Goal: Task Accomplishment & Management: Manage account settings

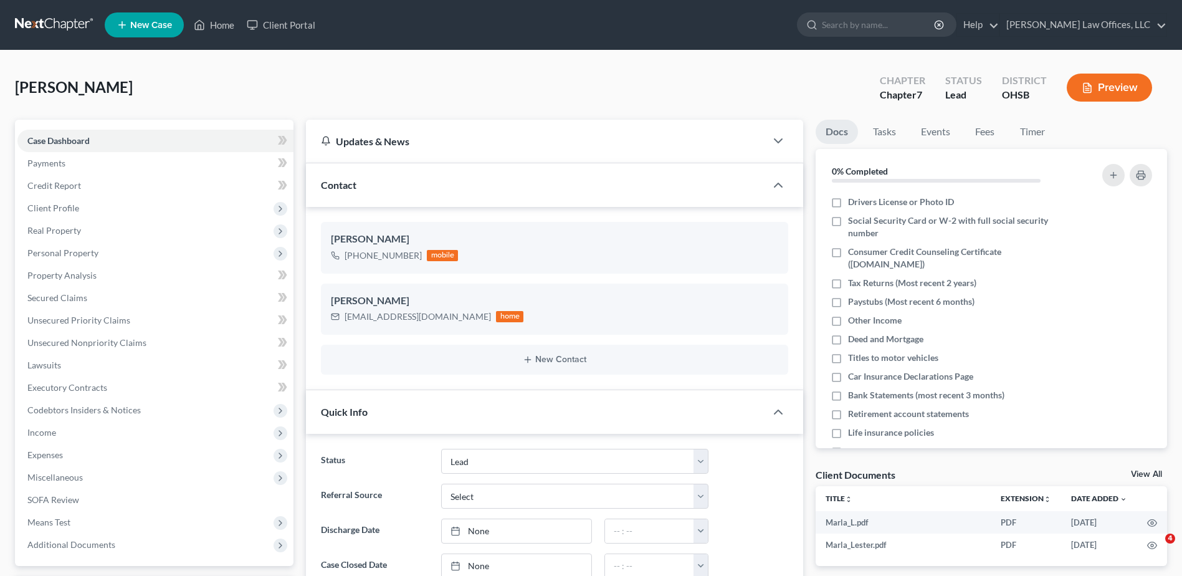
select select "5"
click at [480, 494] on select "Select Word Of Mouth Previous Clients Direct Mail Website Google Search Modern …" at bounding box center [574, 495] width 267 height 25
select select "4"
click at [441, 483] on select "Select Word Of Mouth Previous Clients Direct Mail Website Google Search Modern …" at bounding box center [574, 495] width 267 height 25
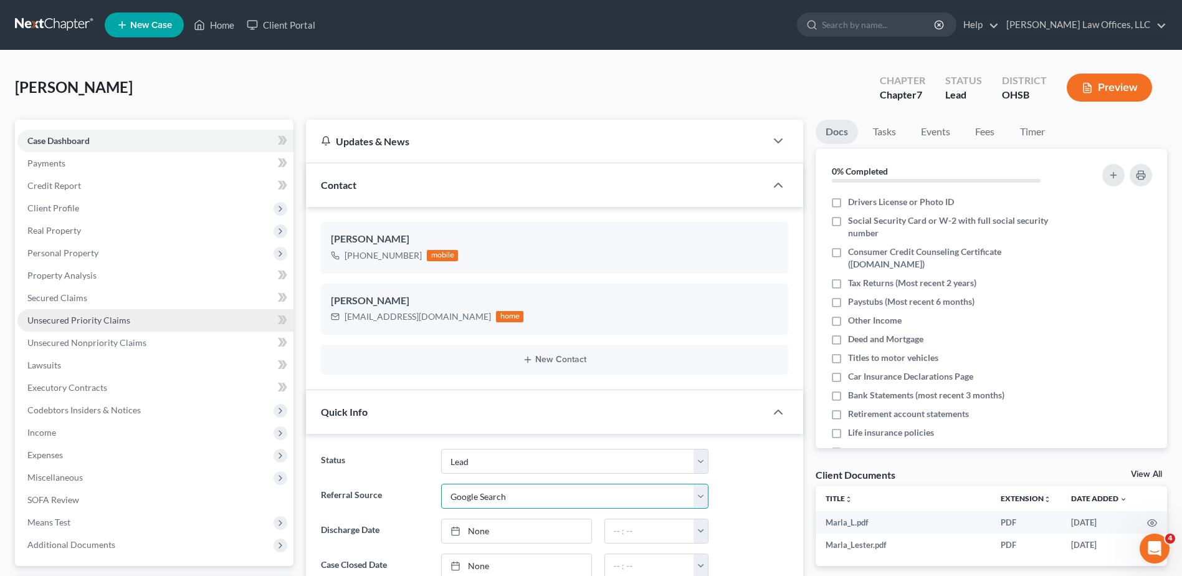
scroll to position [311, 0]
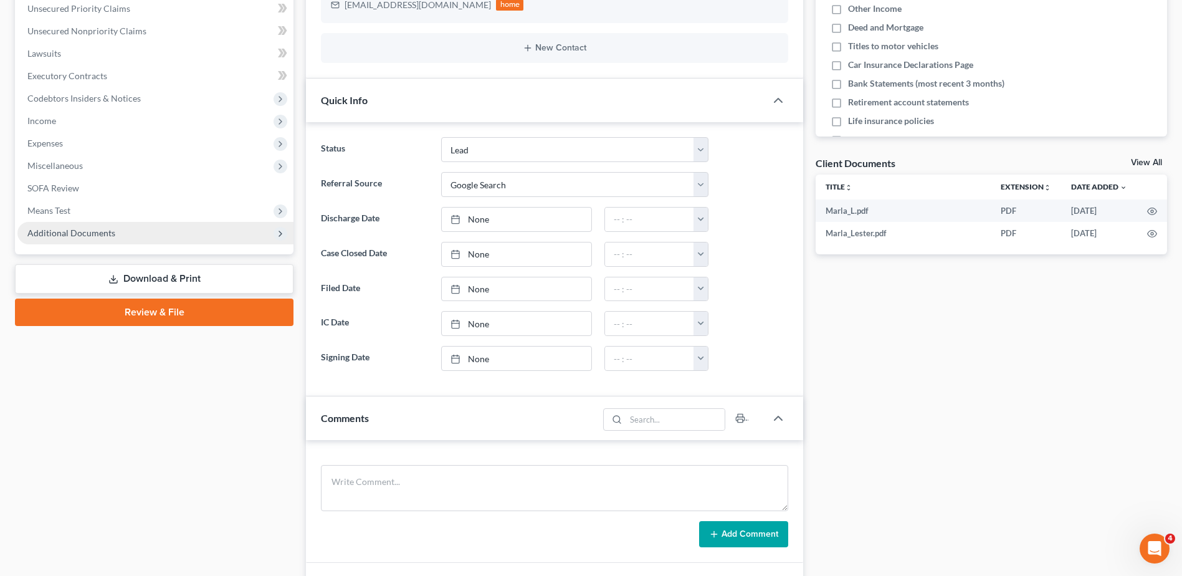
click at [85, 229] on span "Additional Documents" at bounding box center [71, 232] width 88 height 11
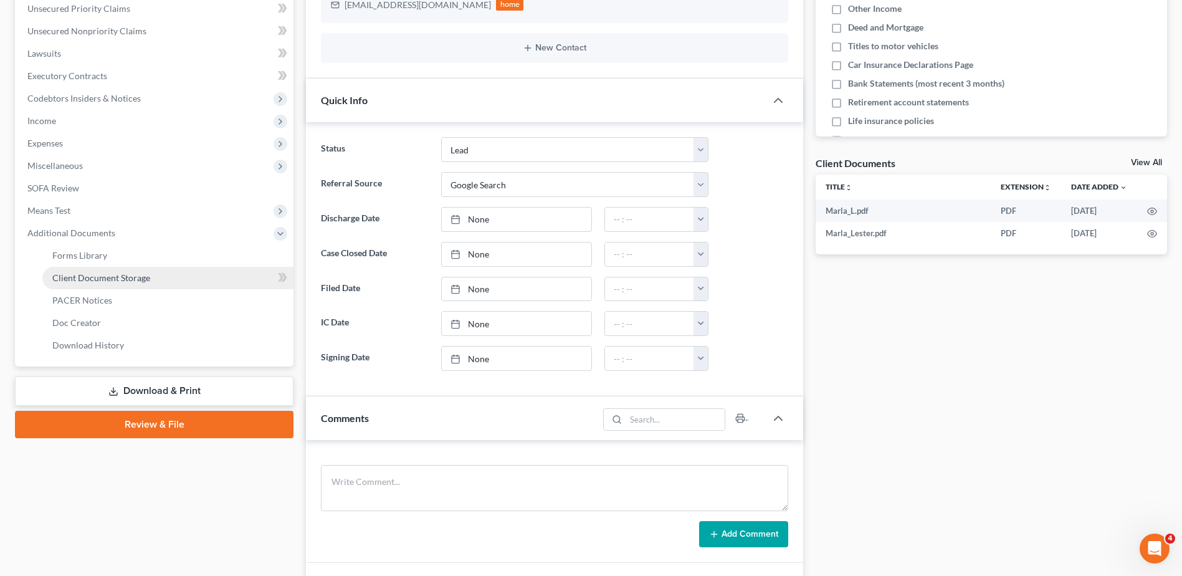
click at [85, 282] on span "Client Document Storage" at bounding box center [101, 277] width 98 height 11
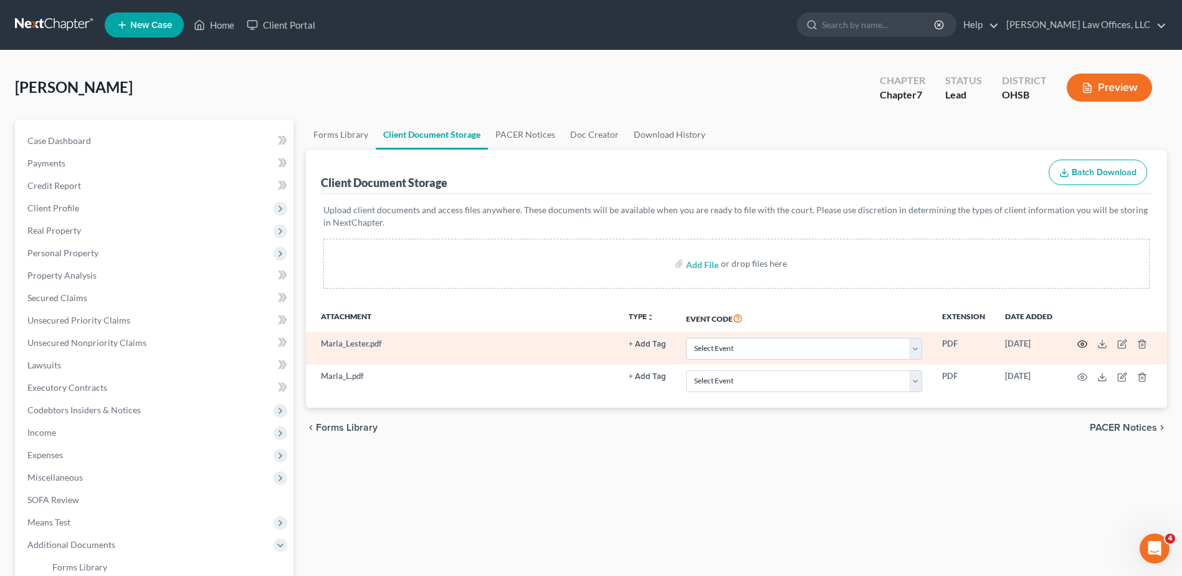
click at [1081, 343] on icon "button" at bounding box center [1082, 344] width 10 height 10
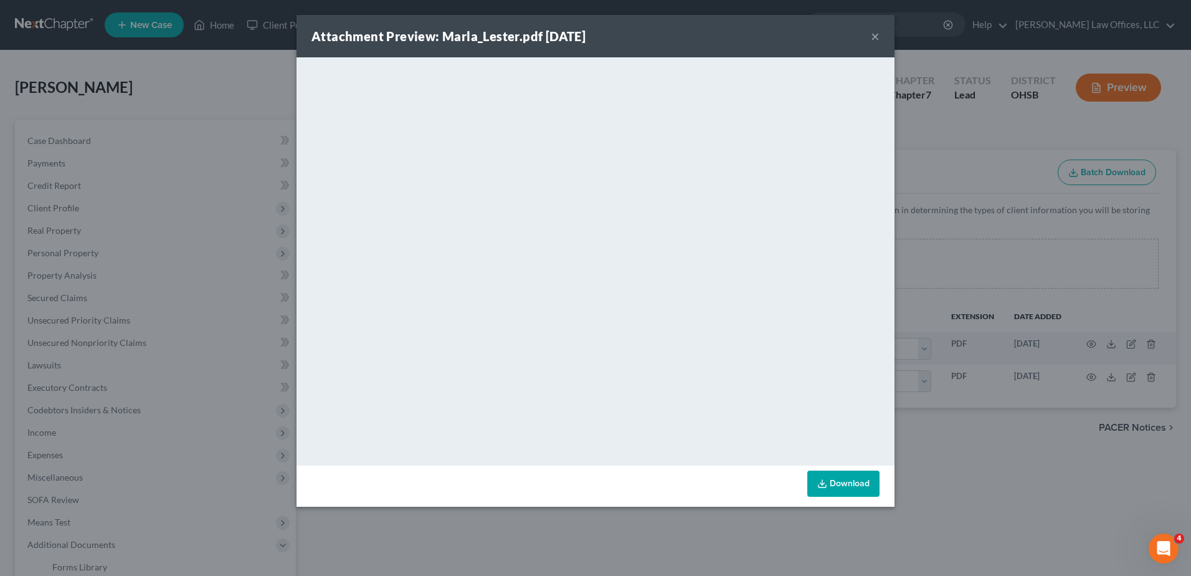
click at [875, 36] on button "×" at bounding box center [875, 36] width 9 height 15
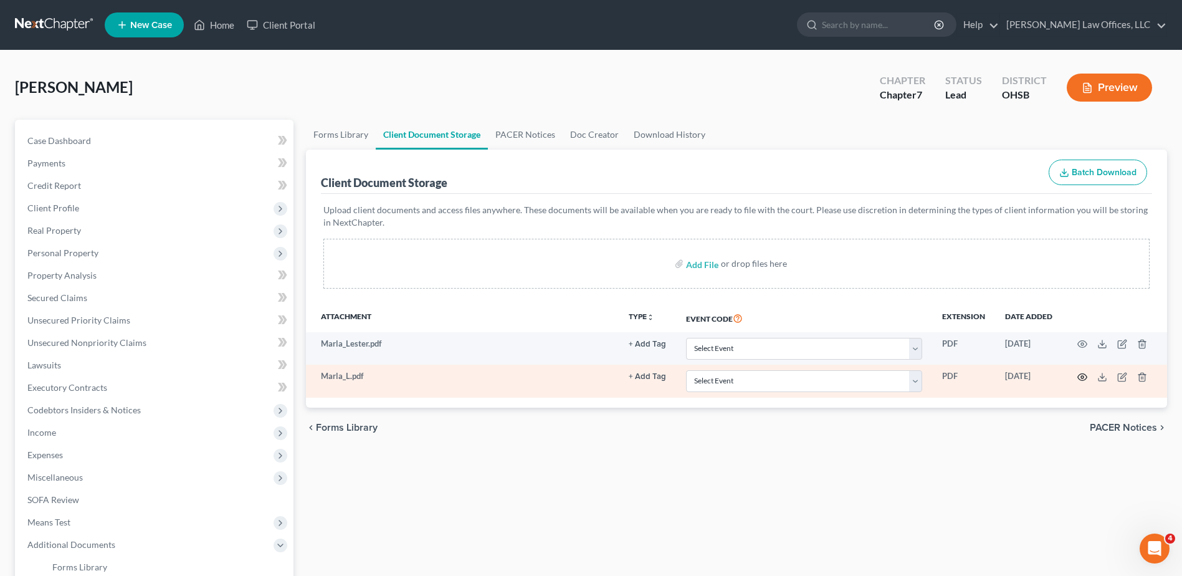
click at [1082, 377] on icon "button" at bounding box center [1082, 377] width 10 height 10
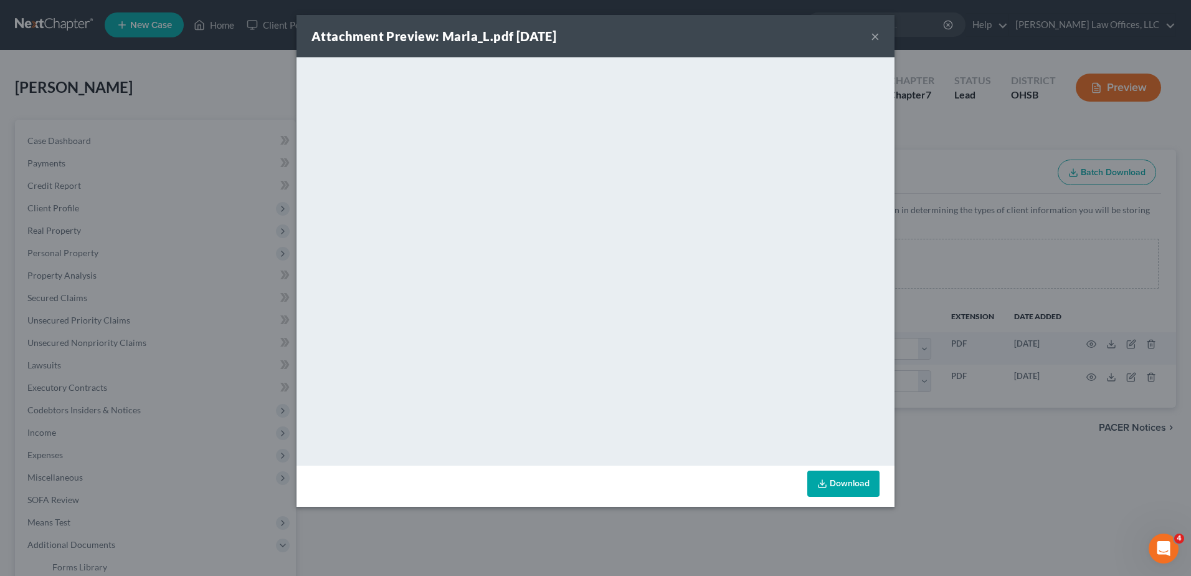
click at [872, 36] on button "×" at bounding box center [875, 36] width 9 height 15
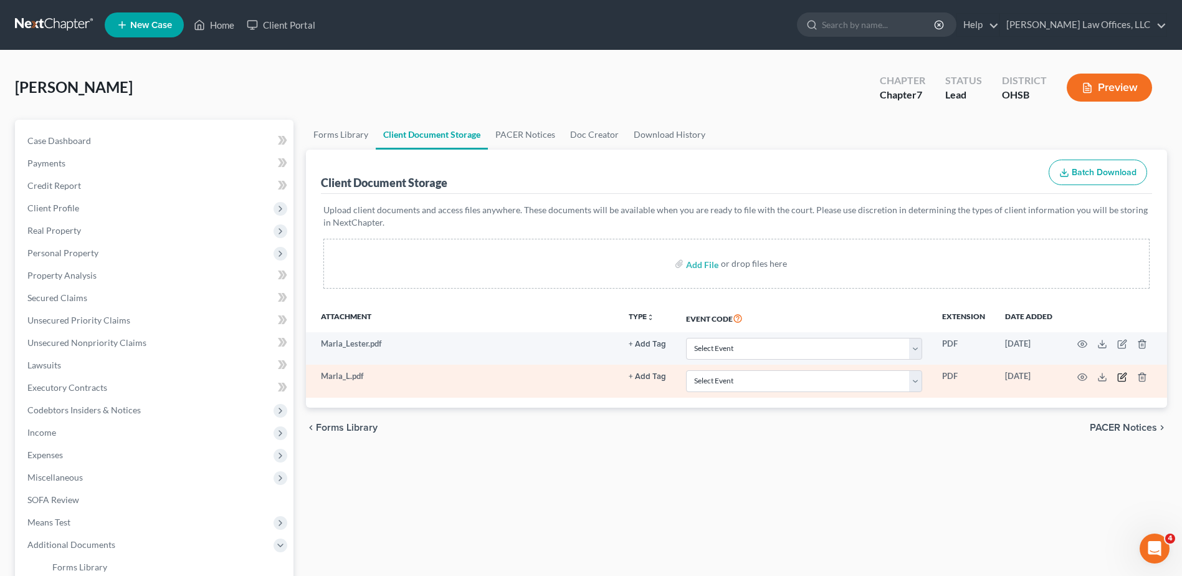
click at [1123, 379] on icon "button" at bounding box center [1122, 377] width 10 height 10
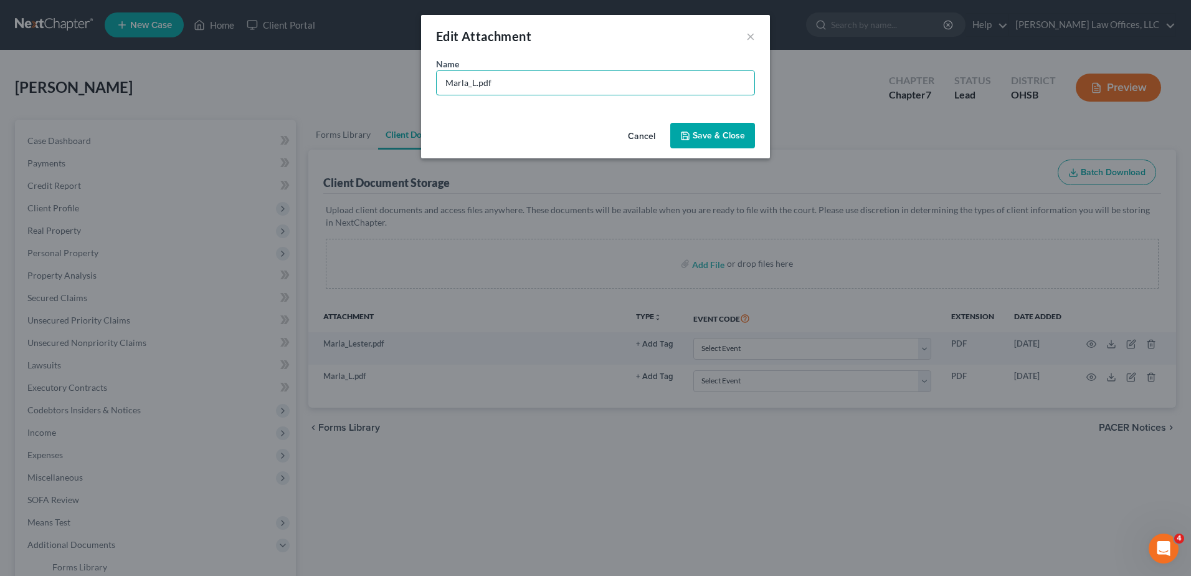
drag, startPoint x: 475, startPoint y: 83, endPoint x: 427, endPoint y: 82, distance: 48.6
click at [427, 82] on div "Name * Marla_L.pdf" at bounding box center [595, 87] width 349 height 60
type input "All Docs.pdf"
click at [714, 137] on span "Save & Close" at bounding box center [719, 135] width 52 height 11
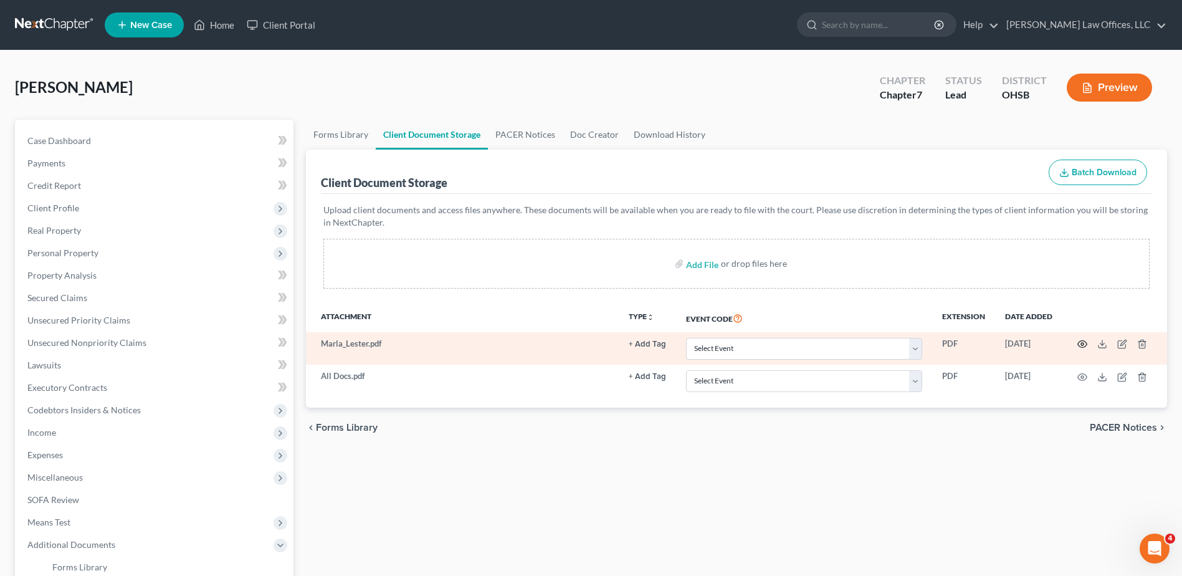
click at [1080, 342] on icon "button" at bounding box center [1082, 344] width 10 height 10
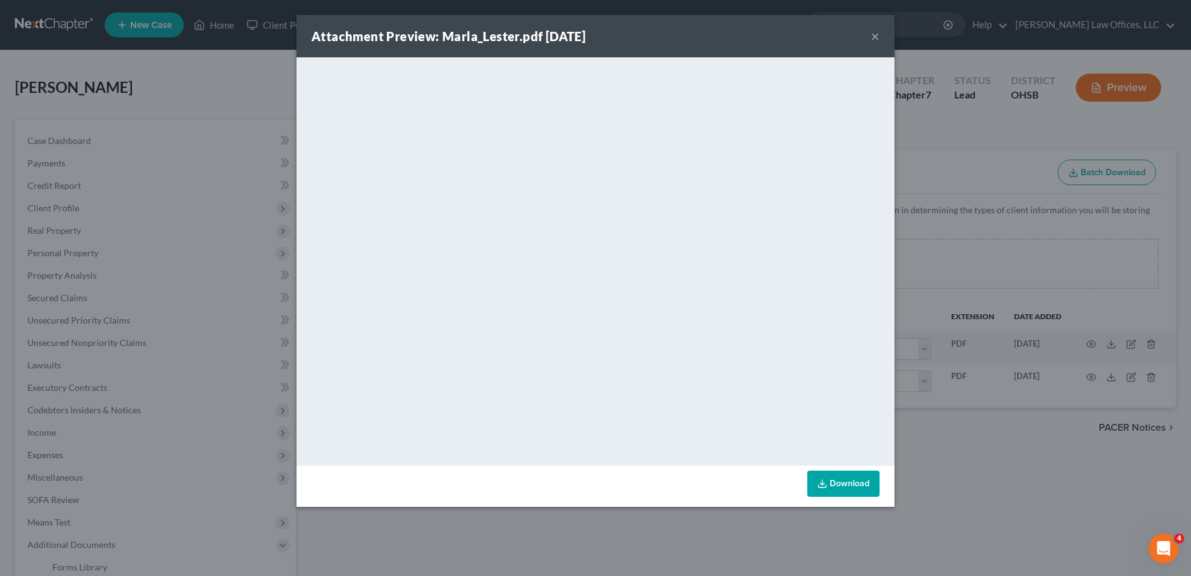
click at [878, 36] on button "×" at bounding box center [875, 36] width 9 height 15
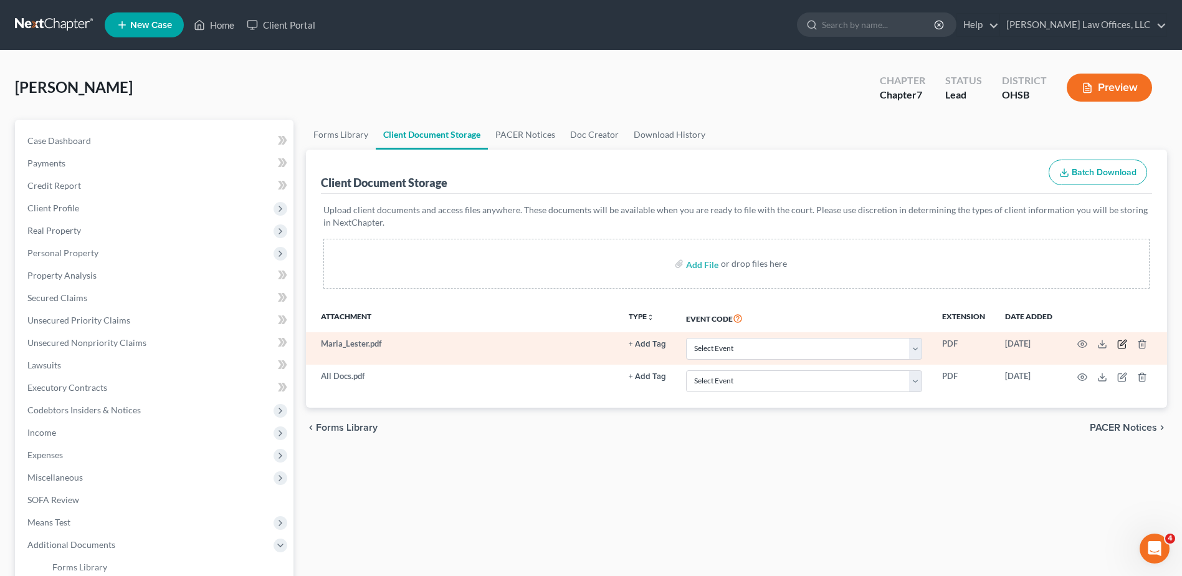
click at [1122, 342] on icon "button" at bounding box center [1122, 344] width 10 height 10
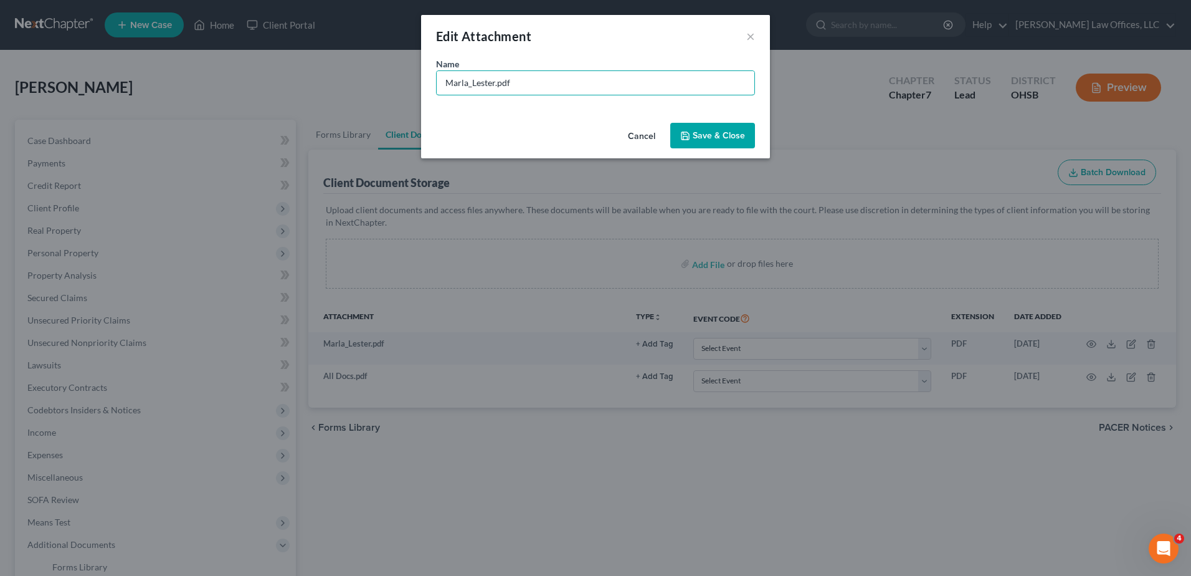
drag, startPoint x: 495, startPoint y: 82, endPoint x: 351, endPoint y: 85, distance: 143.3
click at [351, 85] on div "Edit Attachment × Name * Marla_Lester.pdf Cancel Save & Close" at bounding box center [595, 288] width 1191 height 576
type input "Bill MVH.pdf"
click at [724, 135] on span "Save & Close" at bounding box center [719, 135] width 52 height 11
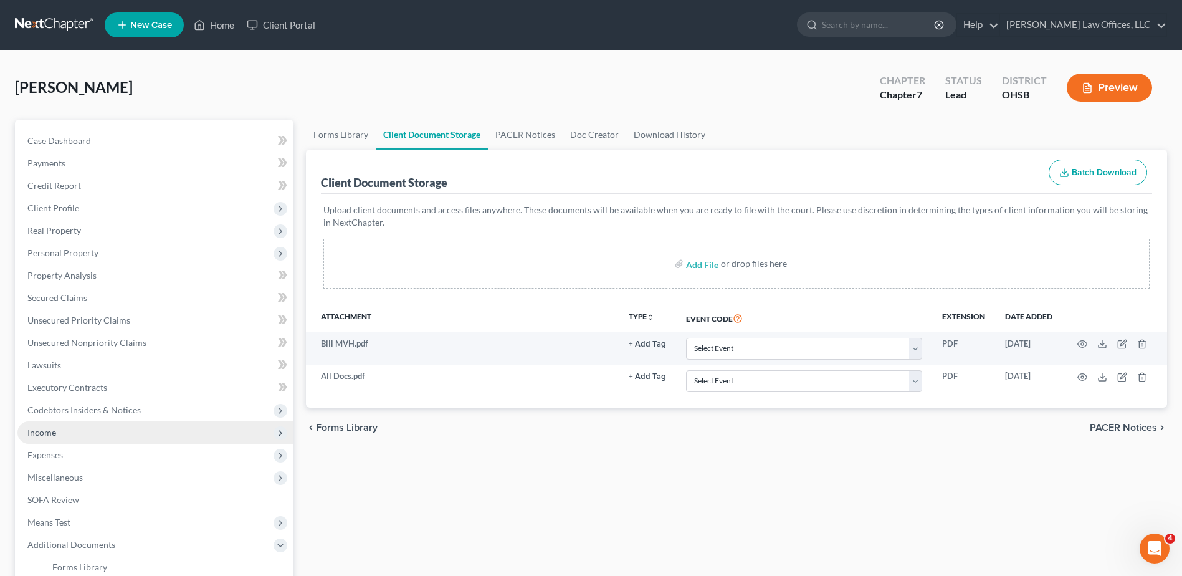
click at [51, 430] on span "Income" at bounding box center [41, 432] width 29 height 11
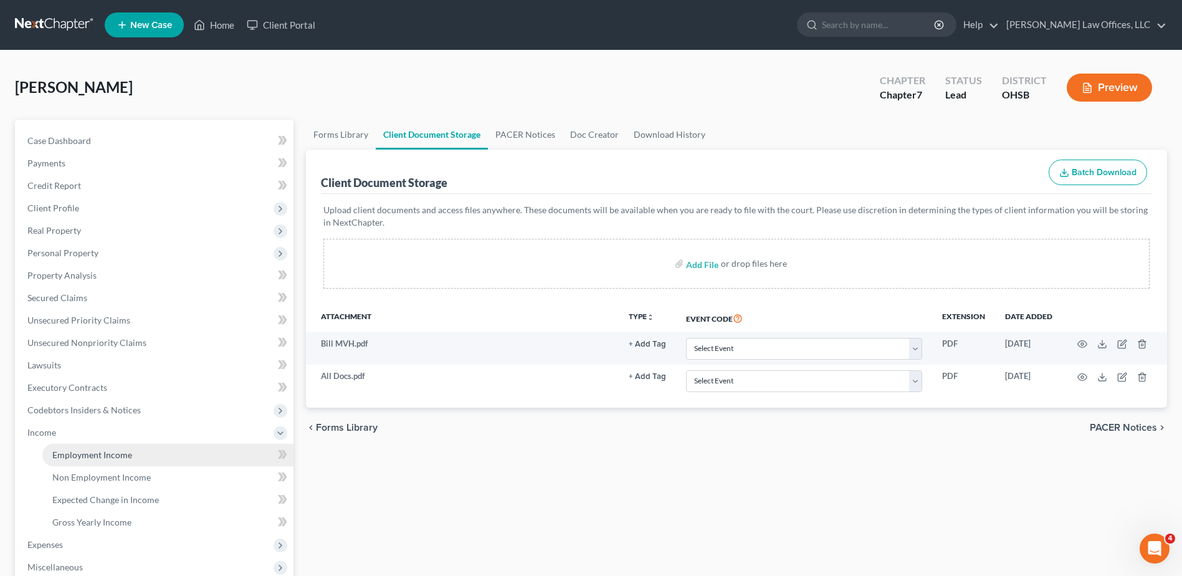
click at [67, 454] on span "Employment Income" at bounding box center [92, 454] width 80 height 11
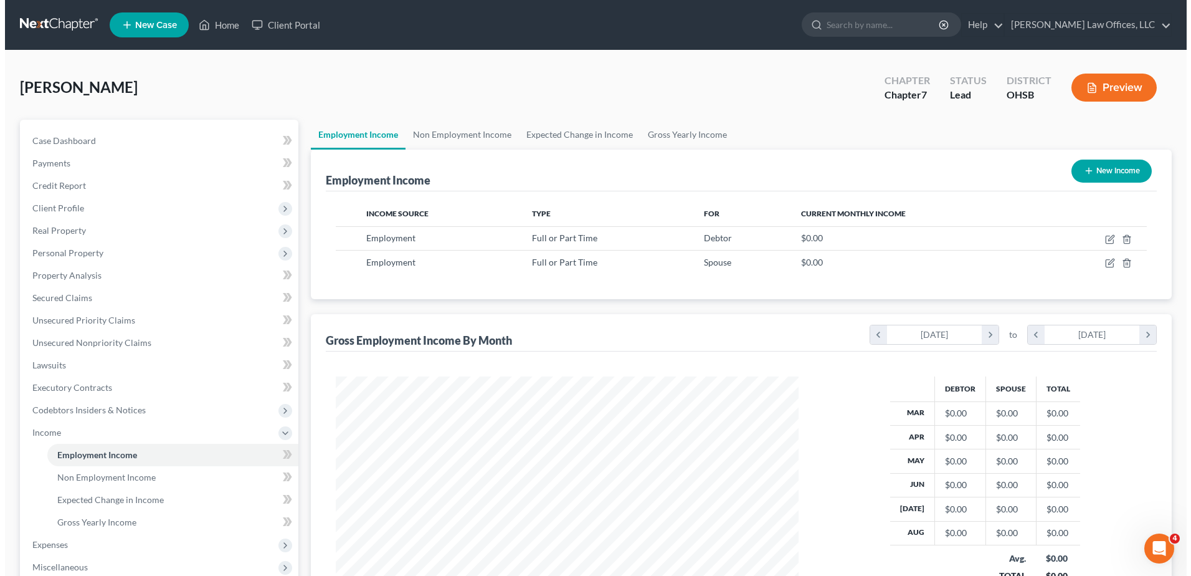
scroll to position [231, 487]
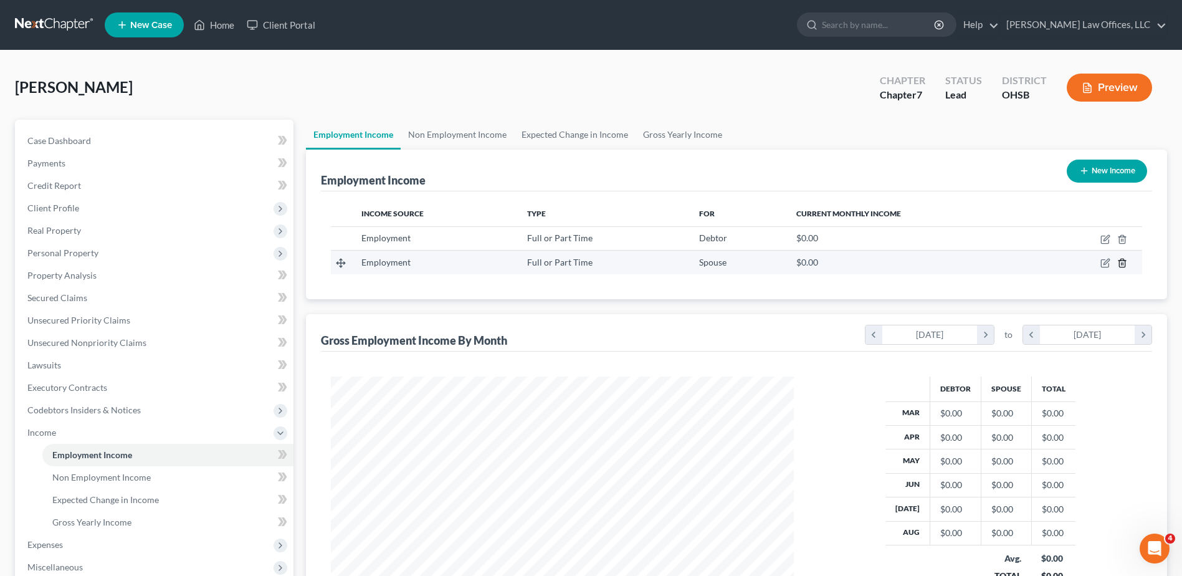
click at [1121, 261] on icon "button" at bounding box center [1122, 263] width 10 height 10
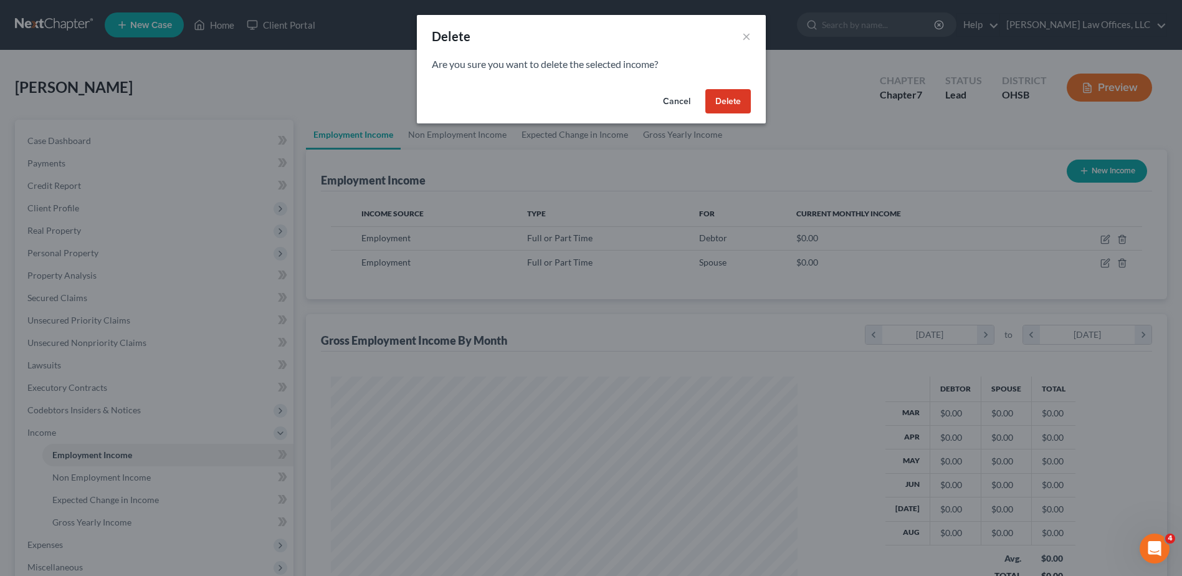
scroll to position [233, 492]
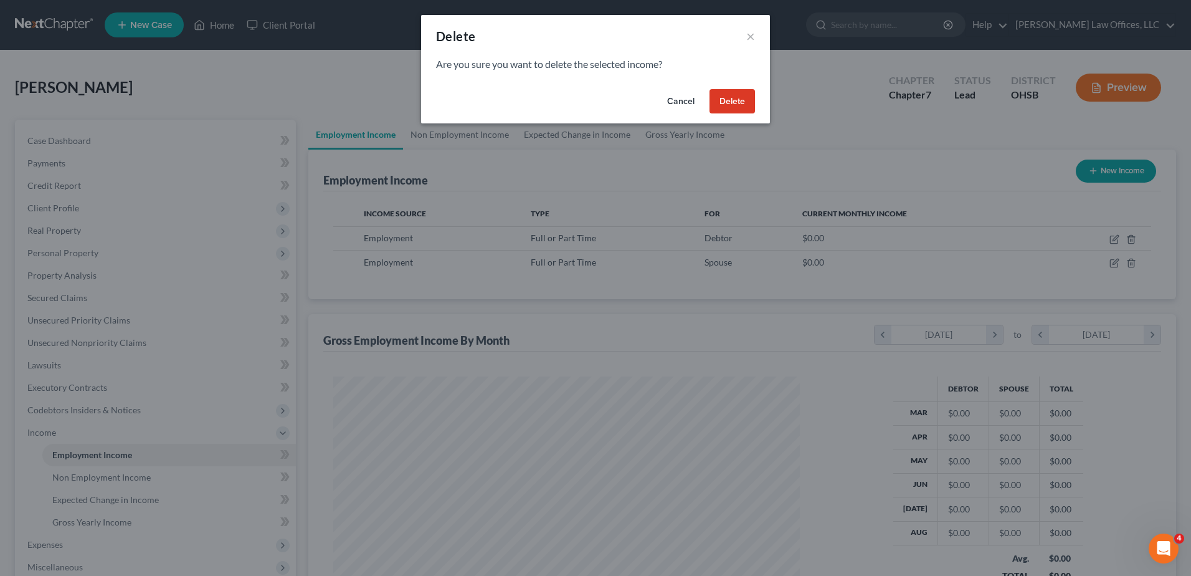
click at [733, 104] on button "Delete" at bounding box center [732, 101] width 45 height 25
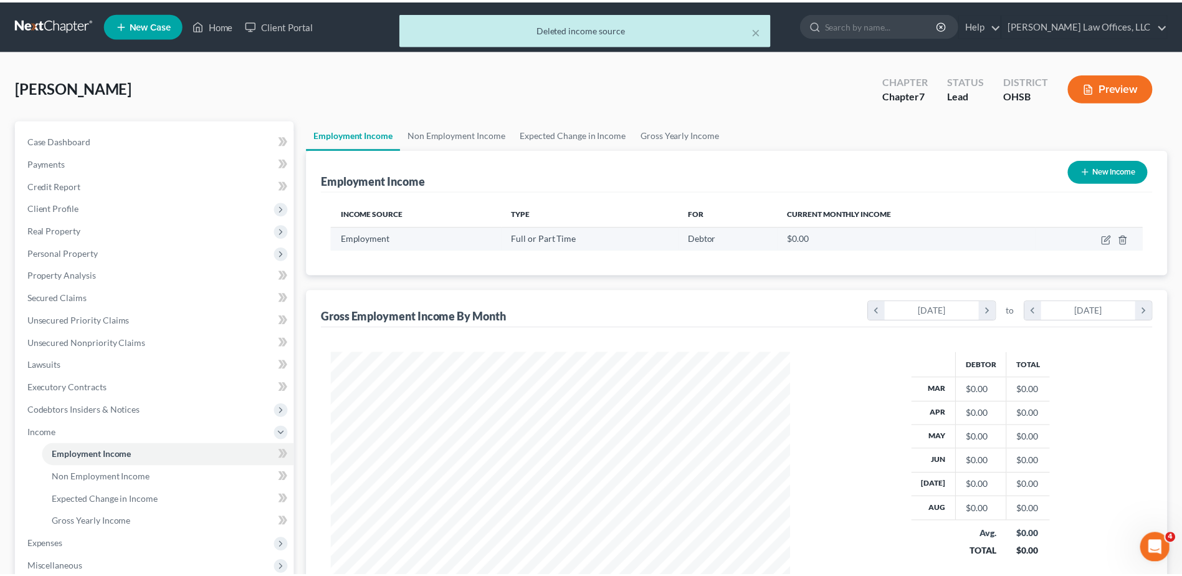
scroll to position [231, 487]
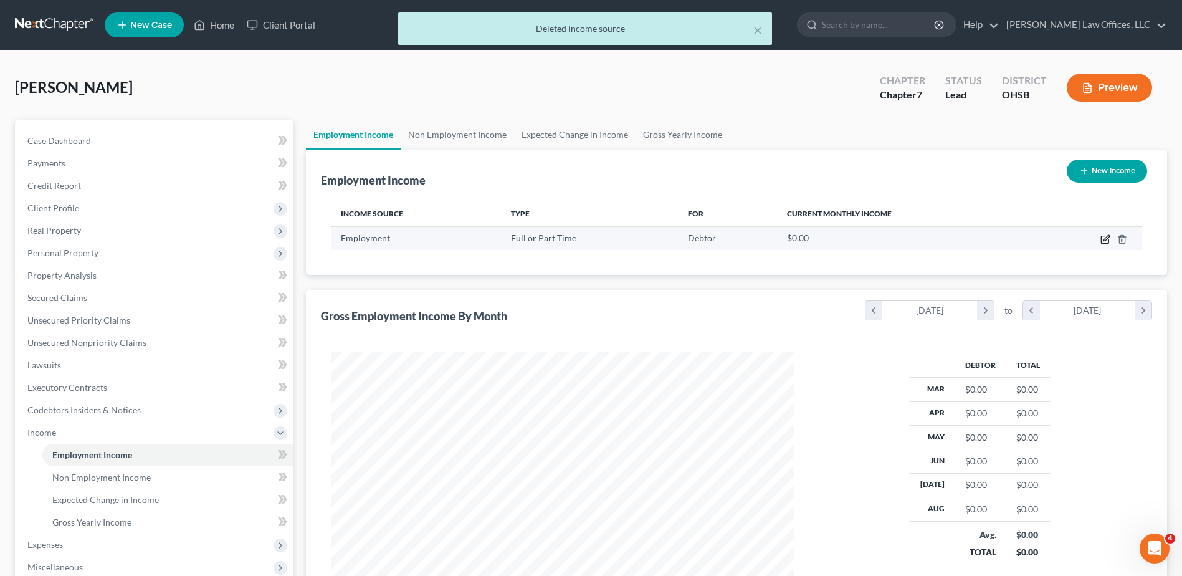
click at [1106, 237] on icon "button" at bounding box center [1106, 238] width 6 height 6
select select "0"
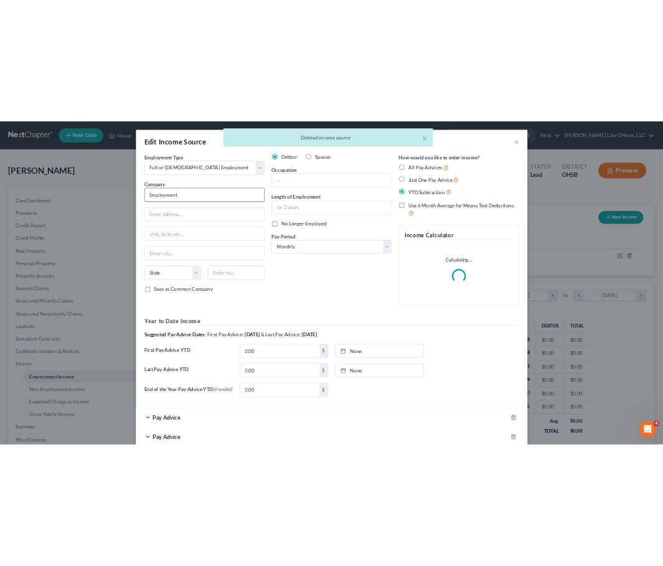
scroll to position [233, 492]
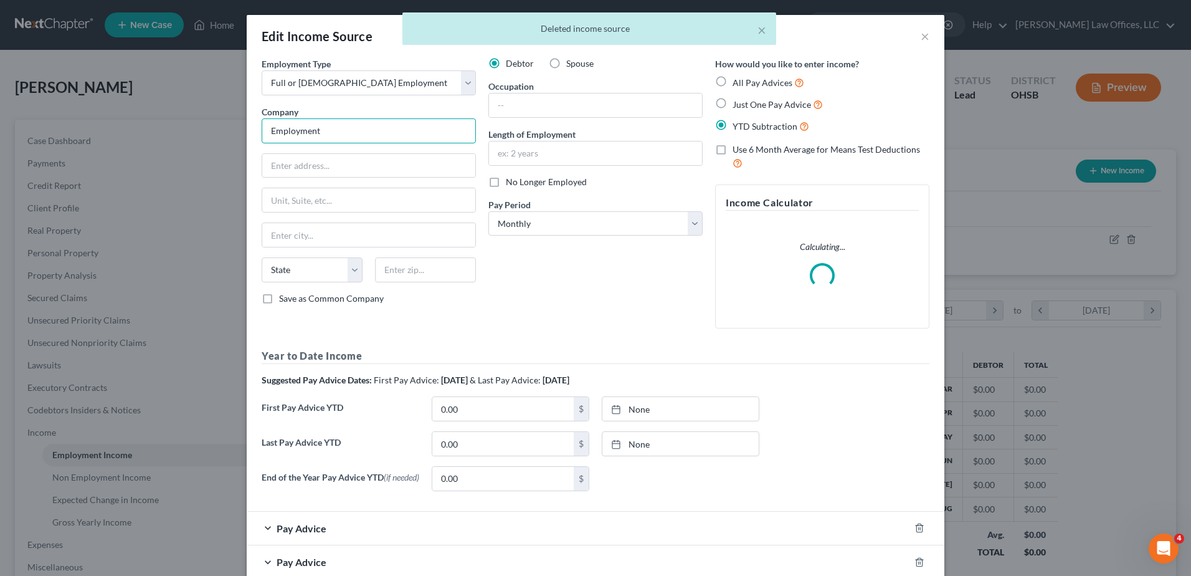
drag, startPoint x: 358, startPoint y: 134, endPoint x: 198, endPoint y: 132, distance: 160.1
click at [198, 132] on div "Edit Income Source × Employment Type * Select Full or [DEMOGRAPHIC_DATA] Employ…" at bounding box center [595, 288] width 1191 height 576
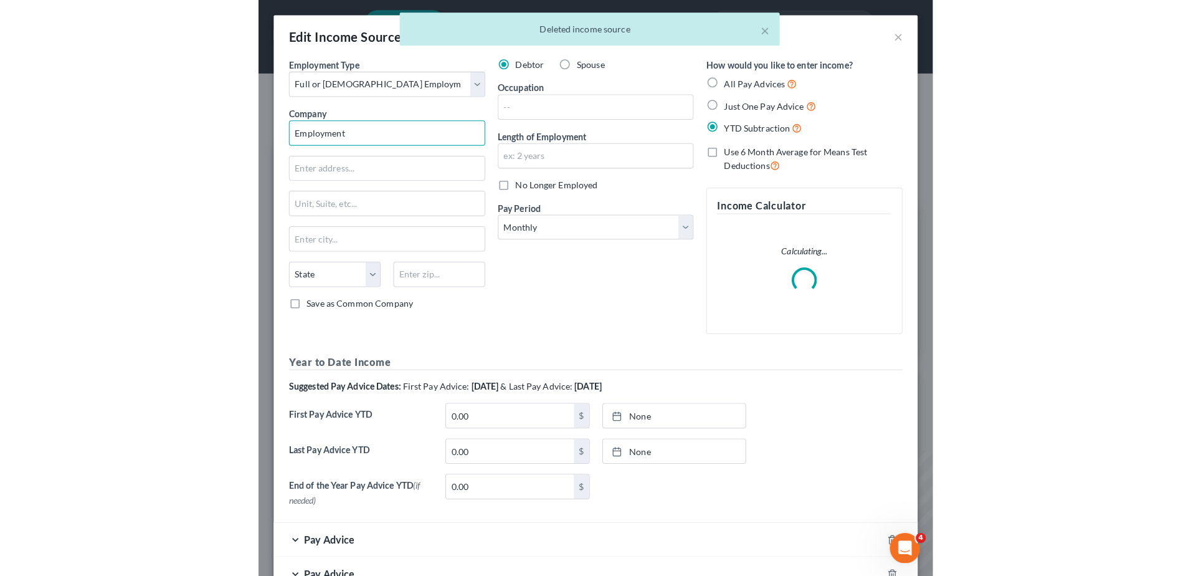
scroll to position [622741, 622532]
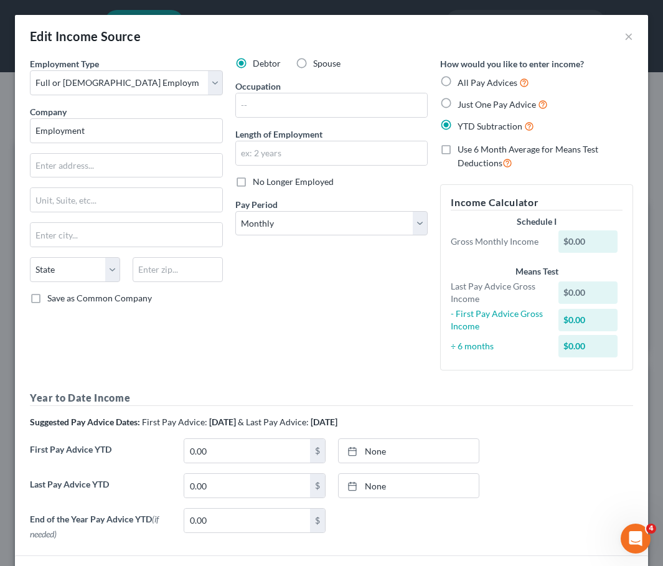
drag, startPoint x: 319, startPoint y: 303, endPoint x: 224, endPoint y: 244, distance: 111.7
click at [319, 303] on div "Debtor Spouse Occupation Length of Employment No Longer Employed Pay Period * S…" at bounding box center [332, 218] width 206 height 323
drag, startPoint x: 109, startPoint y: 135, endPoint x: 8, endPoint y: 133, distance: 100.9
click at [9, 133] on div "Edit Income Source × Employment Type * Select Full or [DEMOGRAPHIC_DATA] Employ…" at bounding box center [331, 283] width 663 height 566
type input "Homefull Inc."
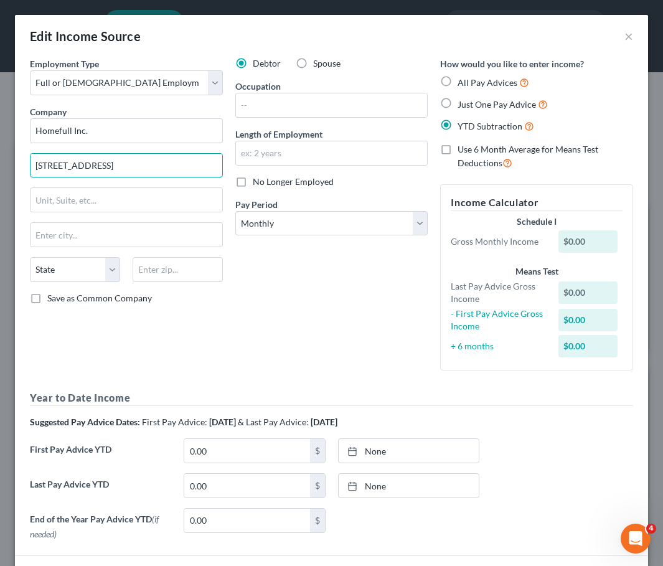
type input "[STREET_ADDRESS]"
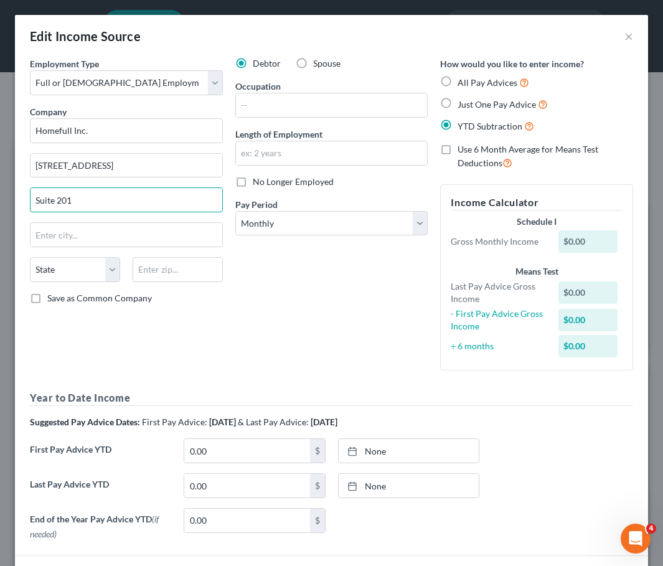
type input "Suite 201"
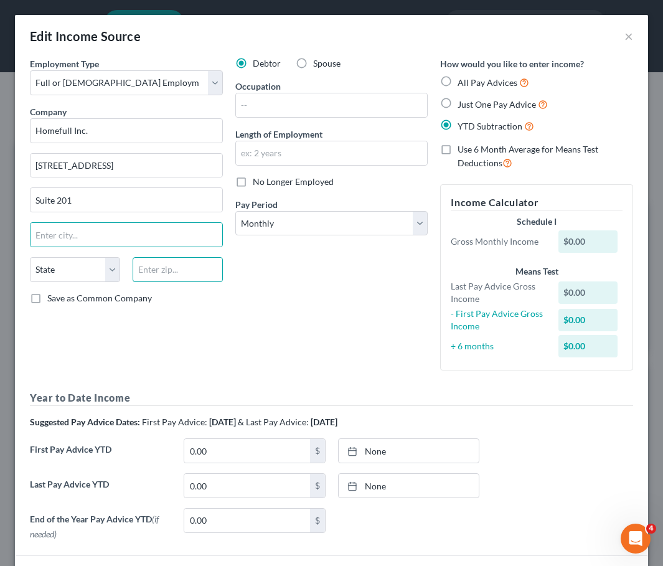
click at [193, 272] on input "text" at bounding box center [178, 269] width 90 height 25
type input "45417"
type input "[GEOGRAPHIC_DATA]"
select select "36"
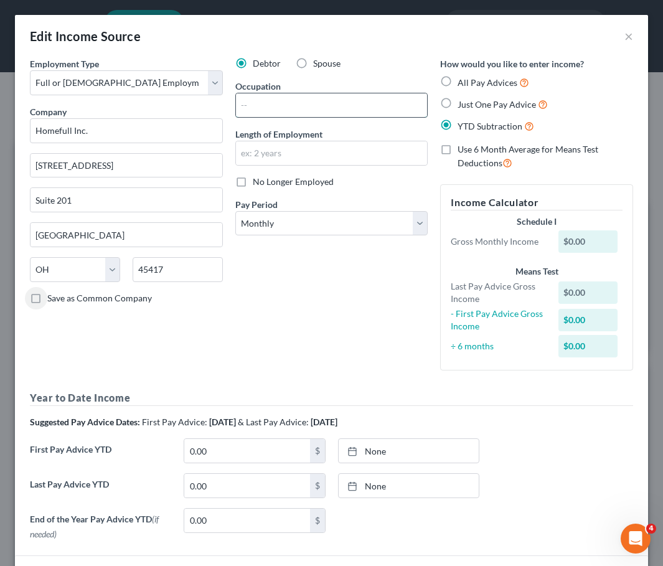
click at [333, 98] on input "text" at bounding box center [332, 105] width 192 height 24
type input "Case Manager"
click at [300, 158] on input "text" at bounding box center [332, 153] width 192 height 24
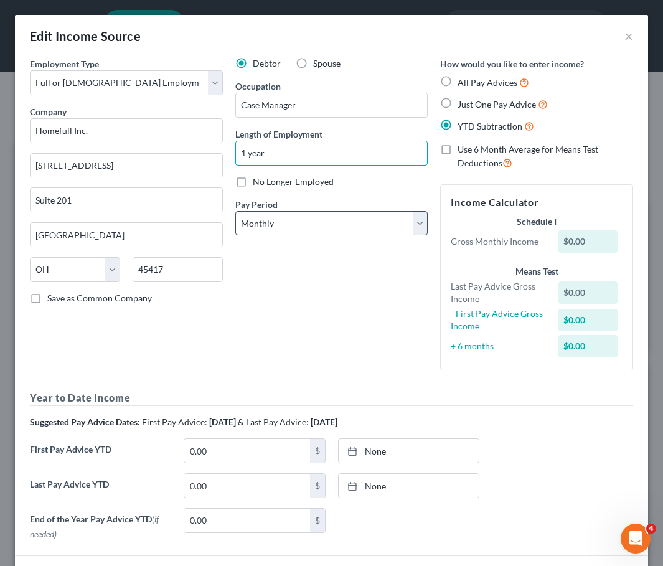
type input "1 year"
click at [282, 229] on select "Select Monthly Twice Monthly Every Other Week Weekly" at bounding box center [331, 223] width 193 height 25
select select "2"
click at [235, 211] on select "Select Monthly Twice Monthly Every Other Week Weekly" at bounding box center [331, 223] width 193 height 25
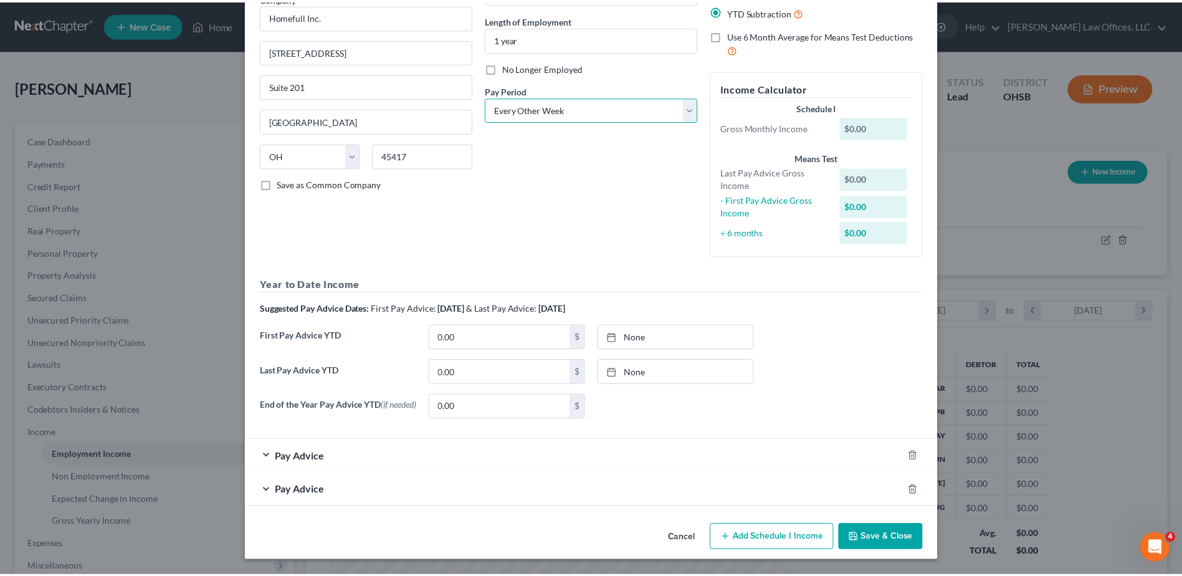
scroll to position [116, 0]
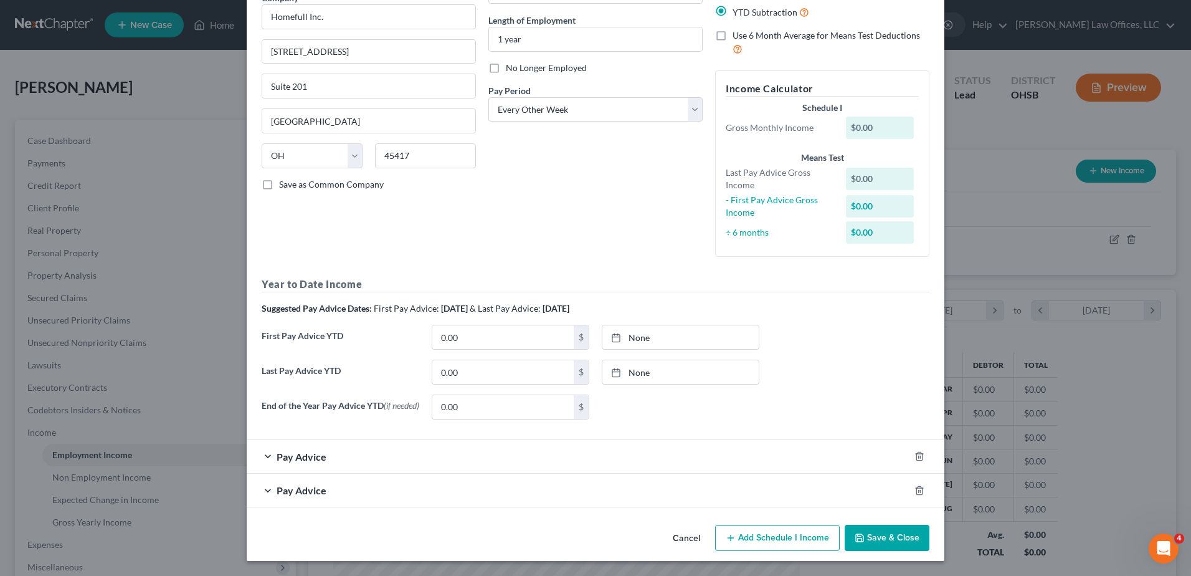
click at [870, 536] on button "Save & Close" at bounding box center [887, 538] width 85 height 26
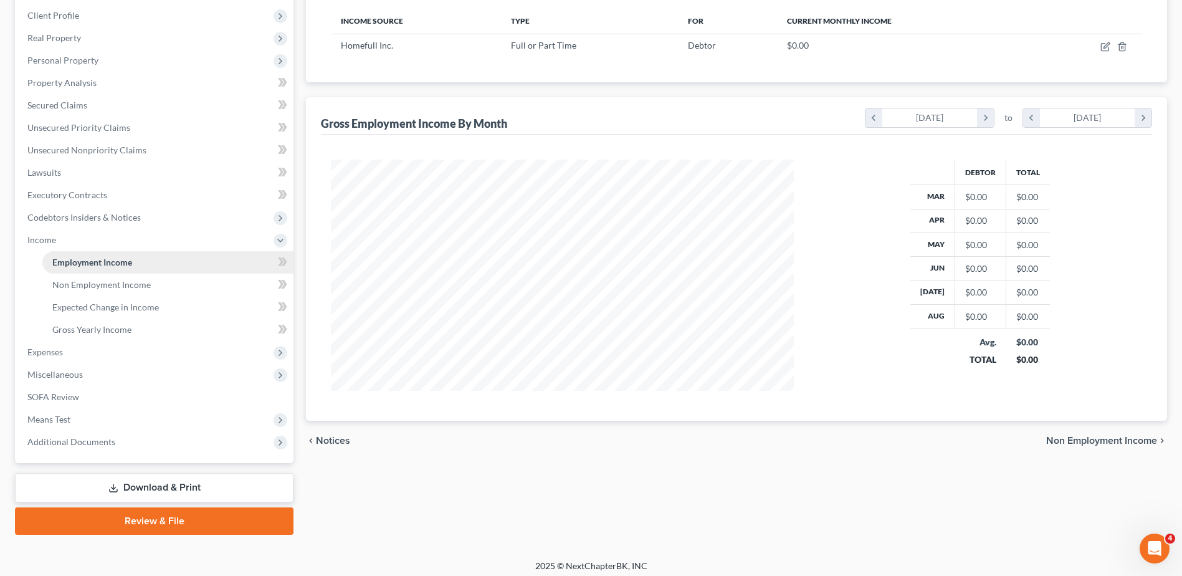
scroll to position [199, 0]
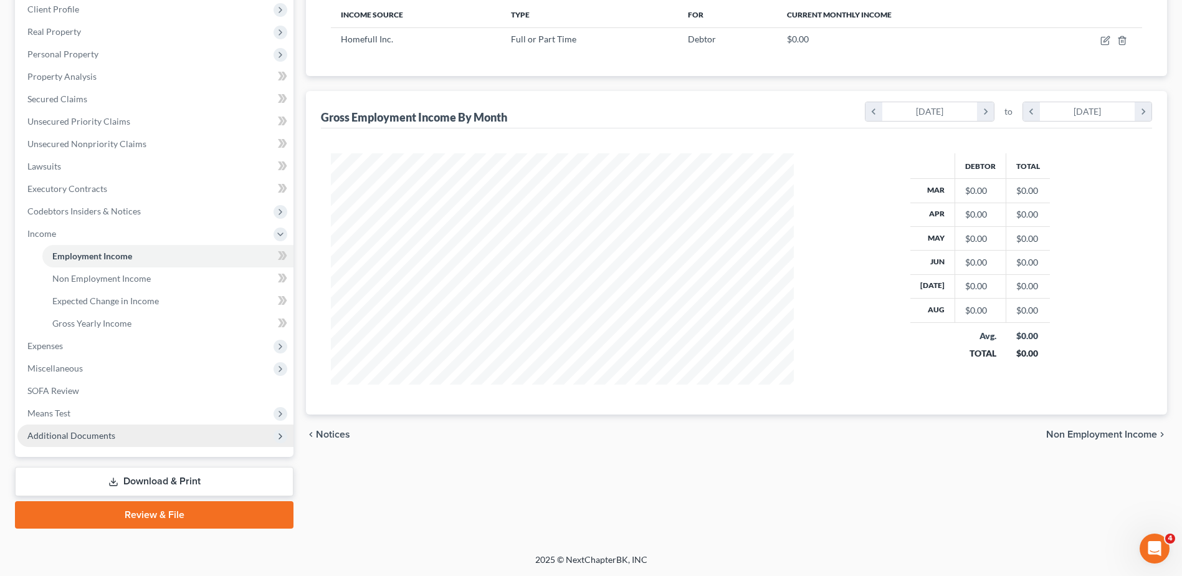
click at [67, 437] on span "Additional Documents" at bounding box center [71, 435] width 88 height 11
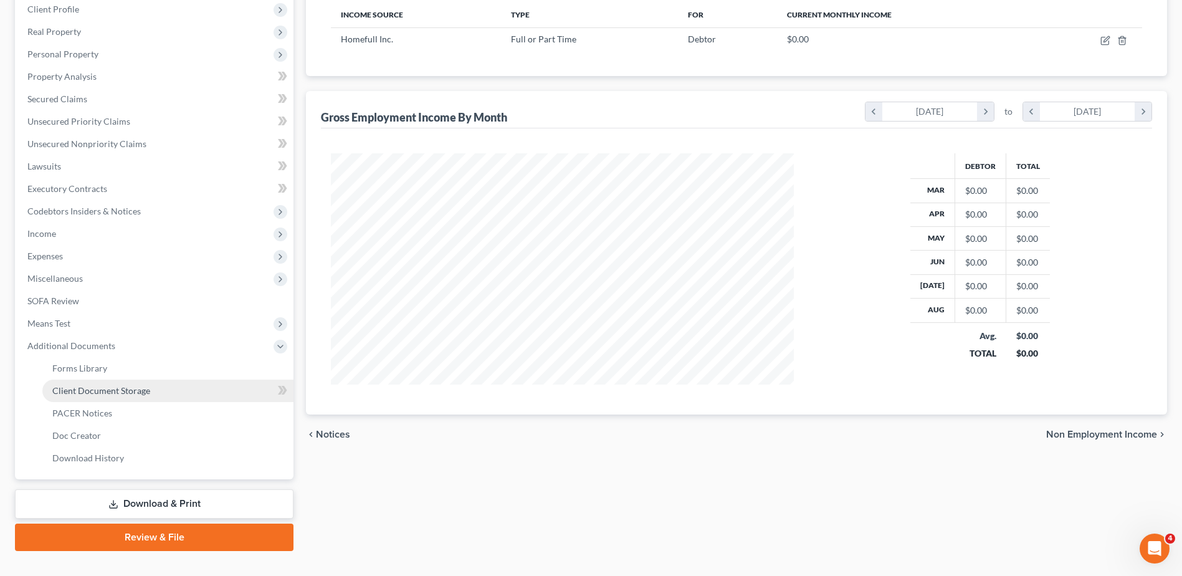
click at [100, 396] on link "Client Document Storage" at bounding box center [167, 390] width 251 height 22
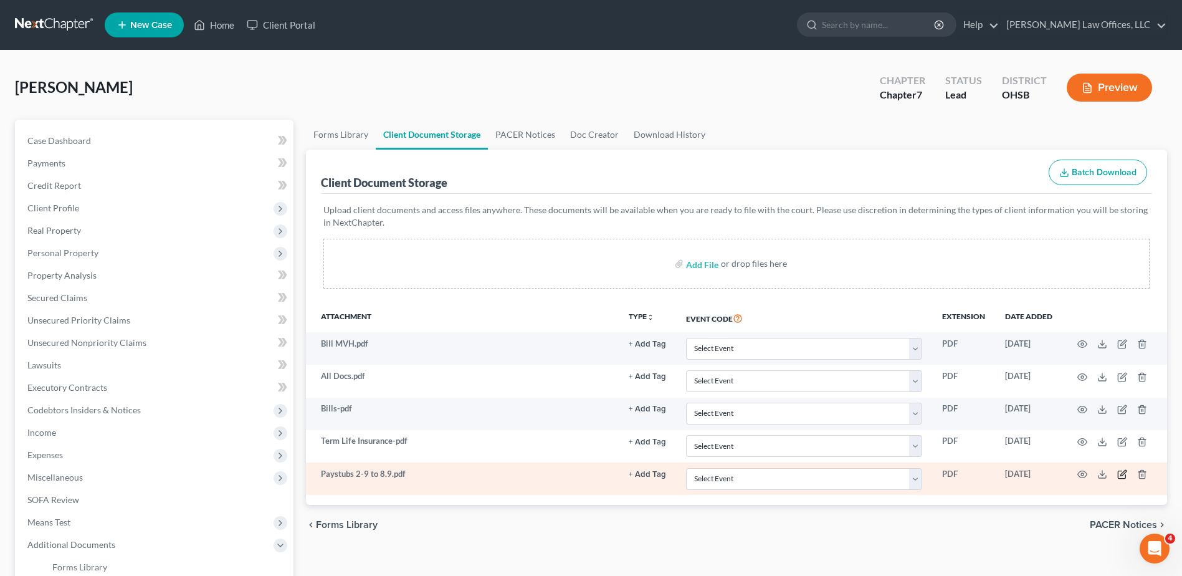
click at [1121, 475] on icon "button" at bounding box center [1123, 473] width 6 height 6
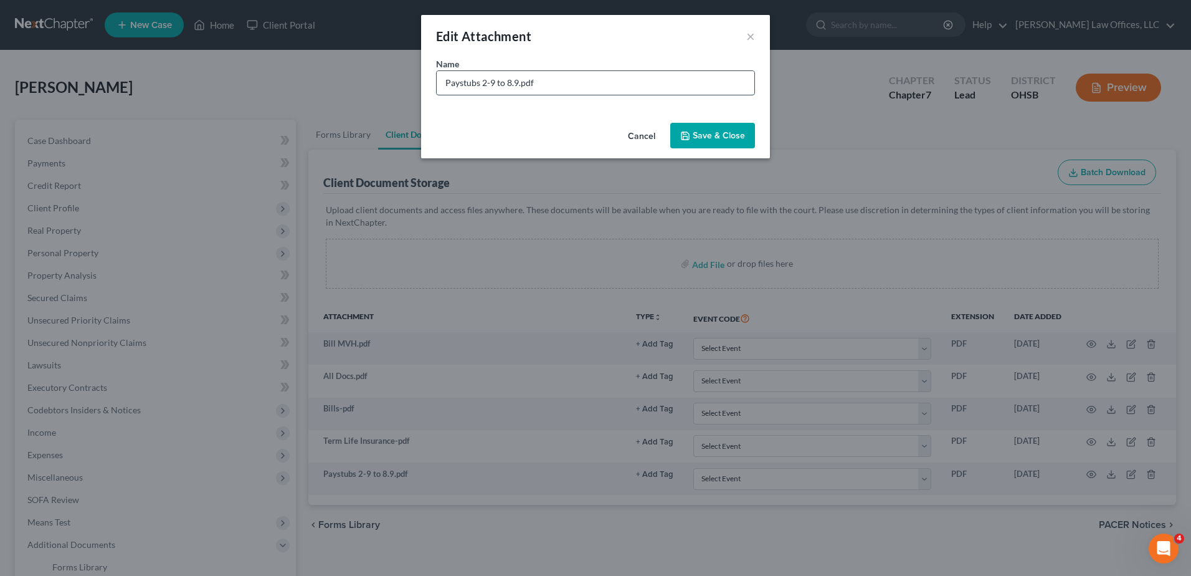
click at [488, 82] on input "Paystubs 2-9 to 8.9.pdf" at bounding box center [596, 83] width 318 height 24
click at [514, 83] on input "Paystubs 2/9 to 8.9.pdf" at bounding box center [596, 83] width 318 height 24
type input "Paystubs 2/9 to 8/9.pdf"
click at [702, 134] on span "Save & Close" at bounding box center [719, 135] width 52 height 11
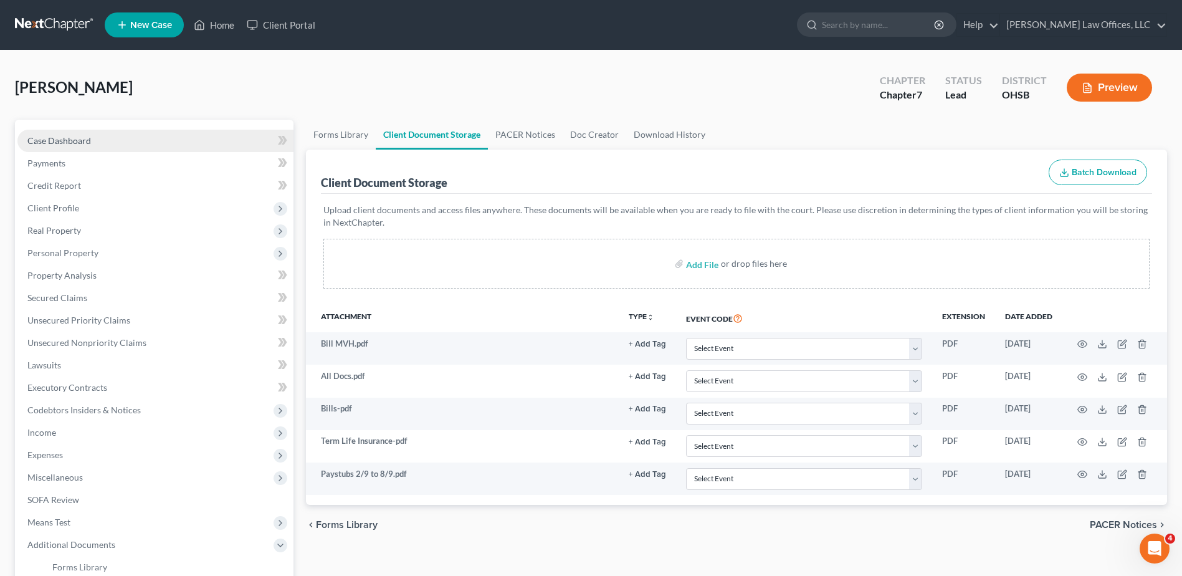
click at [92, 142] on link "Case Dashboard" at bounding box center [155, 141] width 276 height 22
select select "4"
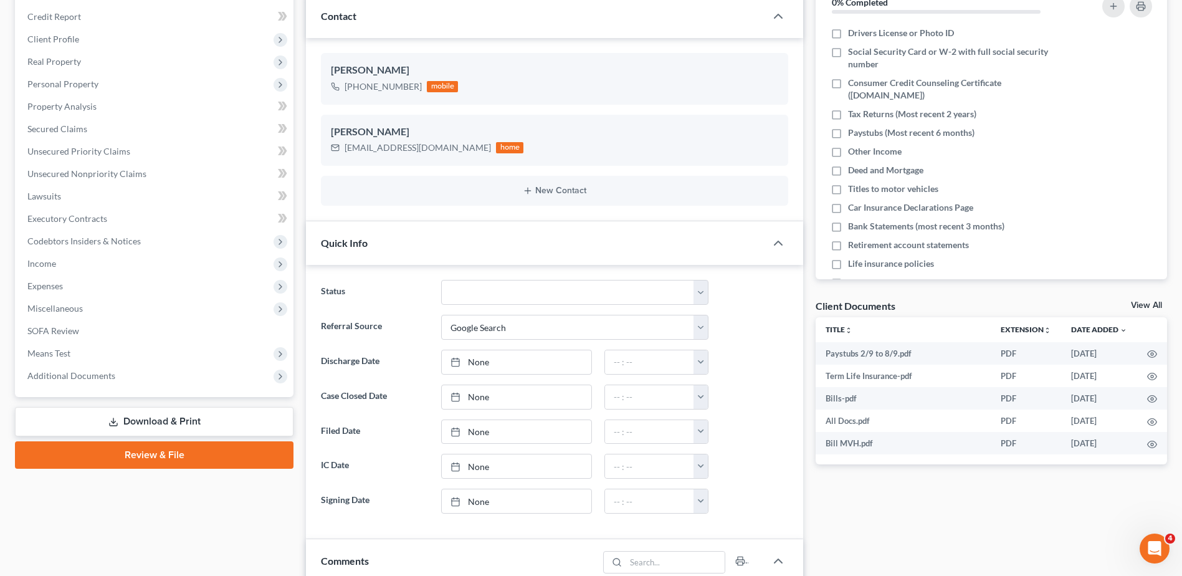
scroll to position [62, 0]
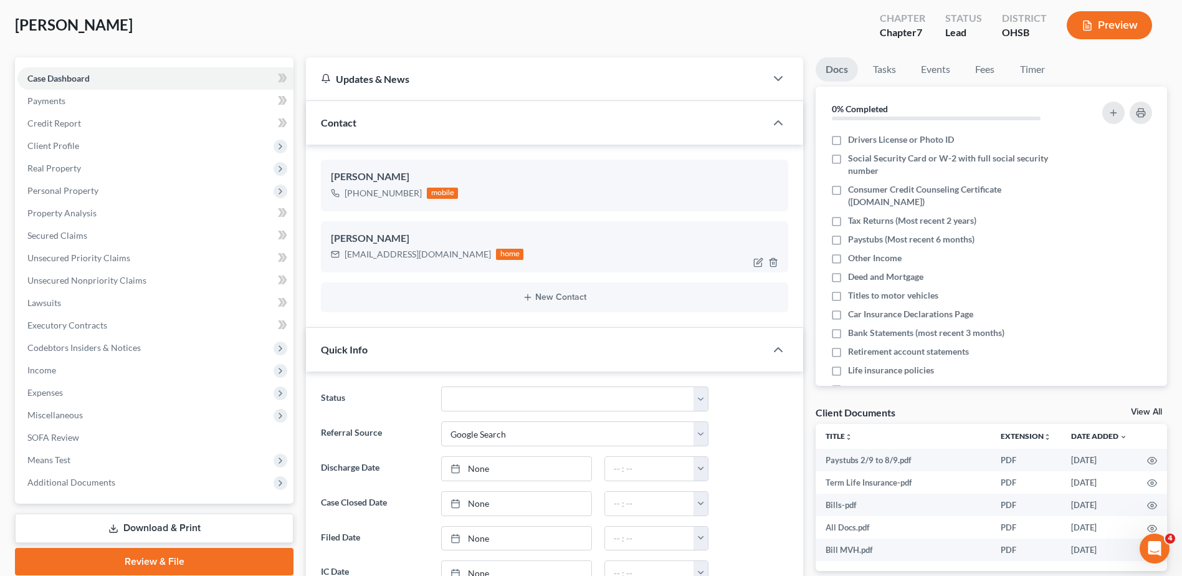
click at [429, 241] on div "[PERSON_NAME]" at bounding box center [554, 238] width 447 height 15
drag, startPoint x: 432, startPoint y: 255, endPoint x: 344, endPoint y: 259, distance: 88.5
click at [344, 259] on div "[EMAIL_ADDRESS][DOMAIN_NAME] home" at bounding box center [427, 254] width 192 height 16
drag, startPoint x: 344, startPoint y: 259, endPoint x: 351, endPoint y: 255, distance: 7.8
copy div "[EMAIL_ADDRESS][DOMAIN_NAME]"
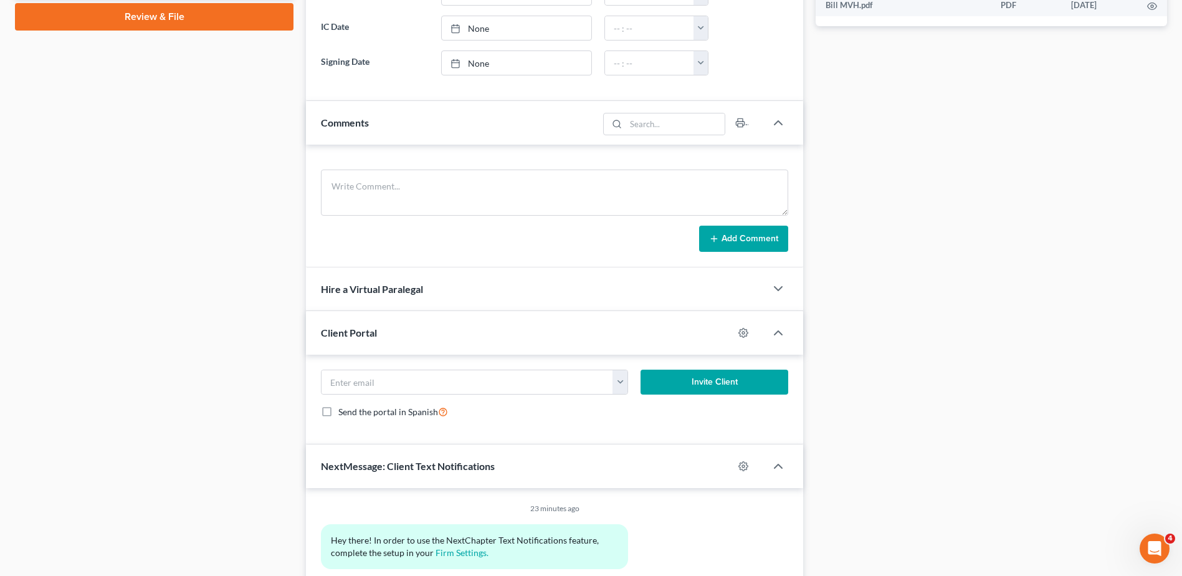
scroll to position [623, 0]
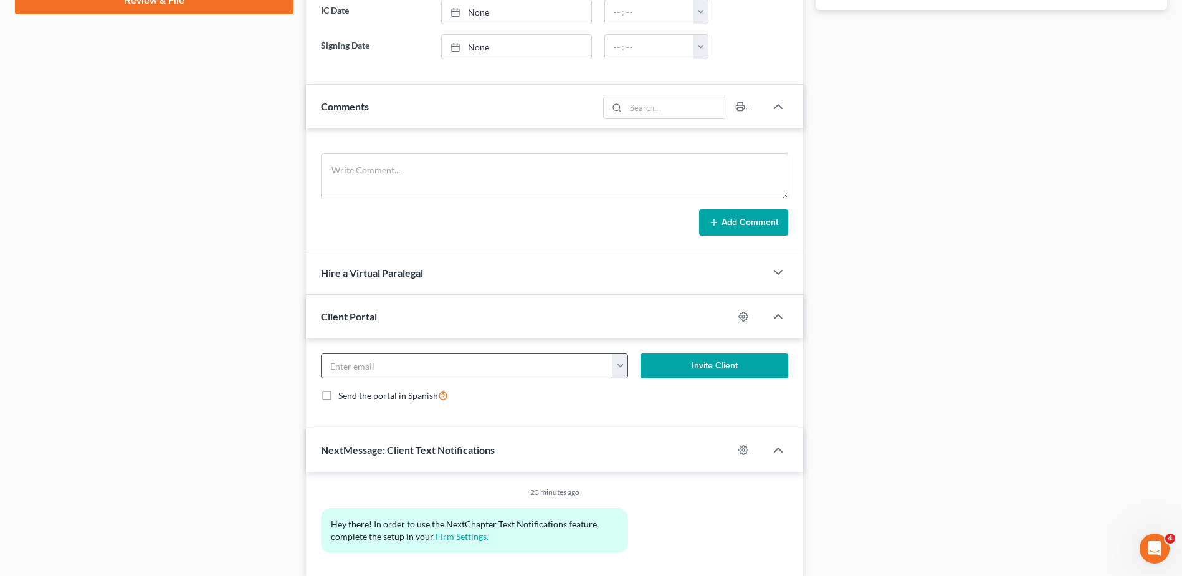
paste input "[EMAIL_ADDRESS][DOMAIN_NAME]"
type input "[EMAIL_ADDRESS][DOMAIN_NAME]"
click at [704, 367] on button "Invite Client" at bounding box center [714, 365] width 148 height 25
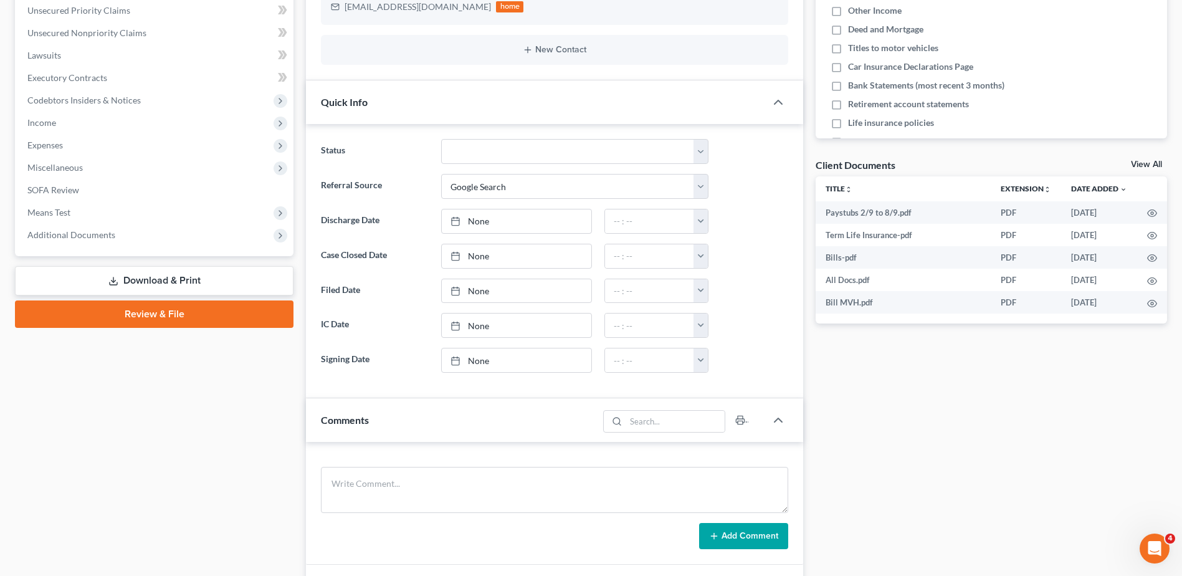
scroll to position [311, 0]
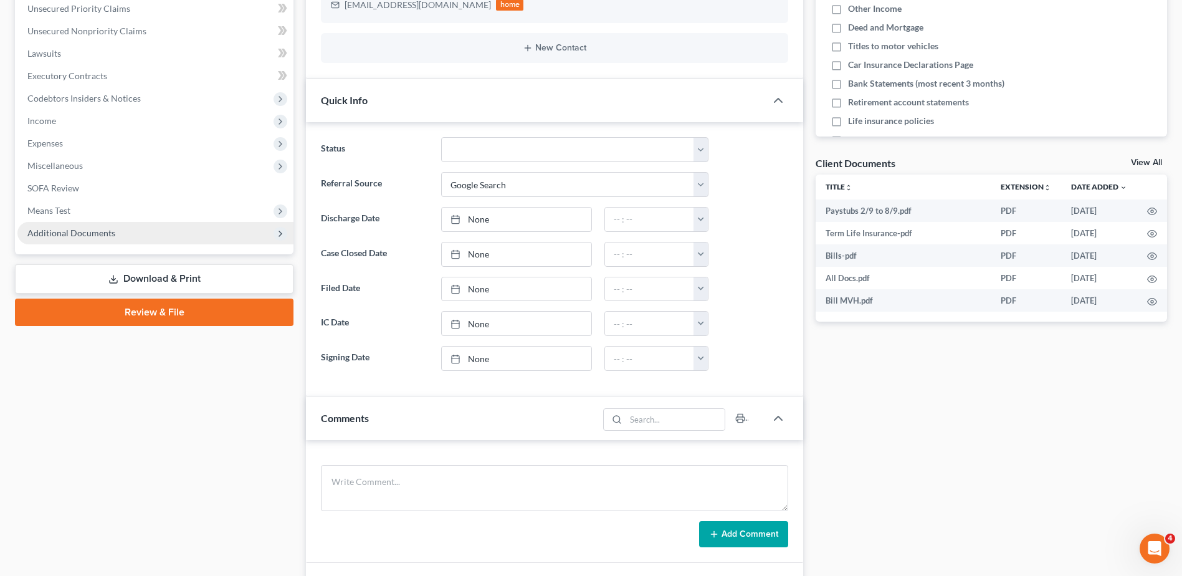
click at [95, 229] on span "Additional Documents" at bounding box center [71, 232] width 88 height 11
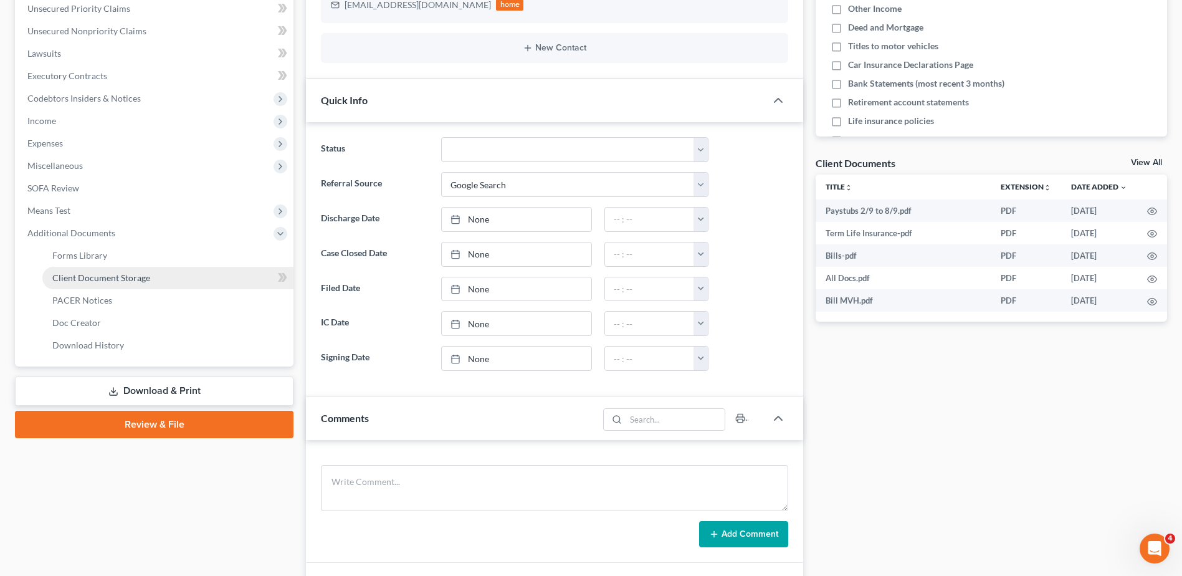
click at [97, 272] on span "Client Document Storage" at bounding box center [101, 277] width 98 height 11
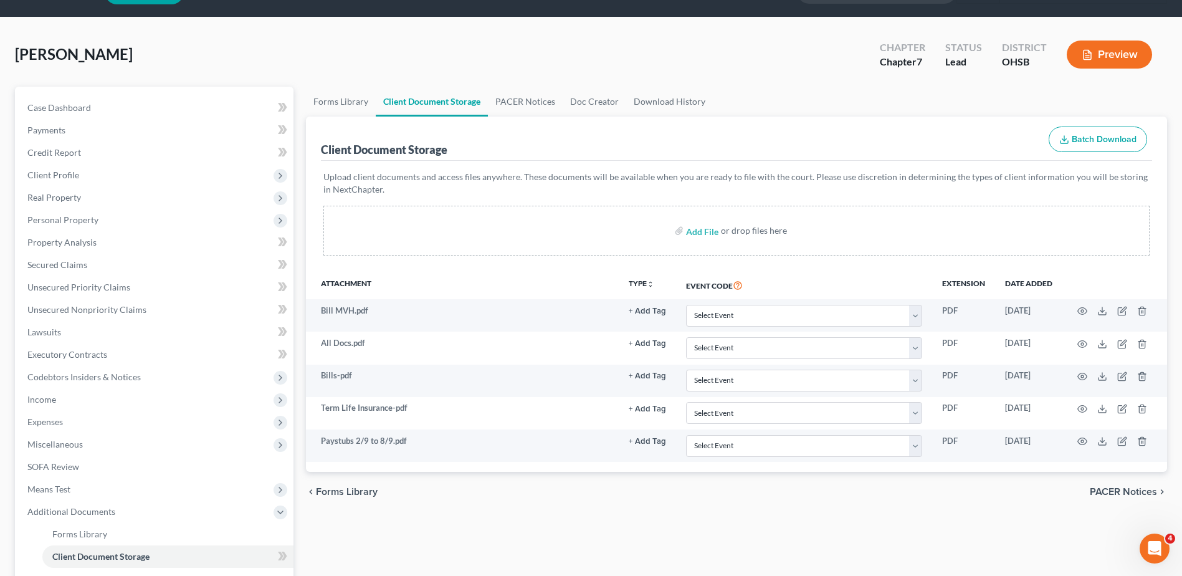
scroll to position [62, 0]
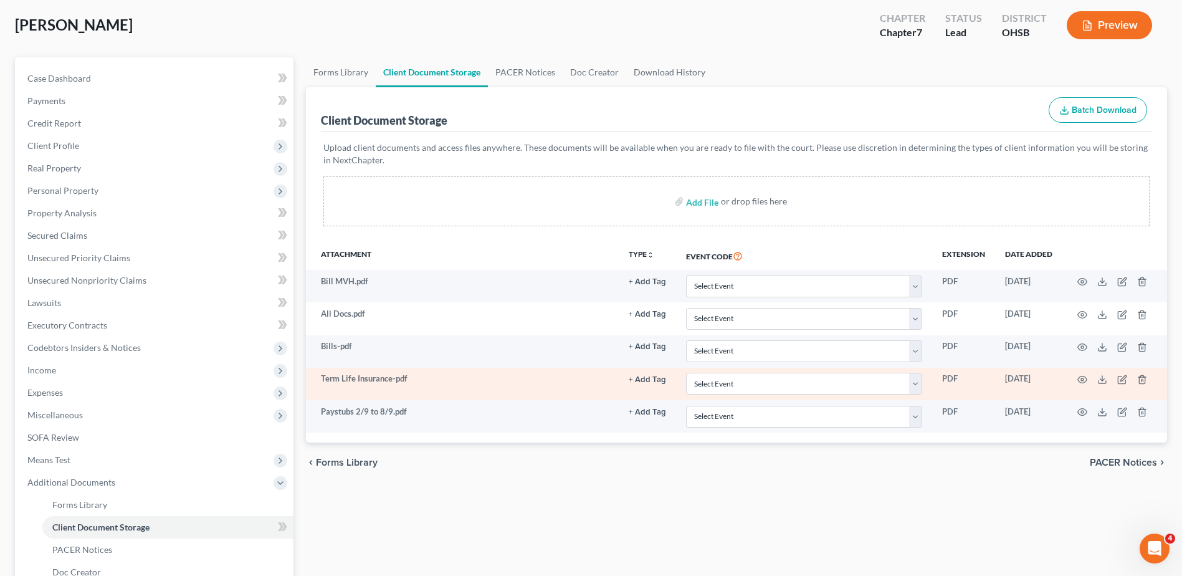
click at [643, 376] on button "+ Add Tag" at bounding box center [647, 380] width 37 height 8
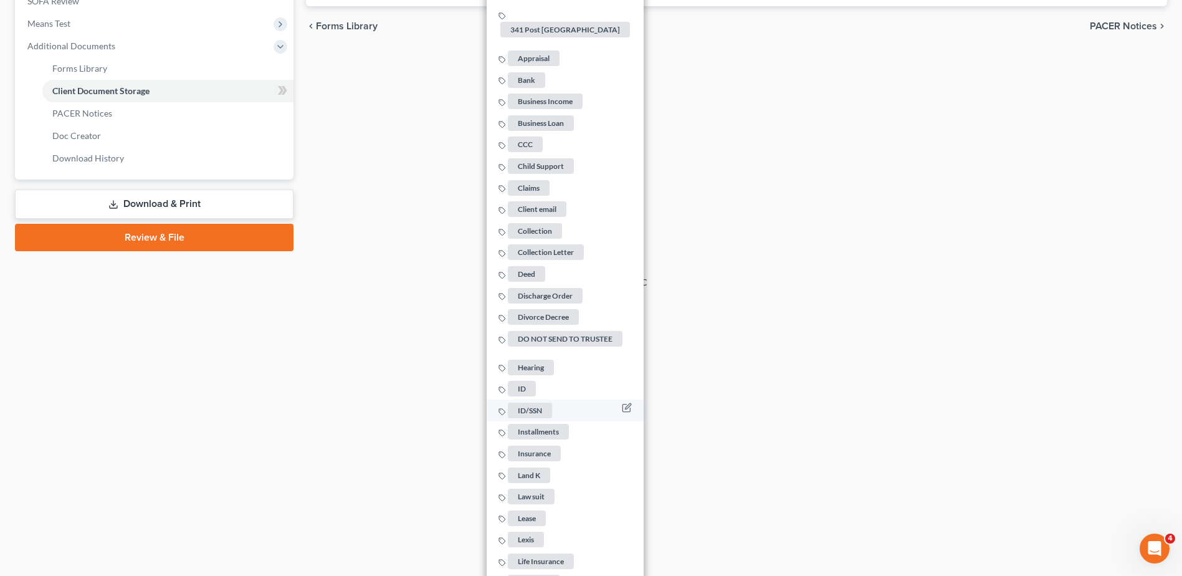
scroll to position [561, 0]
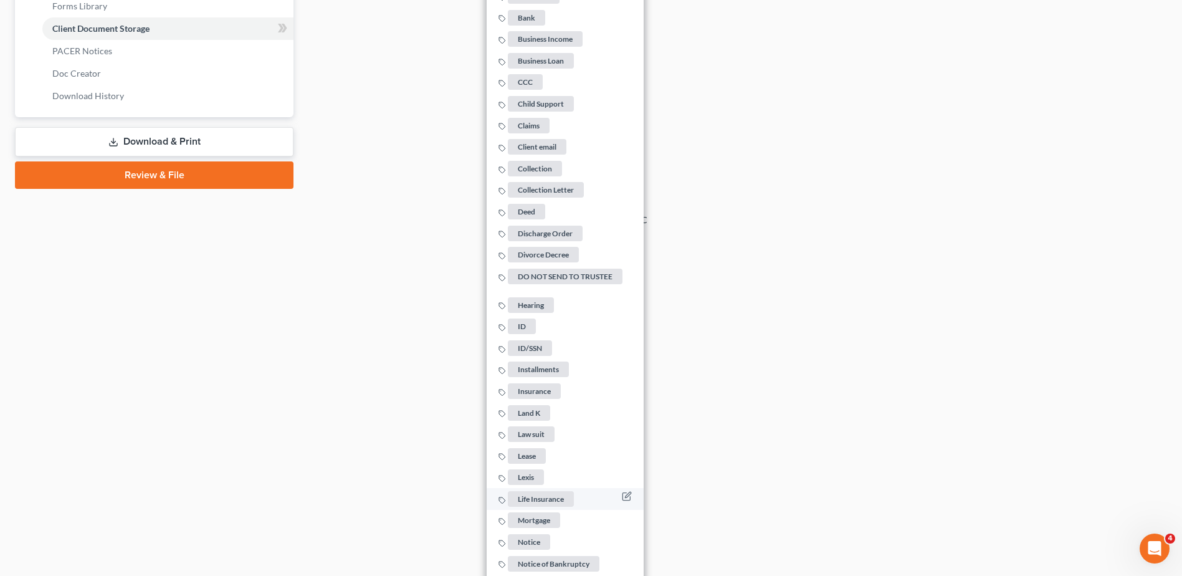
click at [534, 491] on span "Life Insurance" at bounding box center [541, 499] width 66 height 16
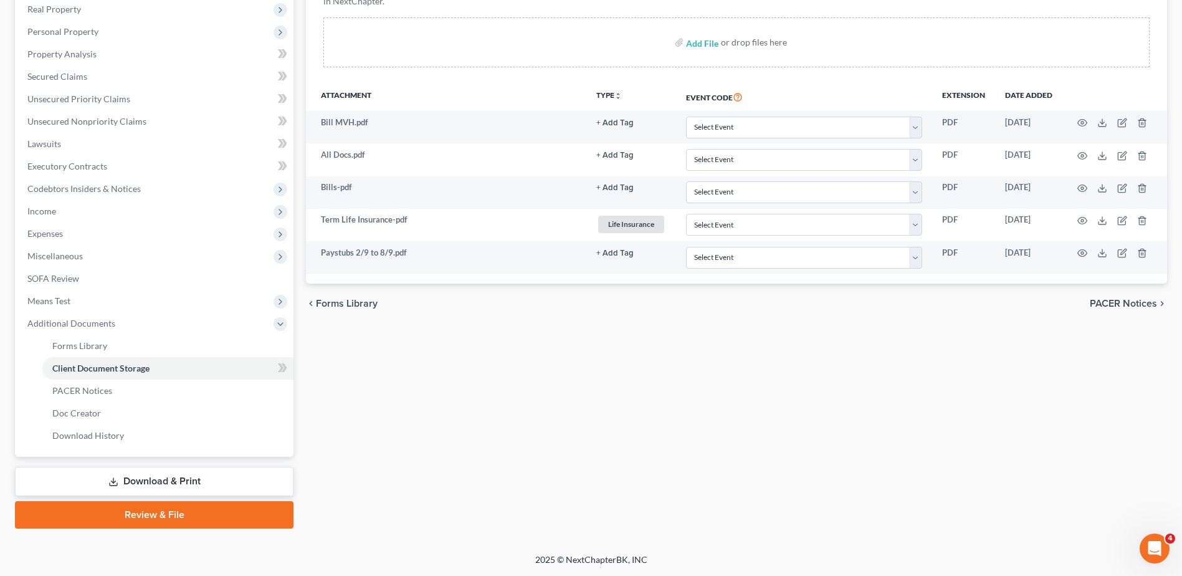
scroll to position [221, 0]
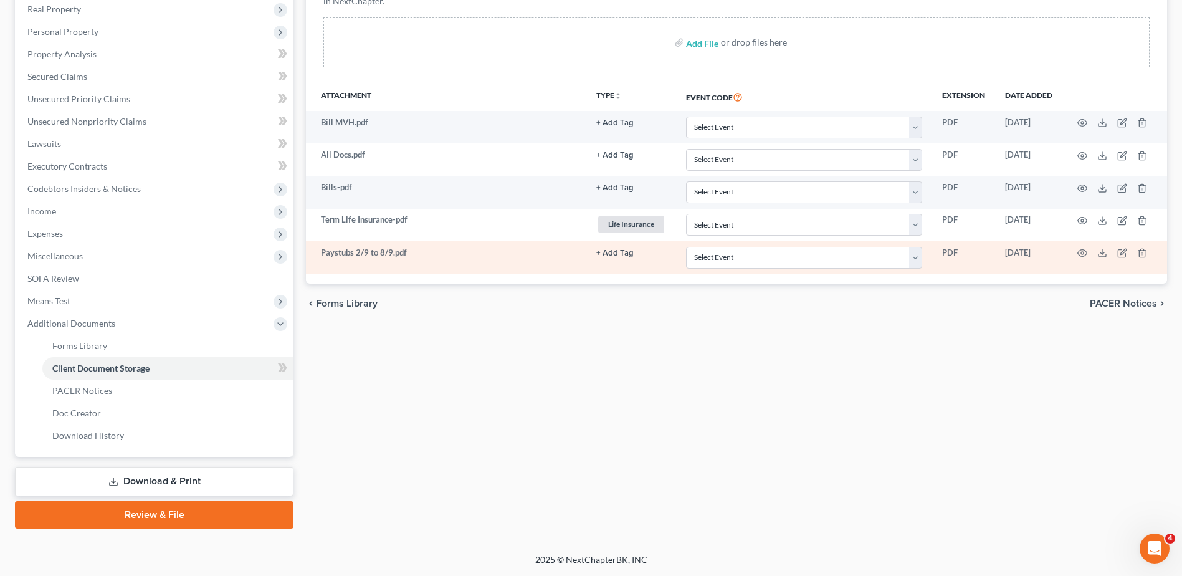
click at [615, 253] on button "+ Add Tag" at bounding box center [614, 253] width 37 height 8
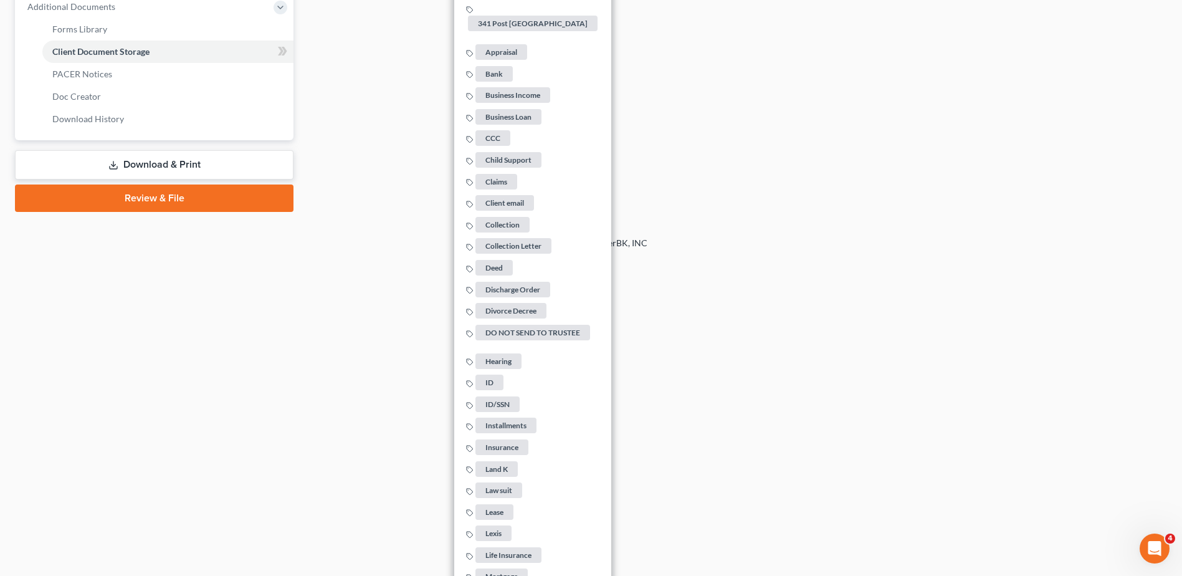
scroll to position [978, 0]
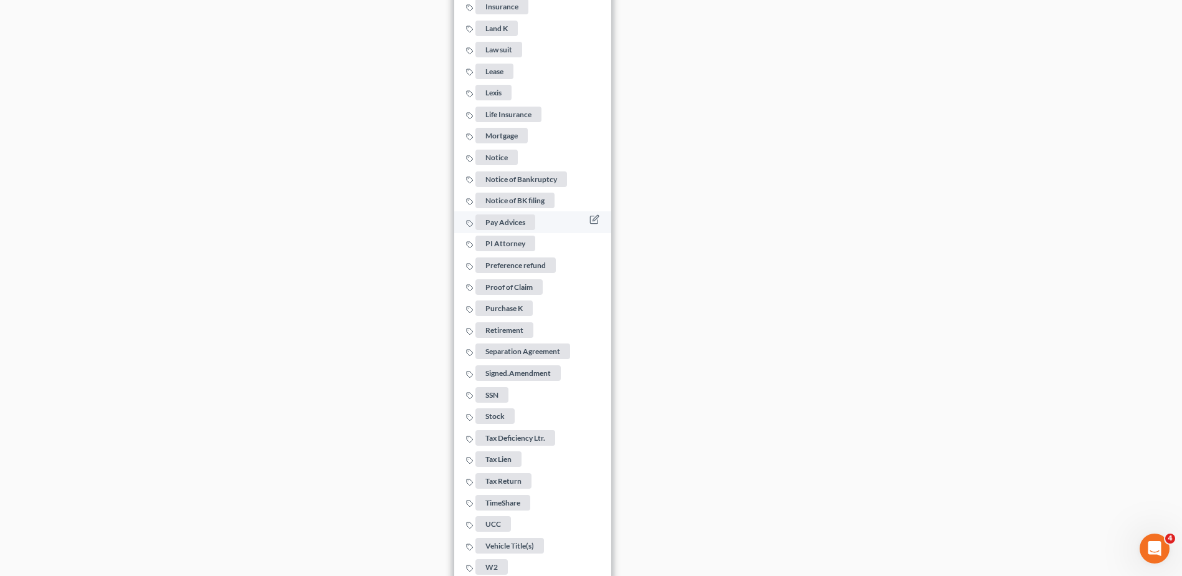
click at [510, 216] on span "Pay Advices" at bounding box center [505, 222] width 60 height 16
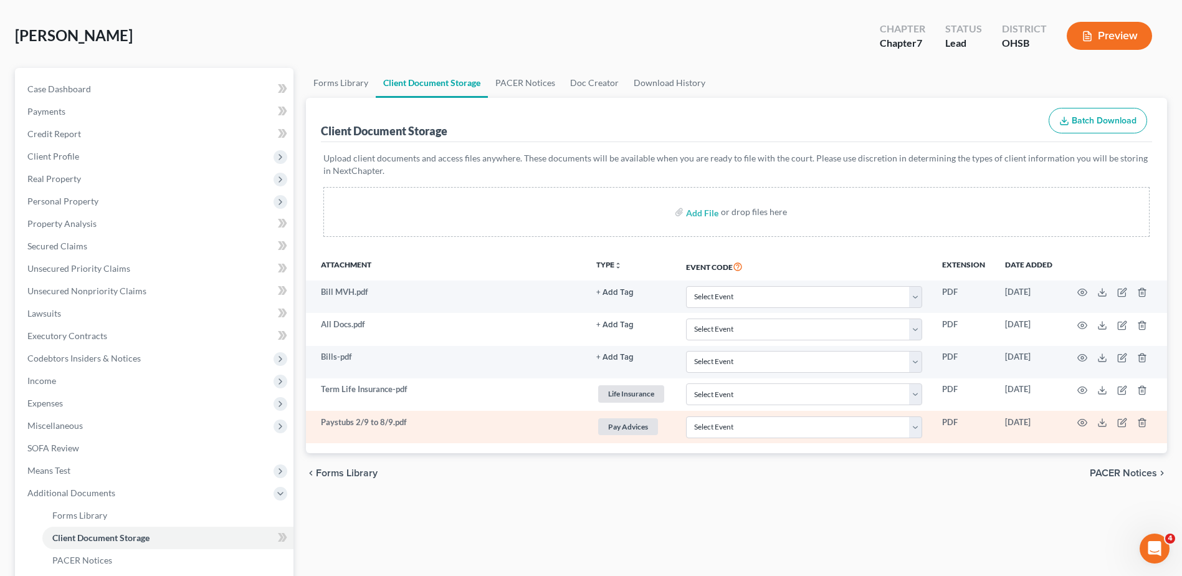
scroll to position [0, 0]
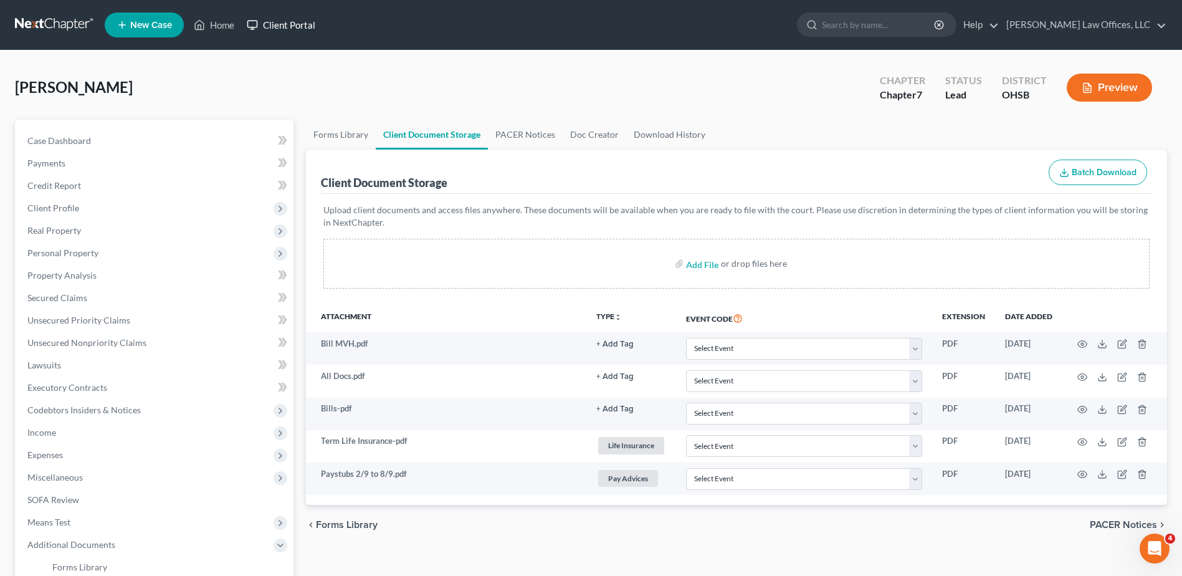
click at [283, 22] on link "Client Portal" at bounding box center [280, 25] width 81 height 22
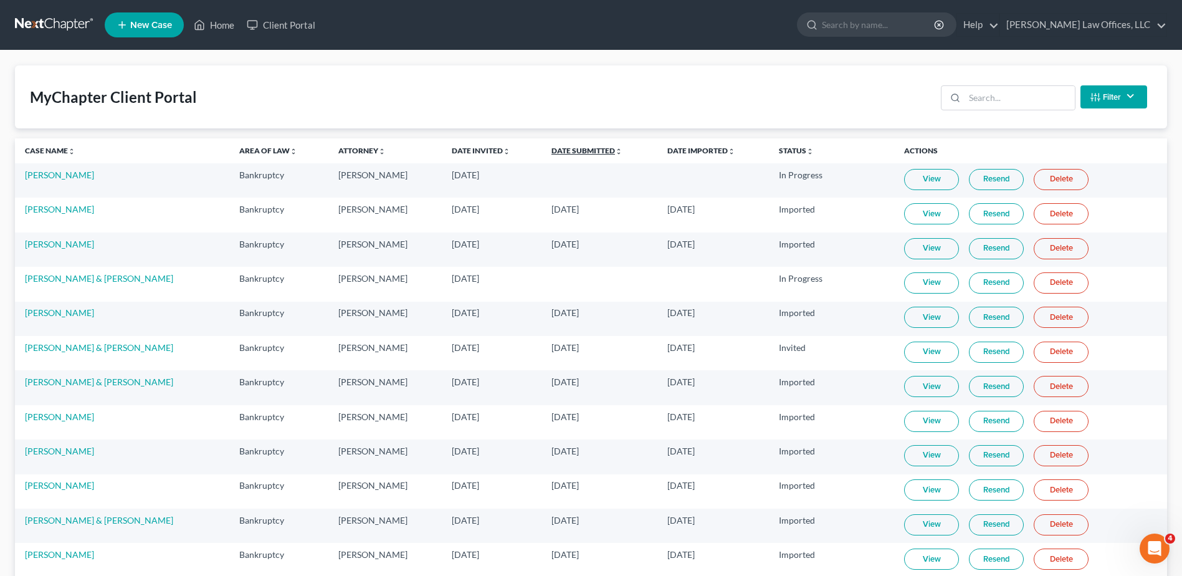
click at [584, 151] on link "Date Submitted unfold_more expand_more expand_less" at bounding box center [586, 150] width 71 height 9
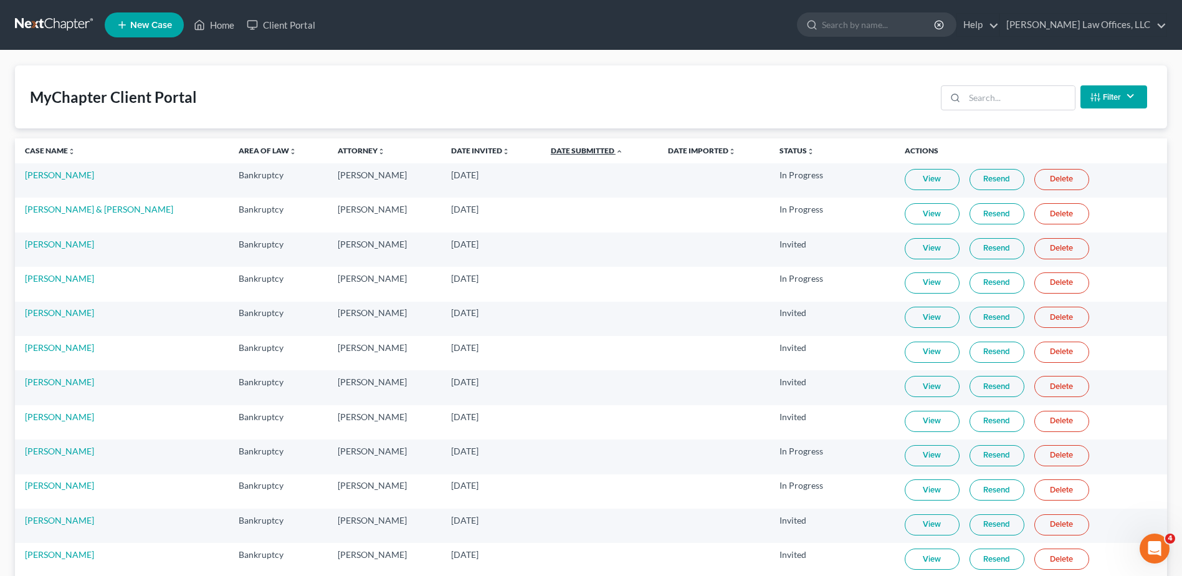
click at [584, 151] on link "Date Submitted unfold_more expand_more expand_less" at bounding box center [587, 150] width 72 height 9
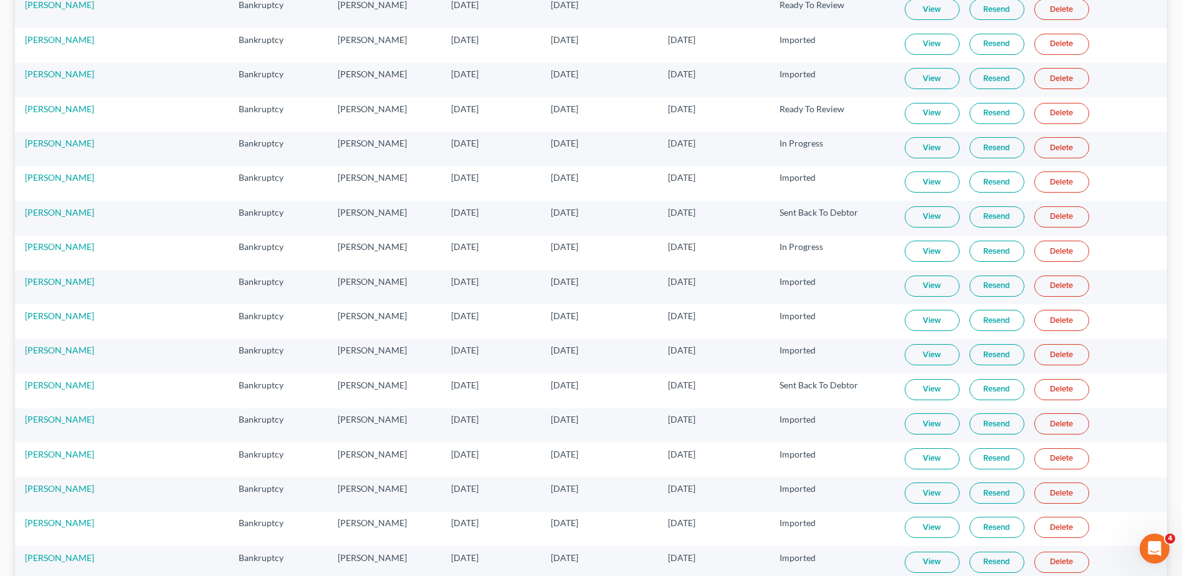
scroll to position [623, 0]
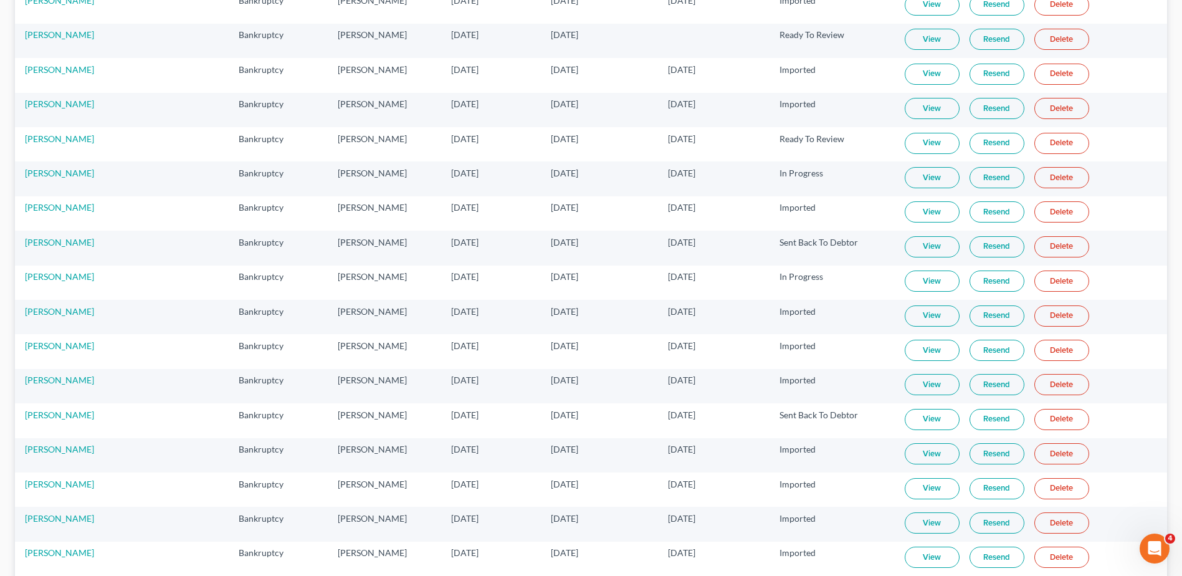
click at [929, 278] on link "View" at bounding box center [931, 280] width 55 height 21
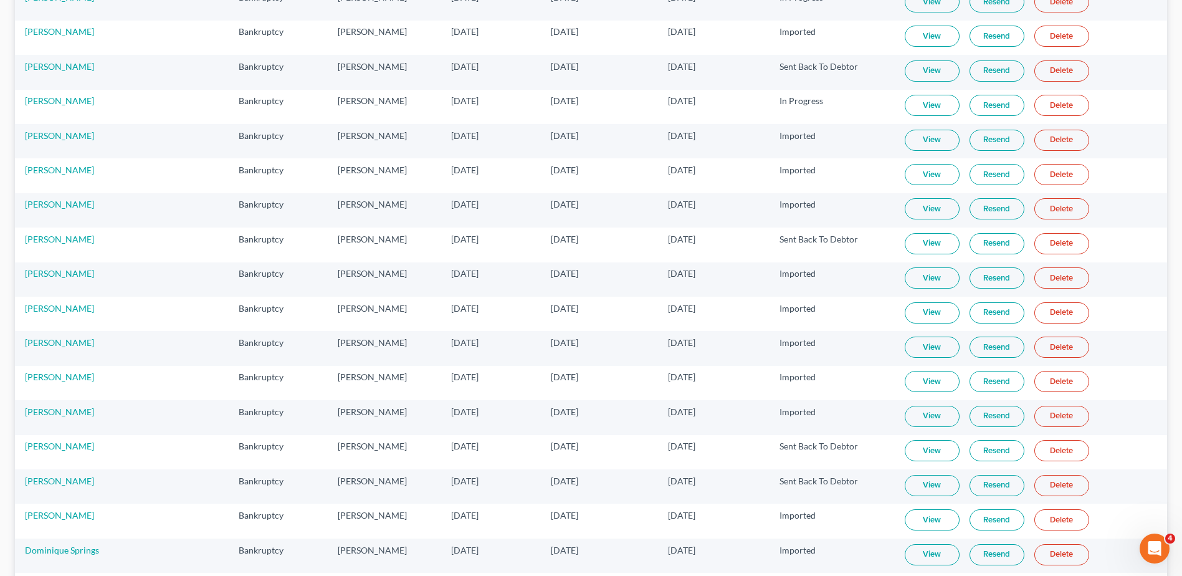
scroll to position [748, 0]
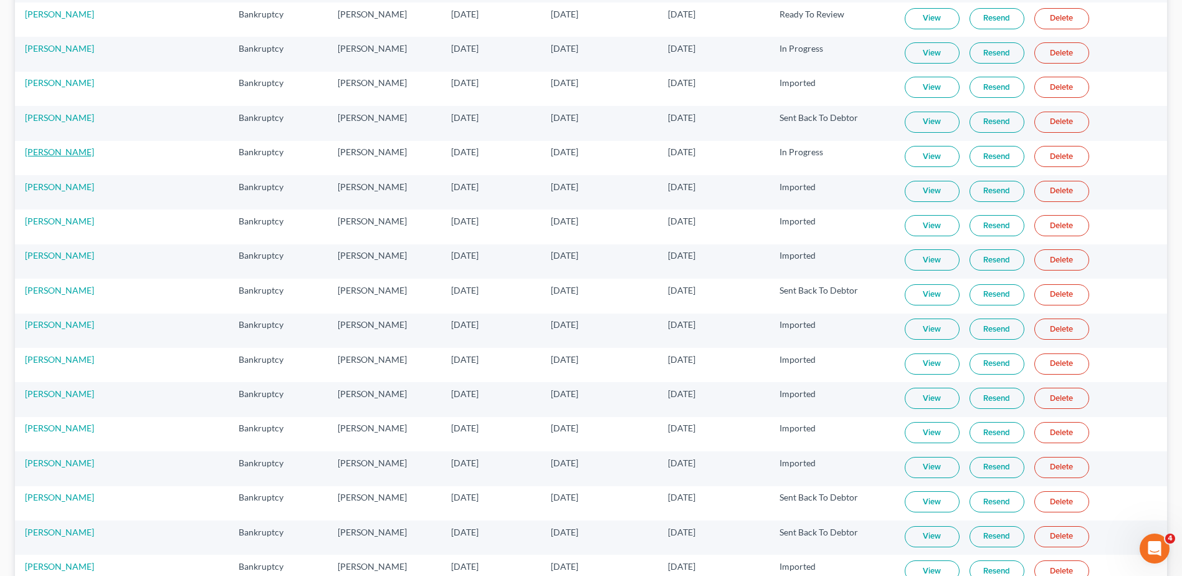
click at [60, 155] on link "[PERSON_NAME]" at bounding box center [59, 151] width 69 height 11
select select "3"
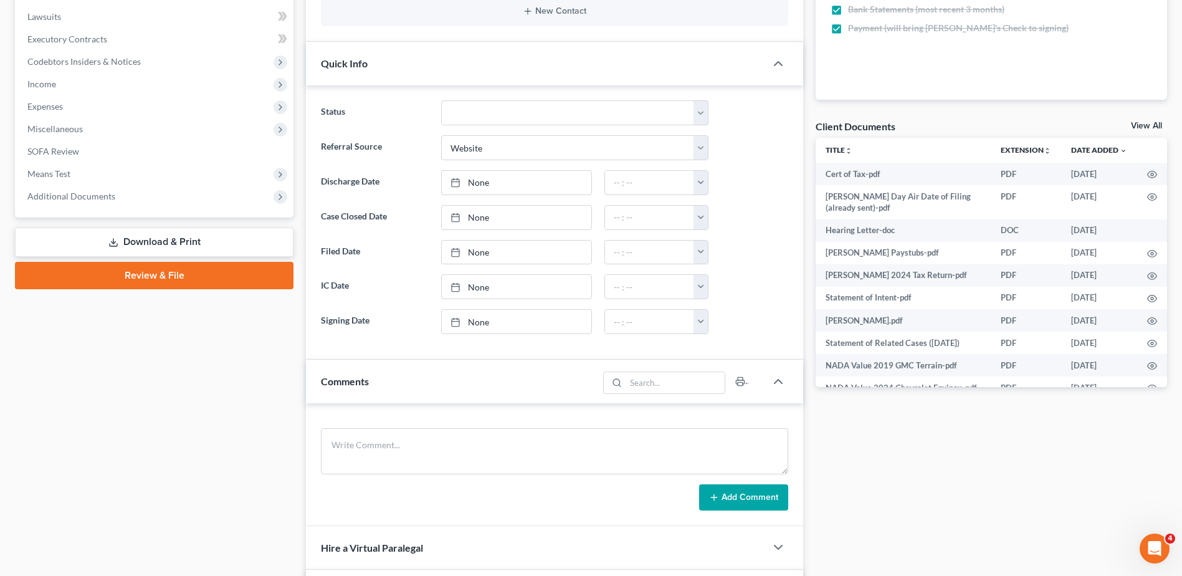
scroll to position [436, 0]
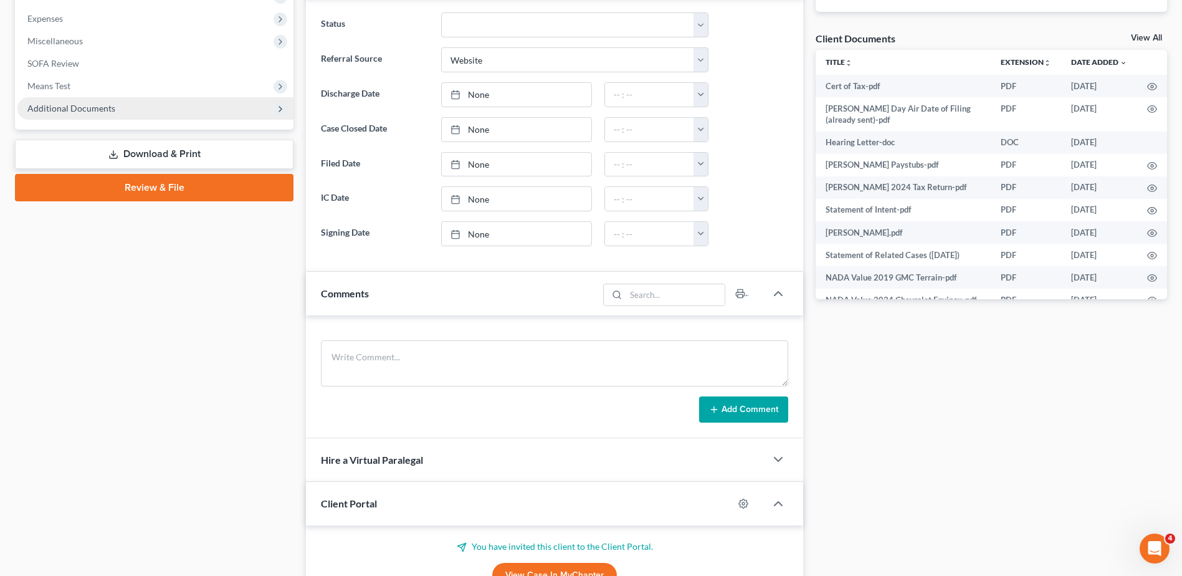
click at [64, 112] on span "Additional Documents" at bounding box center [71, 108] width 88 height 11
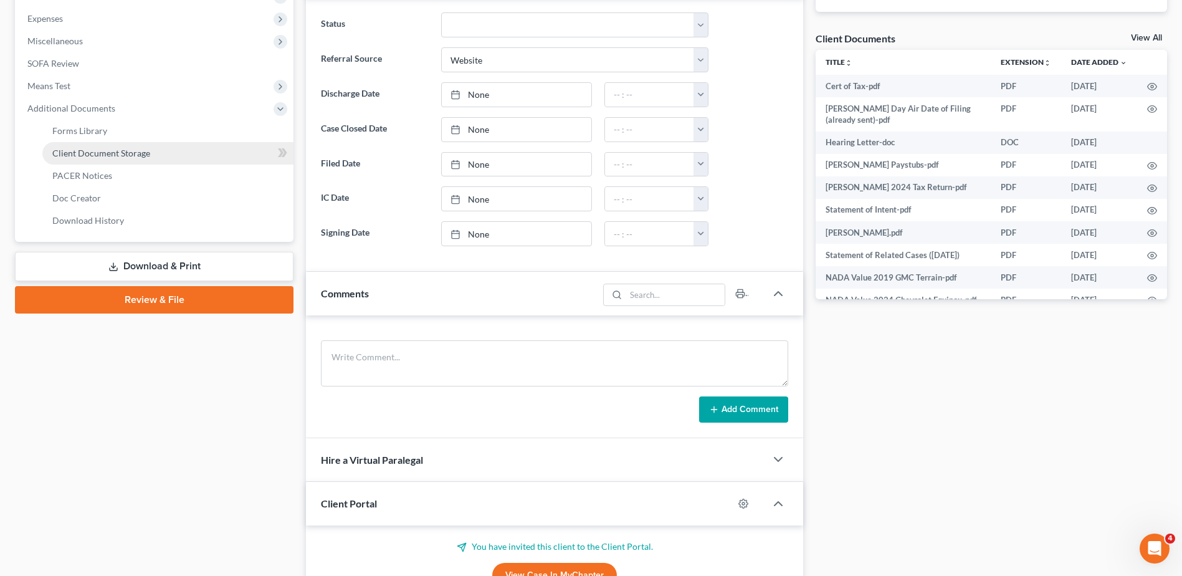
click at [66, 148] on span "Client Document Storage" at bounding box center [101, 153] width 98 height 11
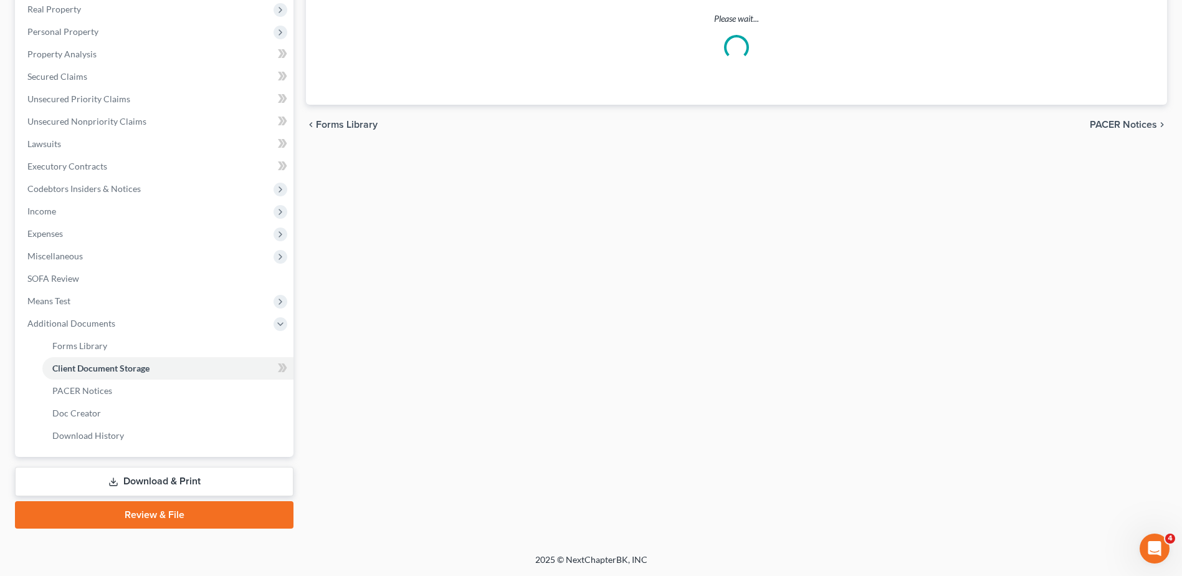
scroll to position [174, 0]
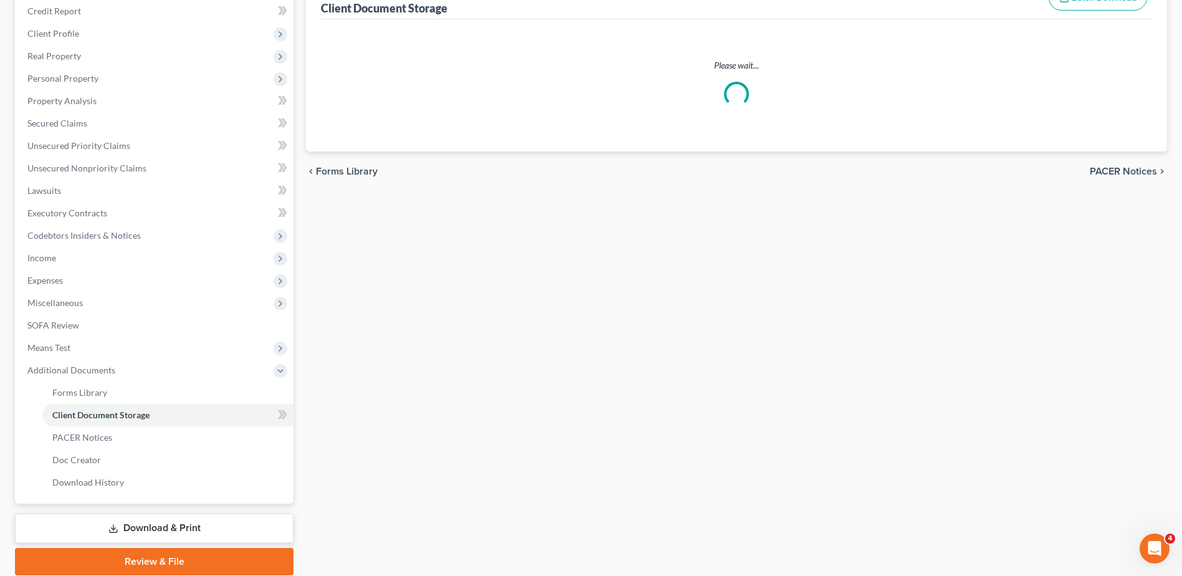
select select "7"
select select "52"
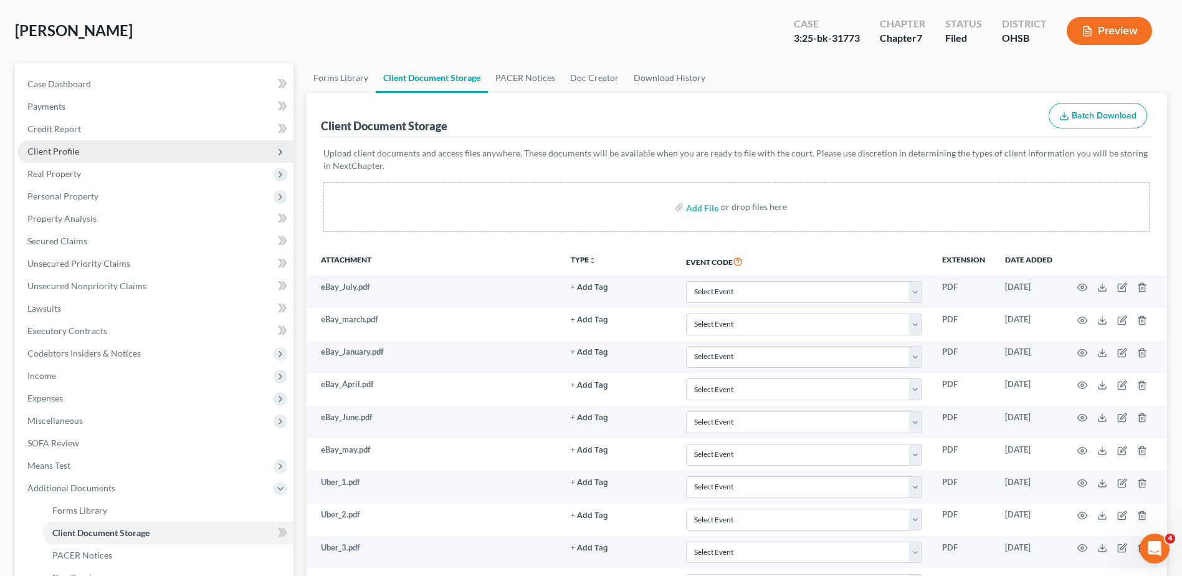
scroll to position [0, 0]
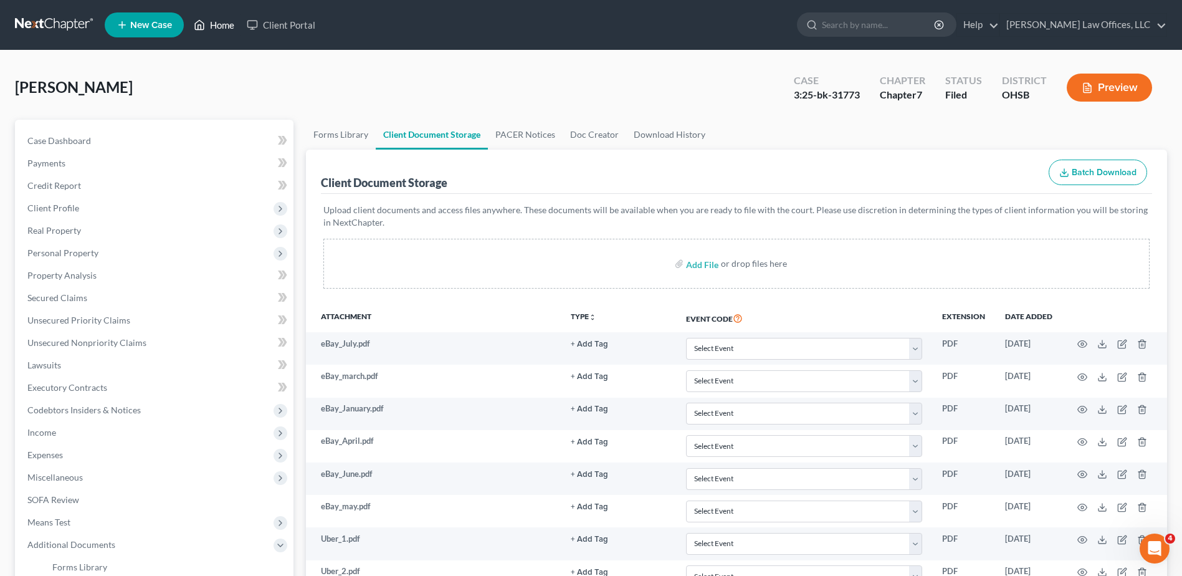
drag, startPoint x: 222, startPoint y: 24, endPoint x: 185, endPoint y: 5, distance: 42.1
click at [222, 24] on link "Home" at bounding box center [214, 25] width 53 height 22
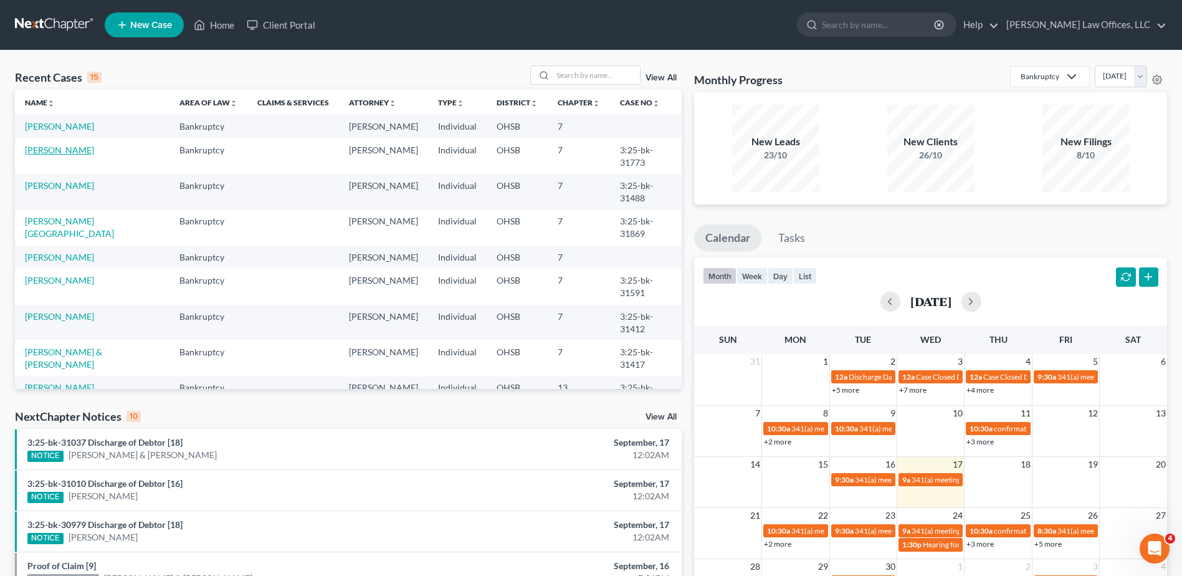
click at [66, 150] on link "[PERSON_NAME]" at bounding box center [59, 150] width 69 height 11
select select "3"
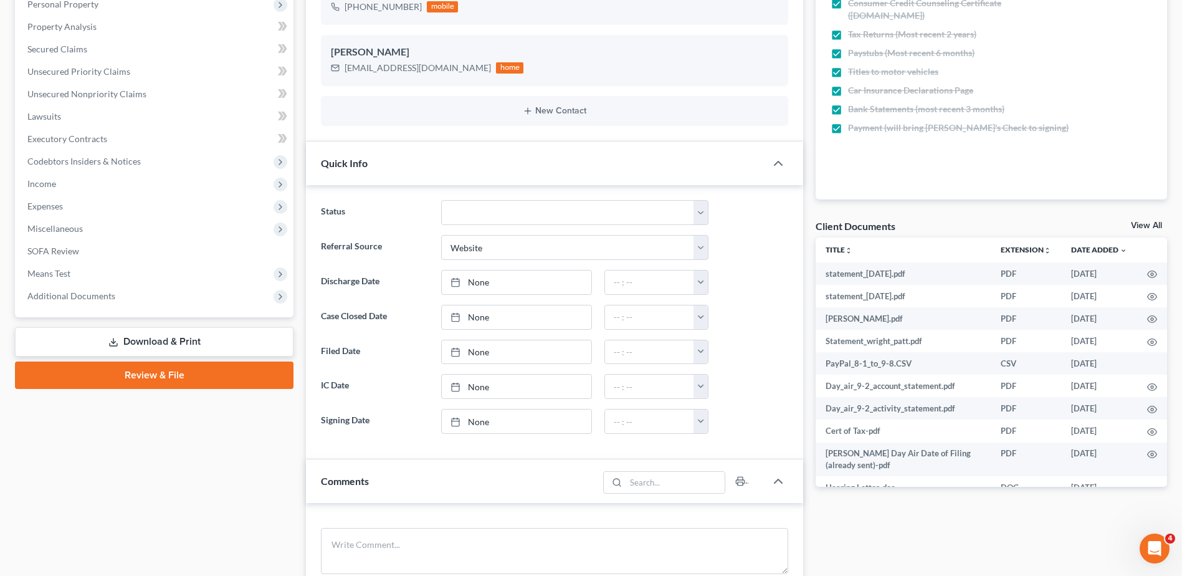
scroll to position [249, 0]
click at [77, 292] on span "Additional Documents" at bounding box center [71, 295] width 88 height 11
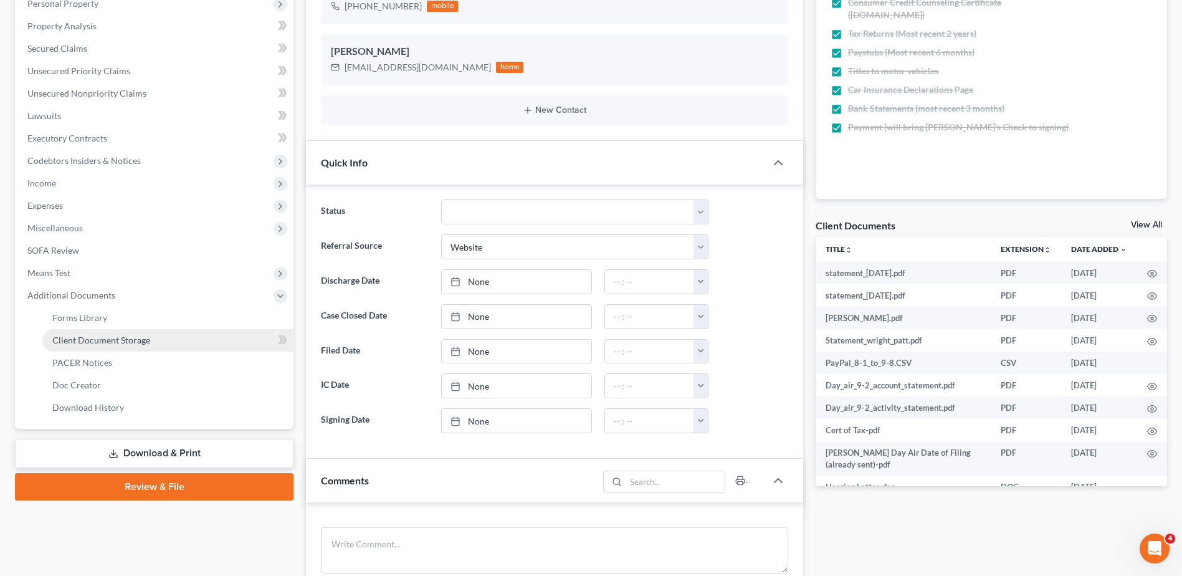
click at [86, 340] on span "Client Document Storage" at bounding box center [101, 340] width 98 height 11
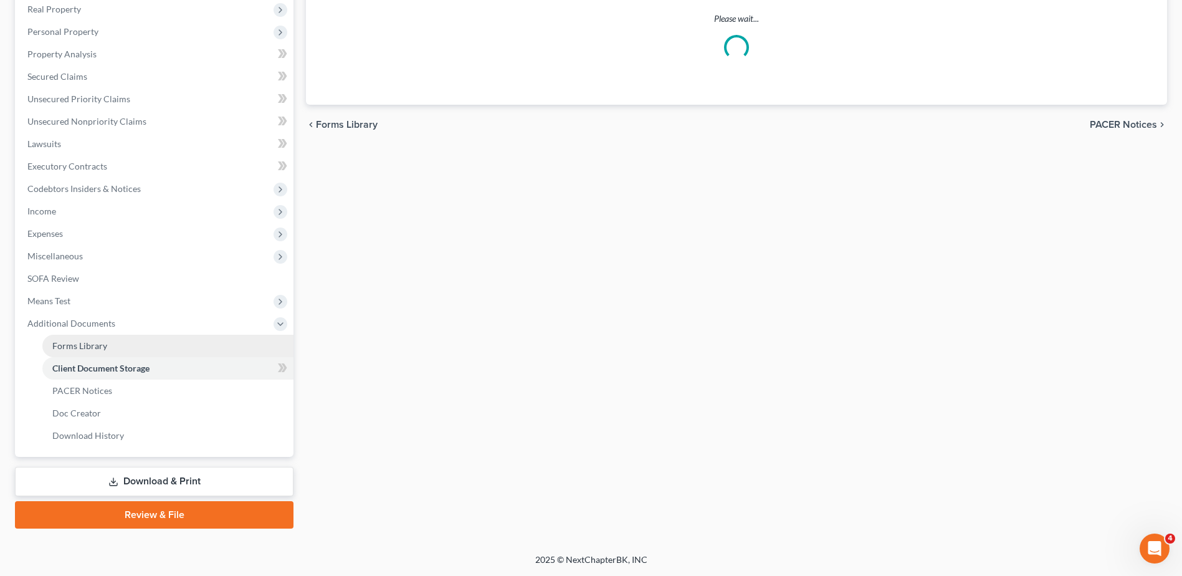
scroll to position [174, 0]
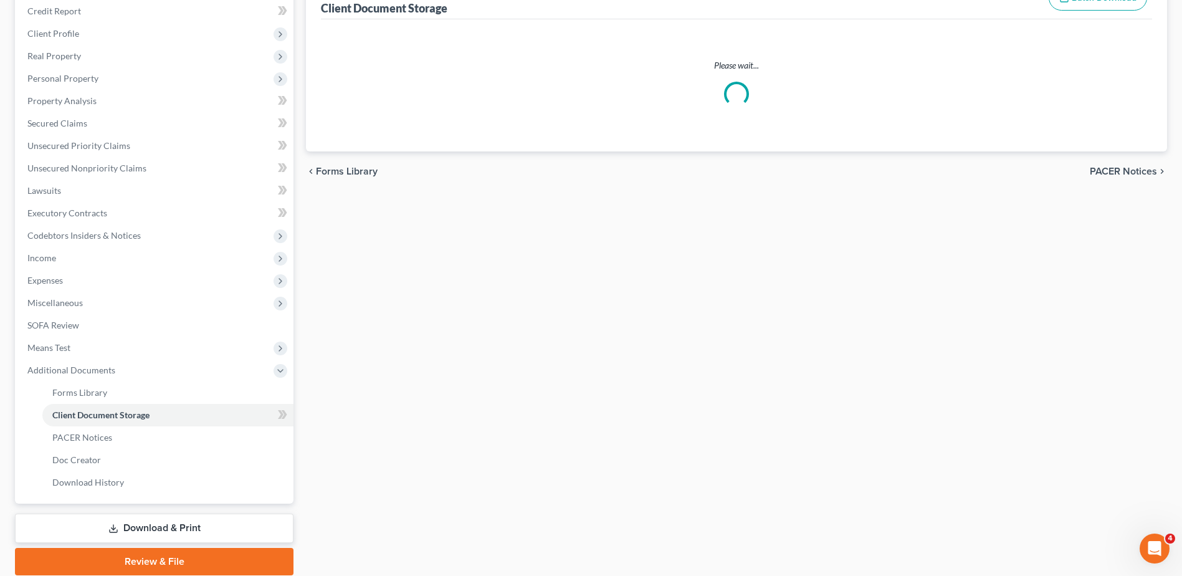
select select "7"
select select "52"
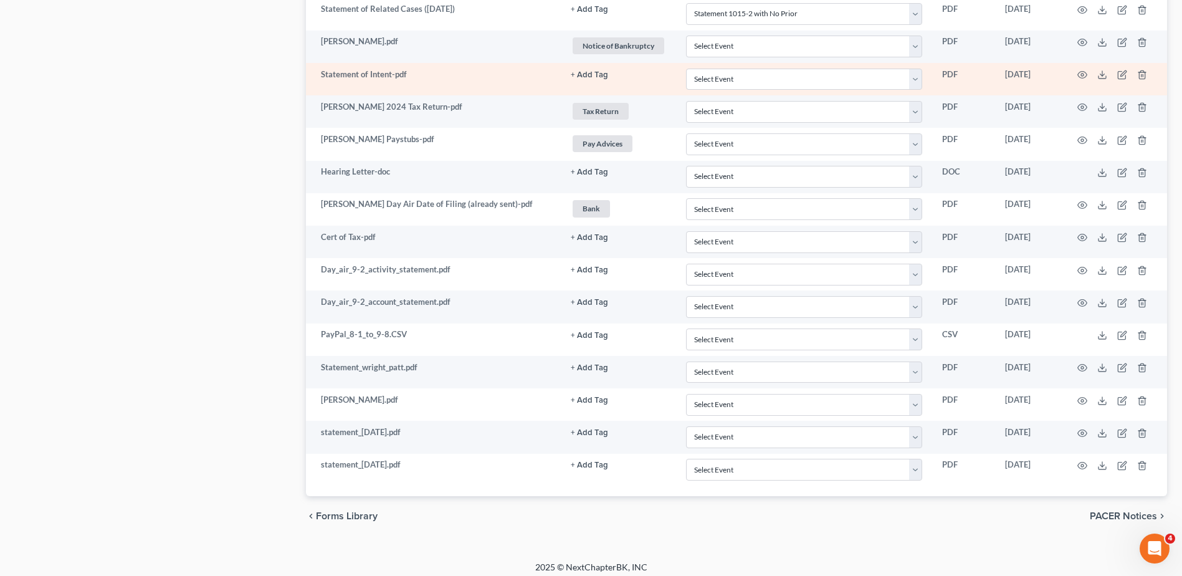
scroll to position [1351, 0]
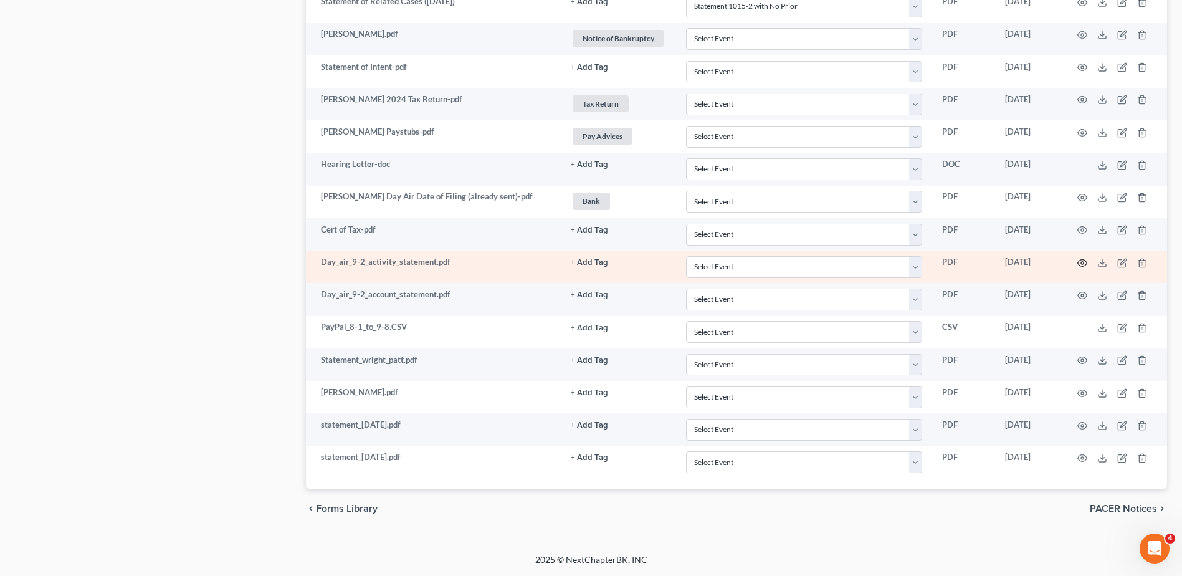
click at [1083, 262] on circle "button" at bounding box center [1082, 263] width 2 height 2
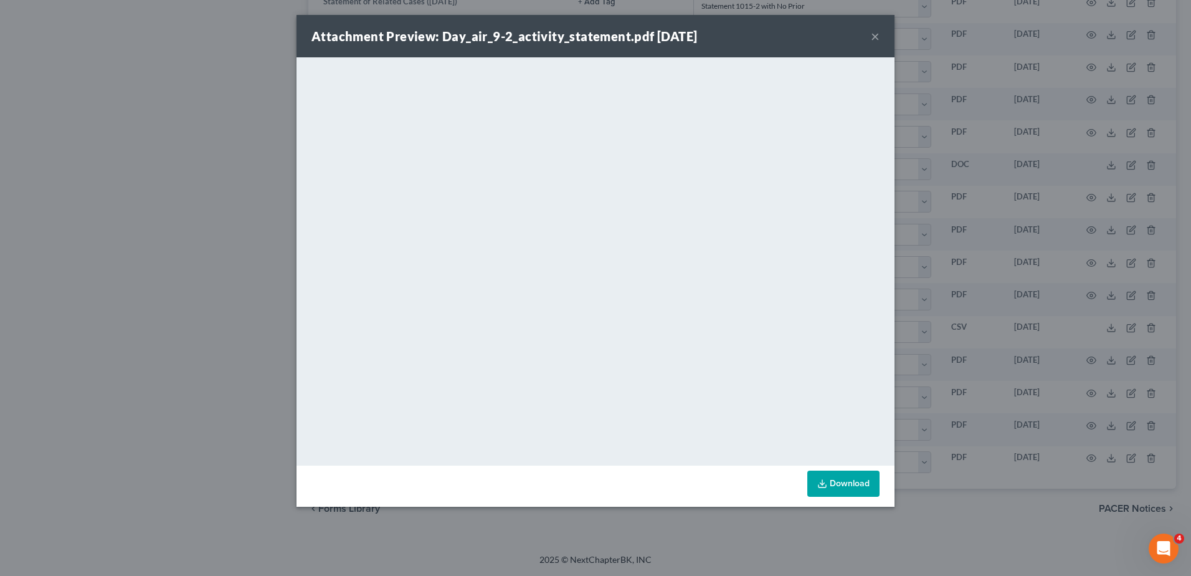
click at [871, 37] on button "×" at bounding box center [875, 36] width 9 height 15
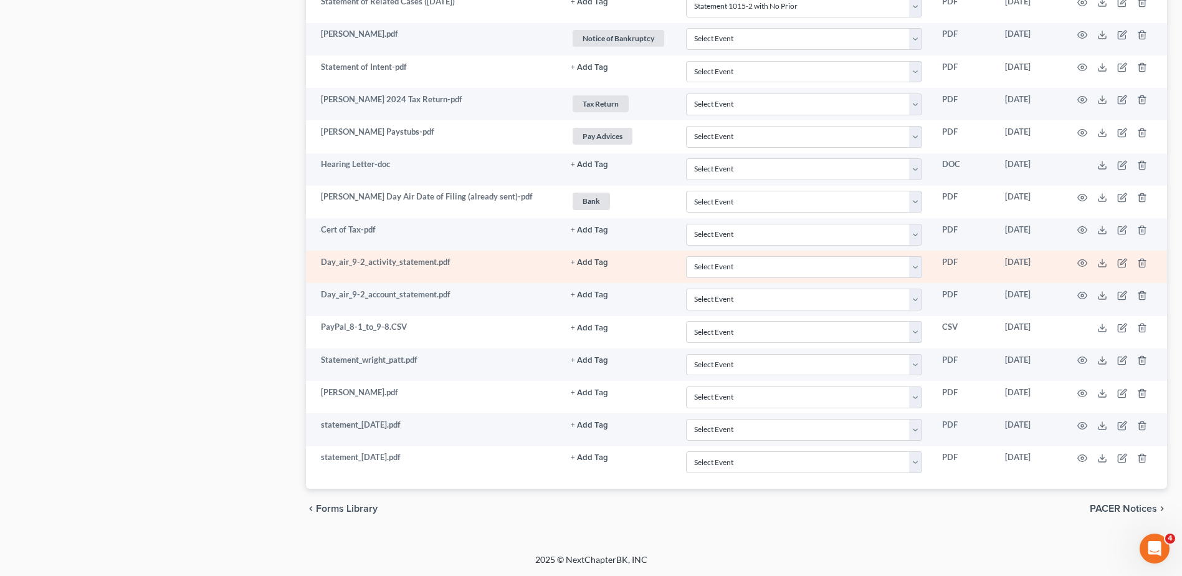
click at [1116, 263] on td at bounding box center [1114, 266] width 105 height 32
click at [1122, 263] on icon "button" at bounding box center [1122, 263] width 10 height 10
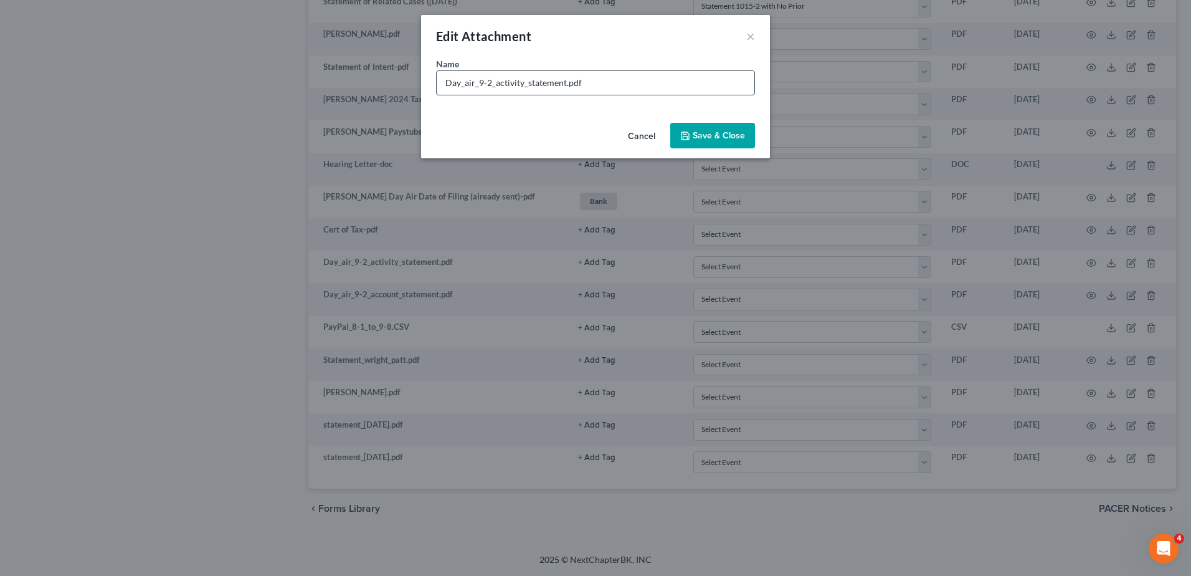
click at [564, 82] on input "Day_air_9-2_activity_statement.pdf" at bounding box center [596, 83] width 318 height 24
drag, startPoint x: 670, startPoint y: 82, endPoint x: 630, endPoint y: 82, distance: 39.2
click at [630, 82] on input "Day_air_9-2_activity_statement (Not Statement, Can't Read).pdf" at bounding box center [596, 83] width 318 height 24
type input "Day_air_9-2_activity_statement (Not Statement, Not Legible).pdf"
click at [718, 138] on span "Save & Close" at bounding box center [719, 135] width 52 height 11
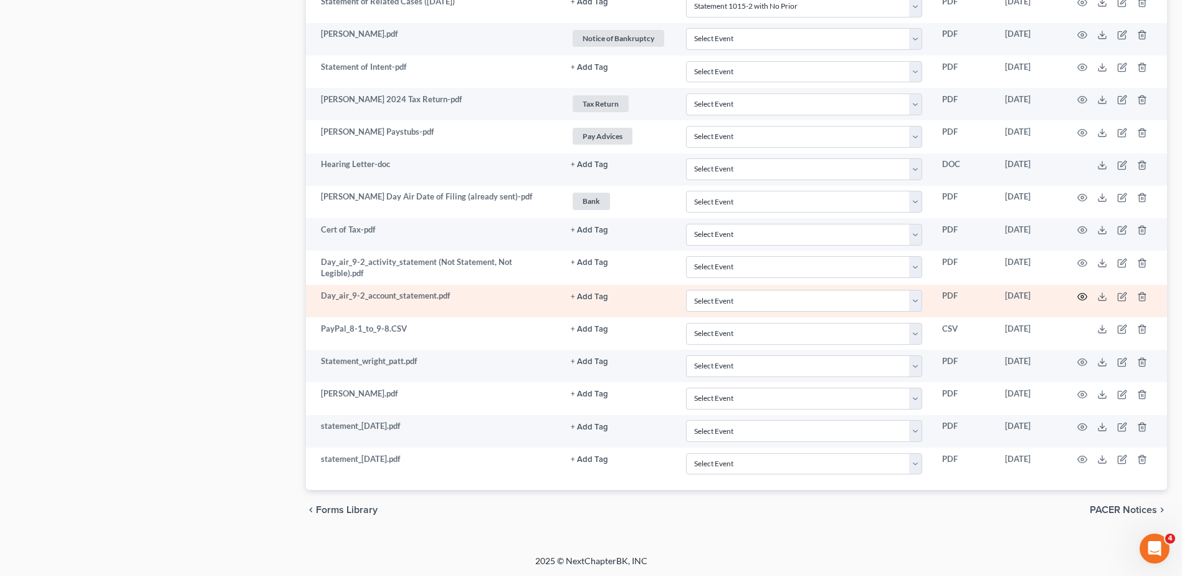
click at [1081, 293] on icon "button" at bounding box center [1082, 296] width 9 height 7
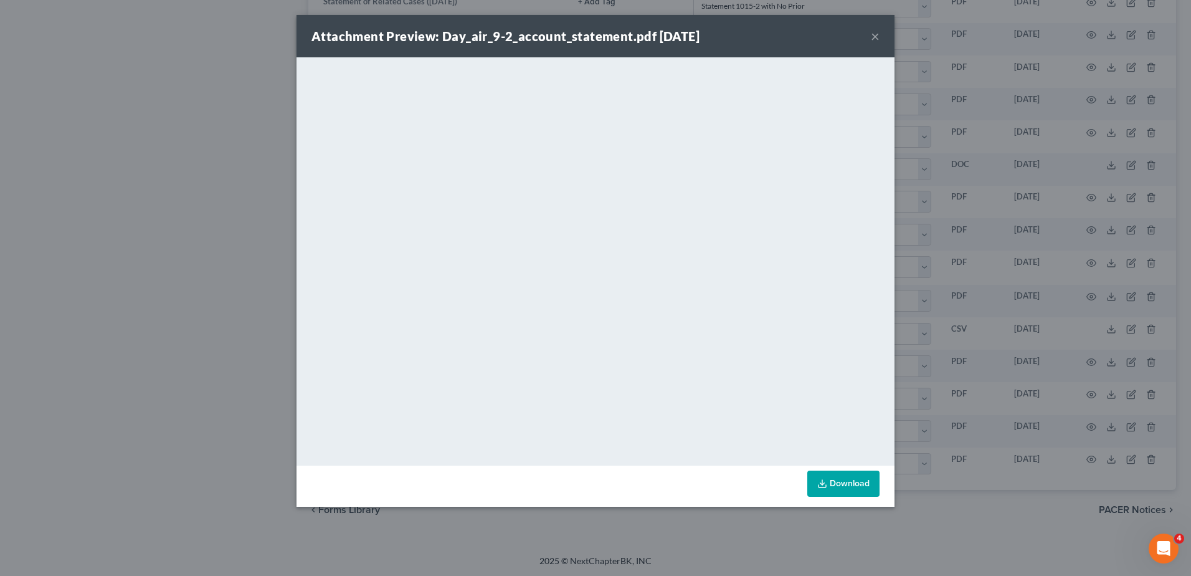
click at [874, 37] on button "×" at bounding box center [875, 36] width 9 height 15
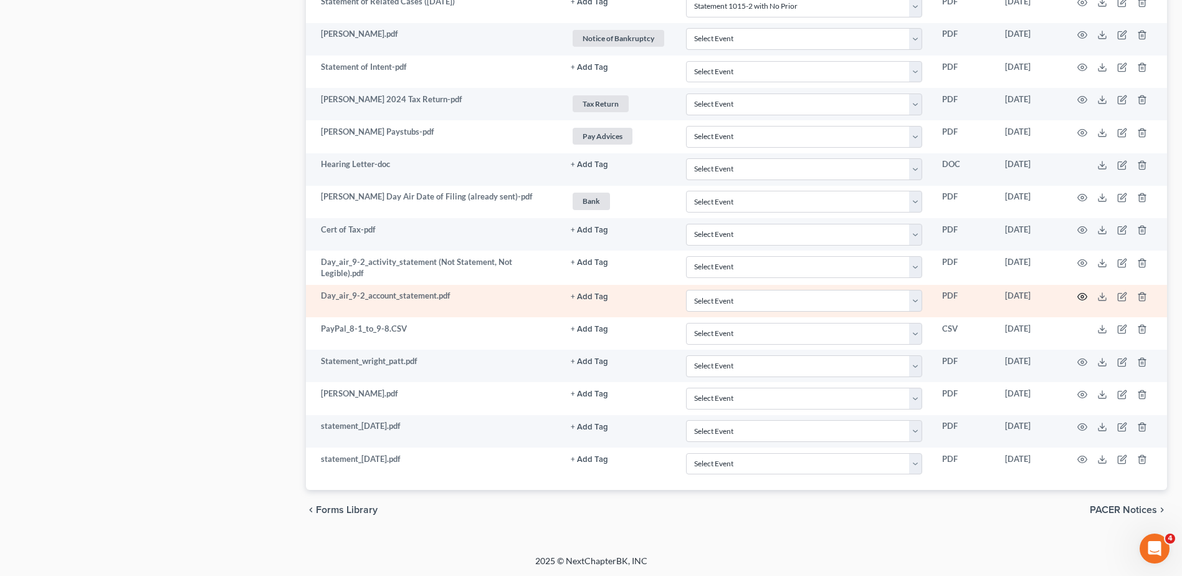
click at [1080, 294] on icon "button" at bounding box center [1082, 296] width 9 height 7
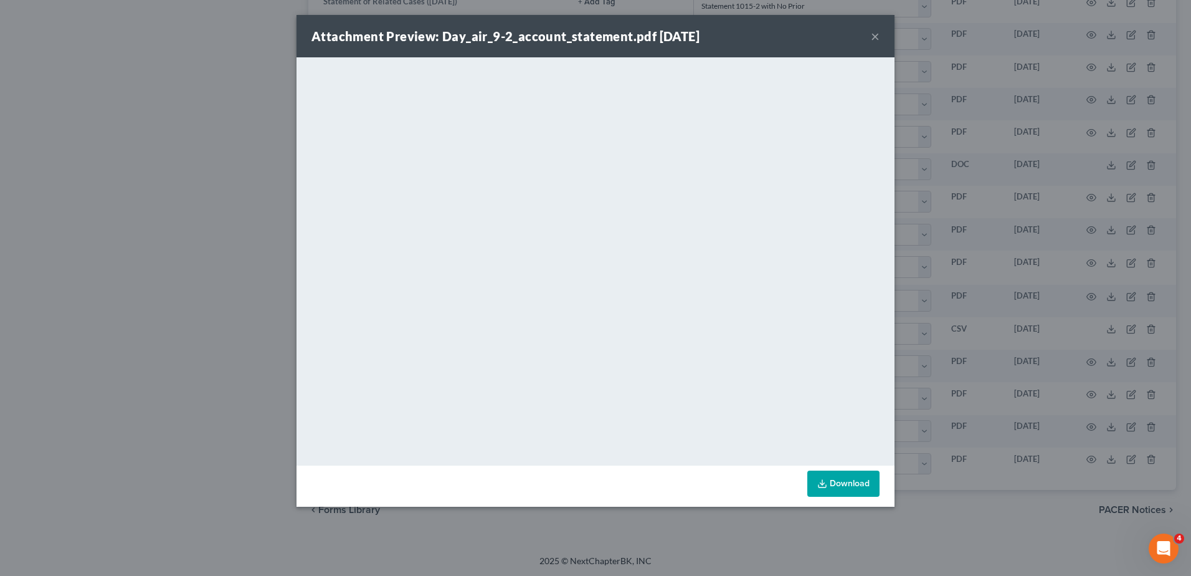
click at [874, 38] on button "×" at bounding box center [875, 36] width 9 height 15
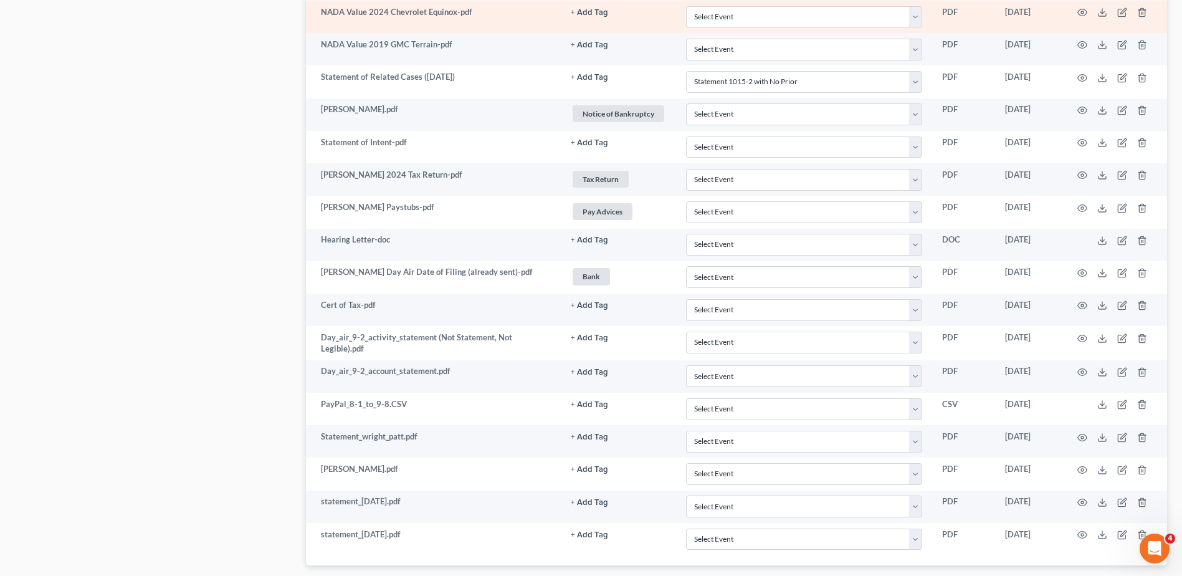
scroll to position [1226, 0]
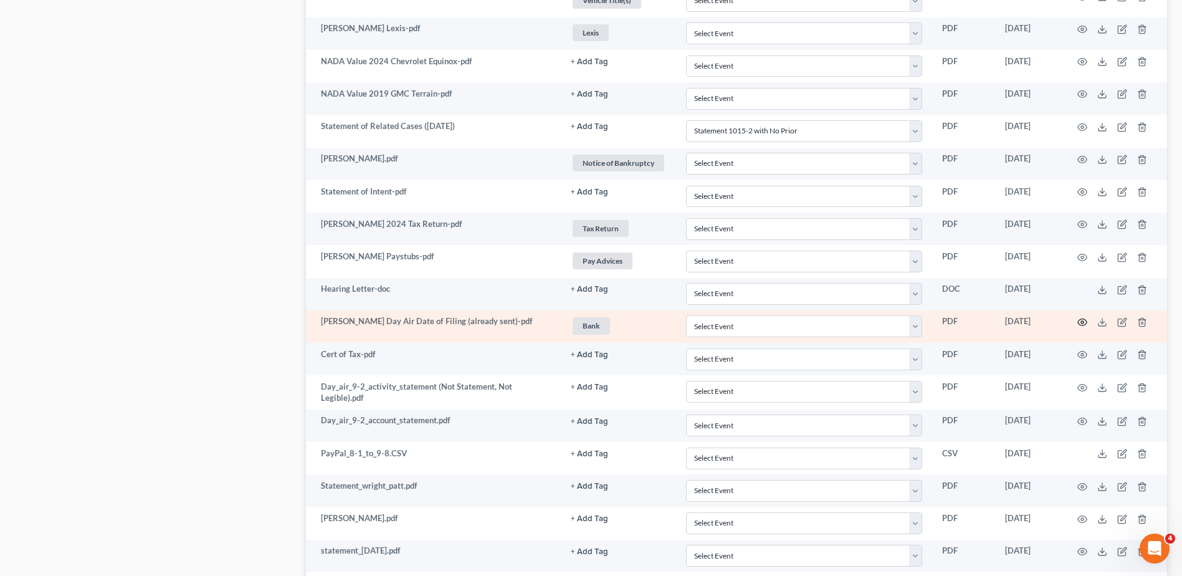
click at [1082, 323] on icon "button" at bounding box center [1082, 322] width 10 height 10
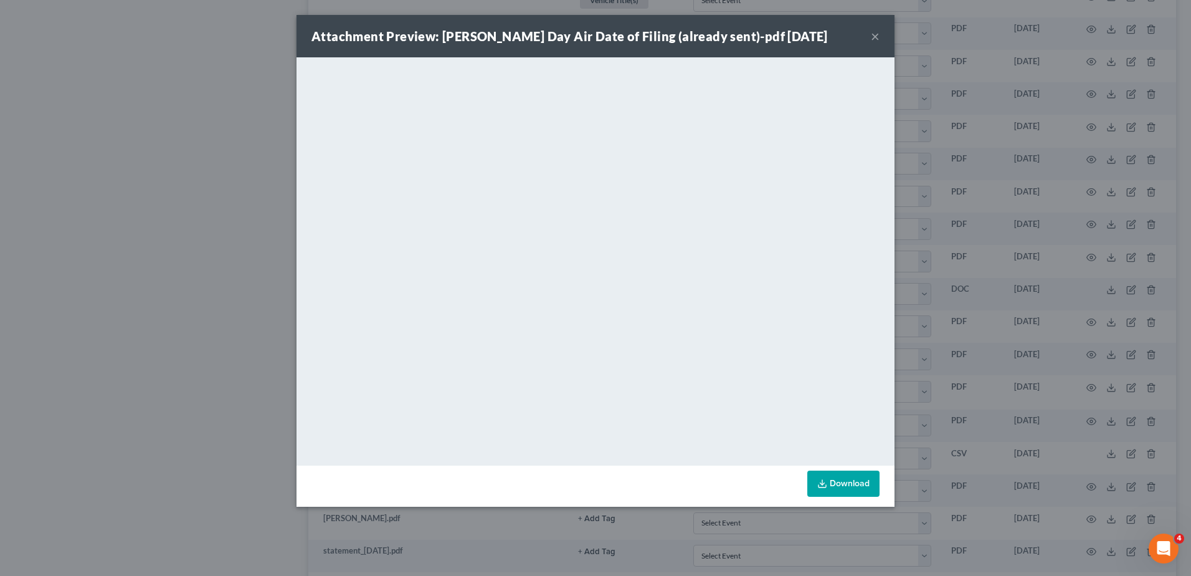
click at [870, 37] on div "Attachment Preview: Freeman Day Air Date of Filing (already sent)-pdf 09/13/202…" at bounding box center [596, 36] width 598 height 42
click at [874, 40] on button "×" at bounding box center [875, 36] width 9 height 15
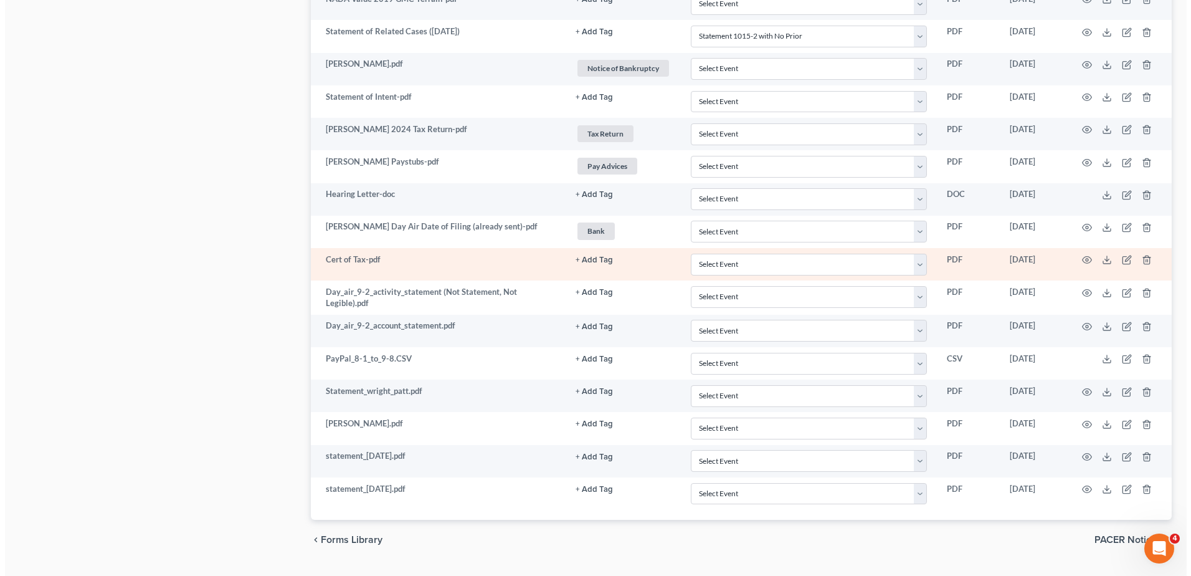
scroll to position [1351, 0]
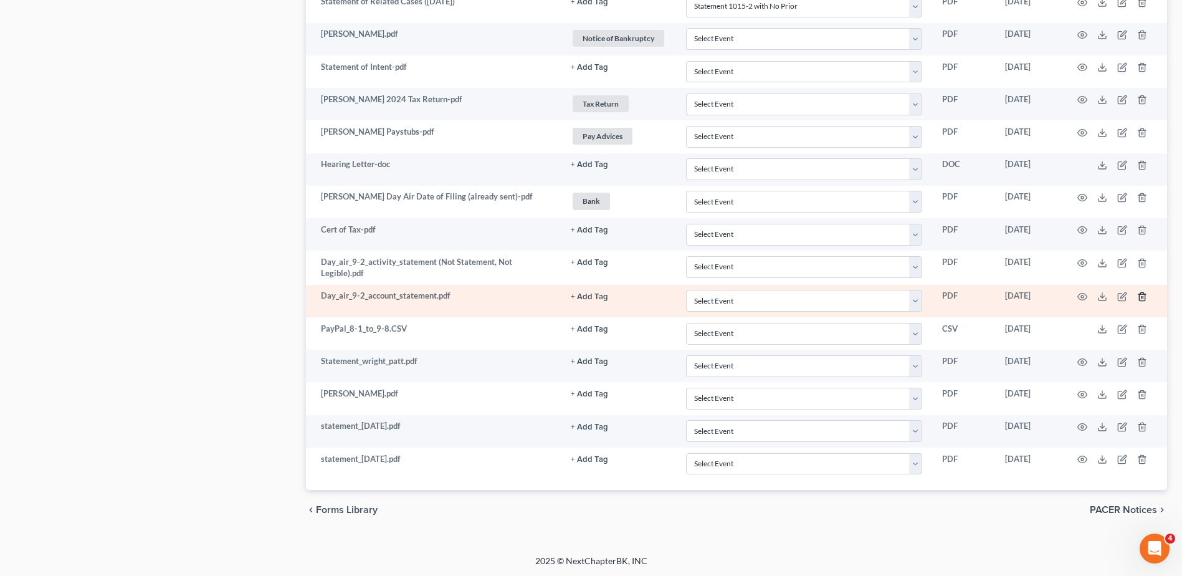
click at [1141, 295] on icon "button" at bounding box center [1142, 297] width 10 height 10
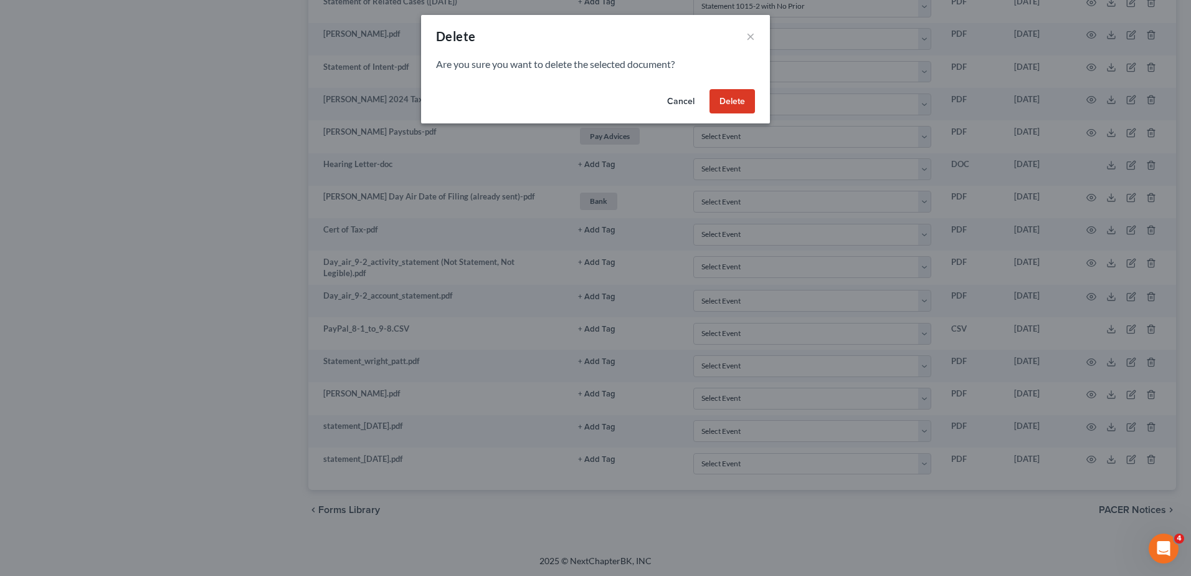
click at [729, 102] on button "Delete" at bounding box center [732, 101] width 45 height 25
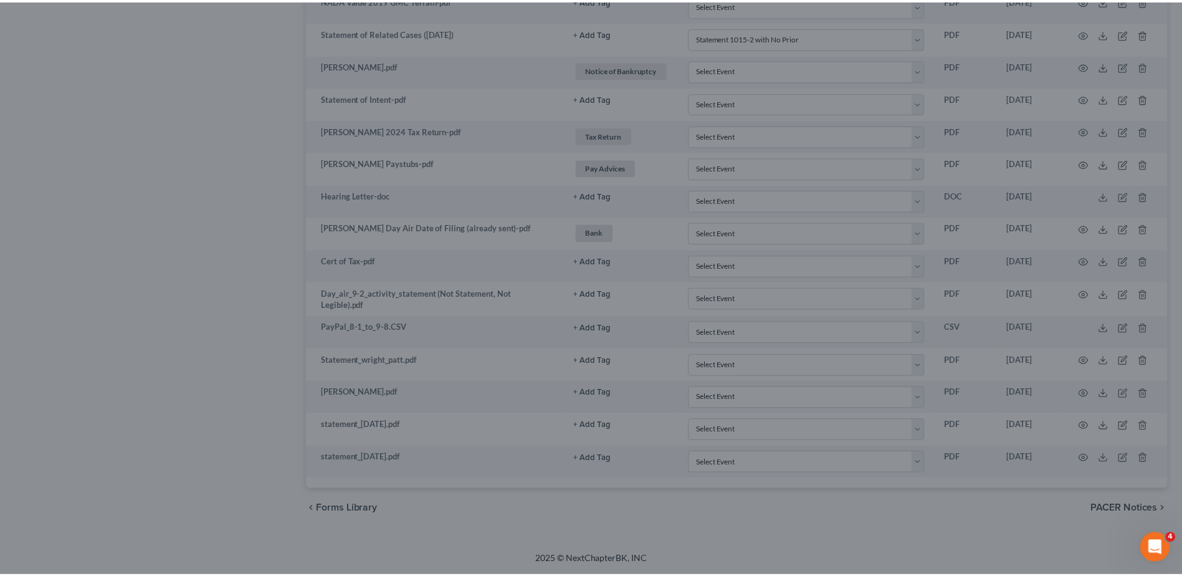
scroll to position [1318, 0]
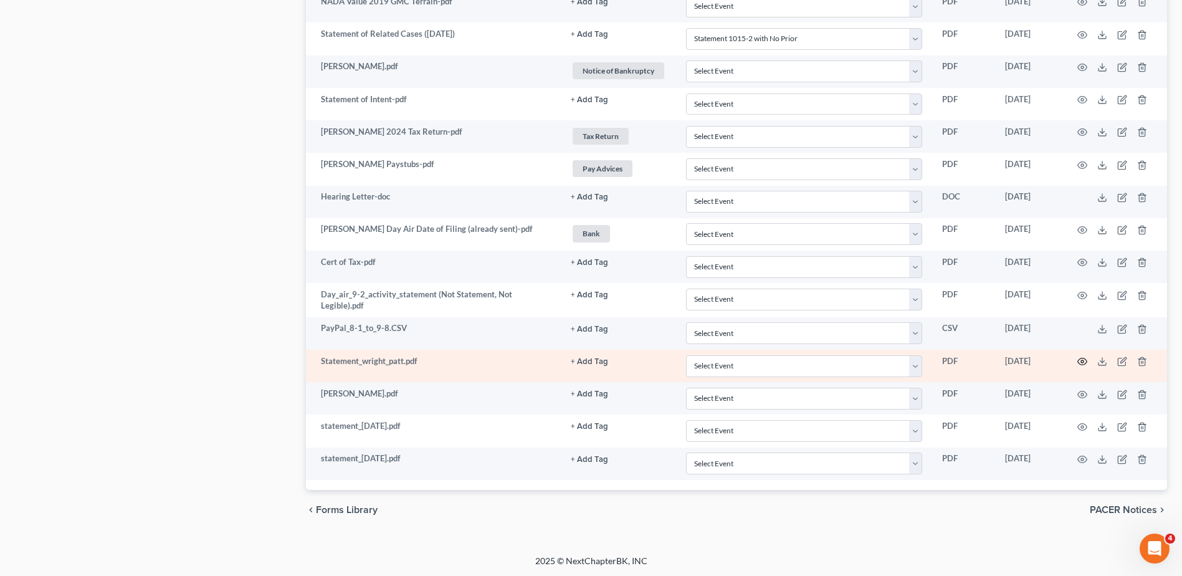
click at [1082, 359] on icon "button" at bounding box center [1082, 361] width 10 height 10
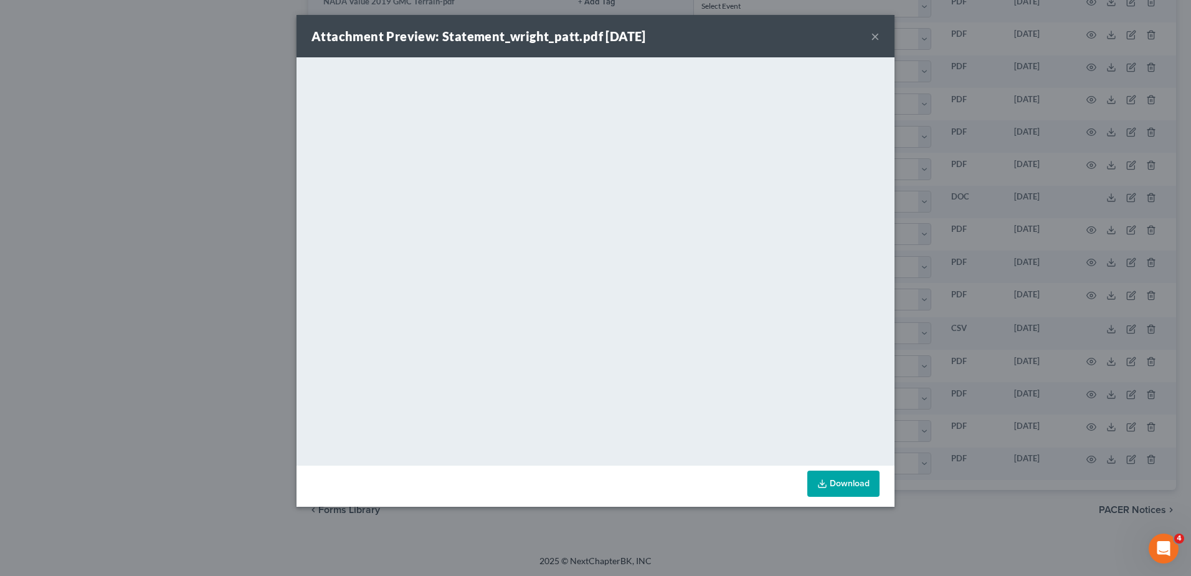
click at [875, 36] on button "×" at bounding box center [875, 36] width 9 height 15
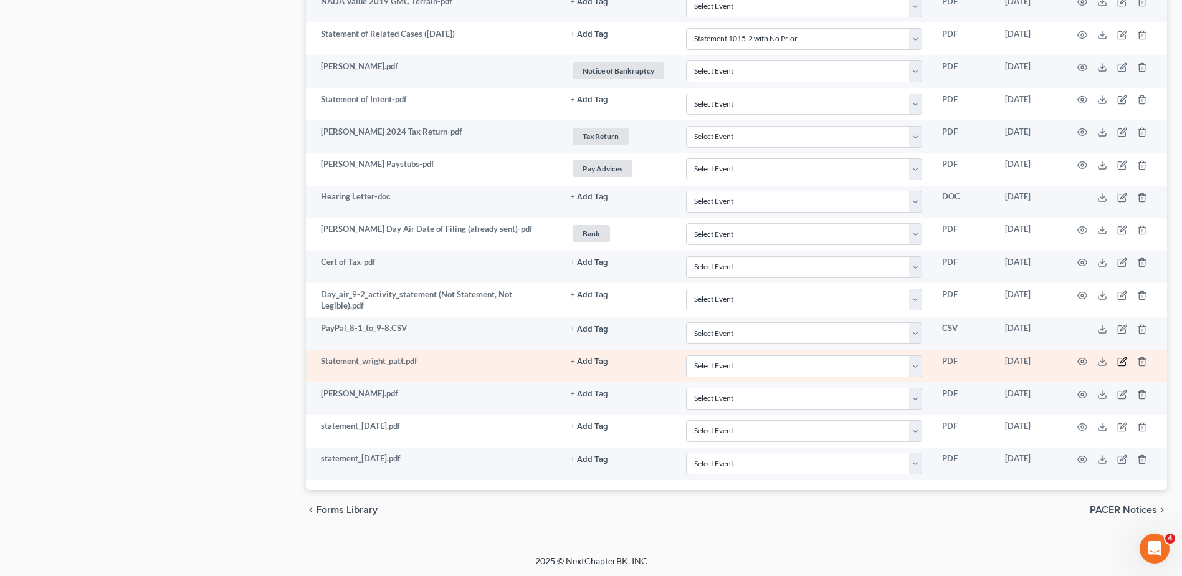
click at [1121, 361] on icon "button" at bounding box center [1123, 361] width 6 height 6
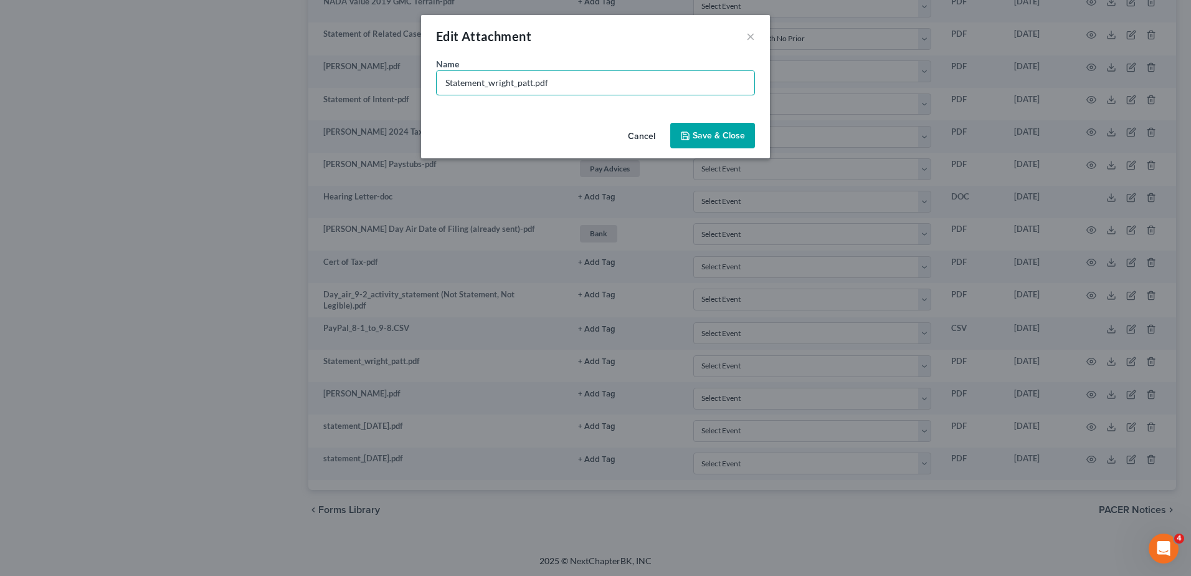
drag, startPoint x: 532, startPoint y: 84, endPoint x: 425, endPoint y: 85, distance: 107.2
click at [425, 85] on div "Name * Statement_wright_patt.pdf" at bounding box center [595, 87] width 349 height 60
type input "Wright Patt Savings.pdf"
click at [726, 140] on span "Save & Close" at bounding box center [719, 135] width 52 height 11
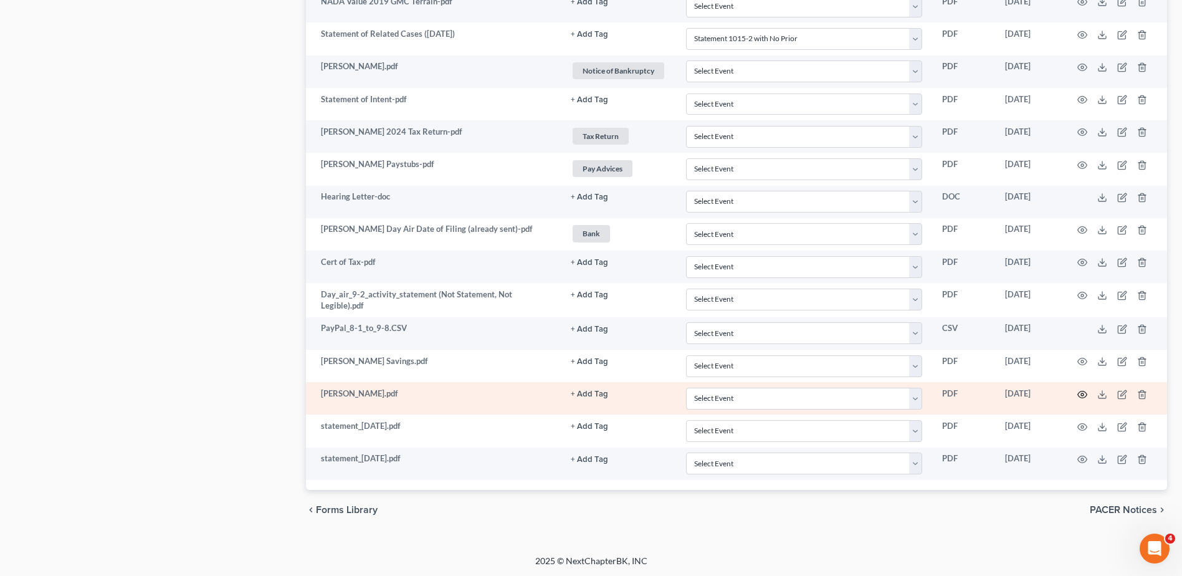
click at [1081, 394] on circle "button" at bounding box center [1082, 394] width 2 height 2
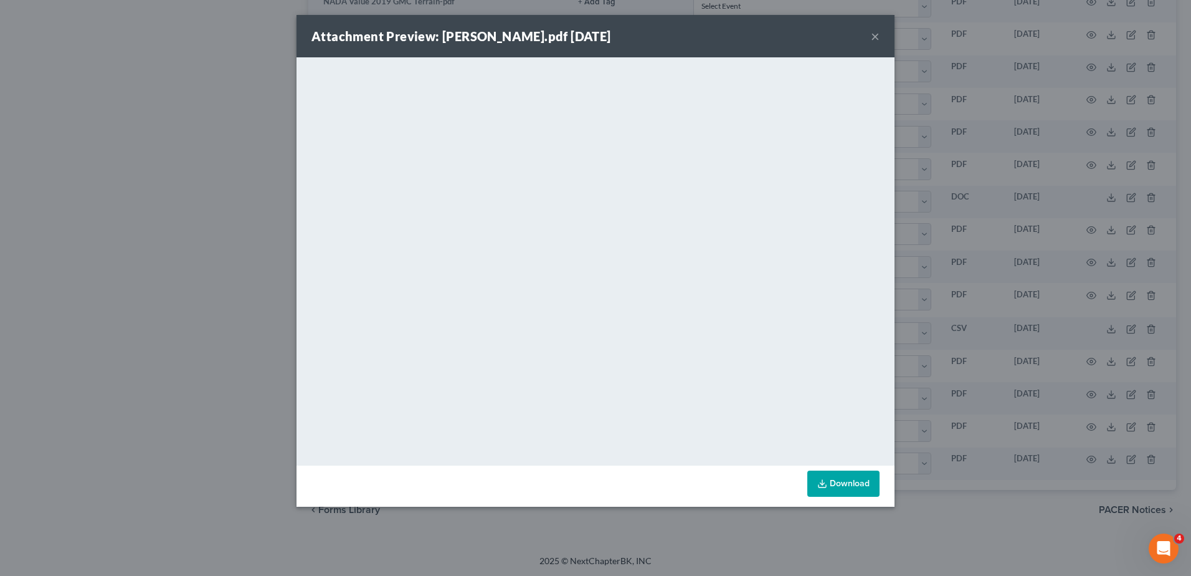
click at [873, 37] on button "×" at bounding box center [875, 36] width 9 height 15
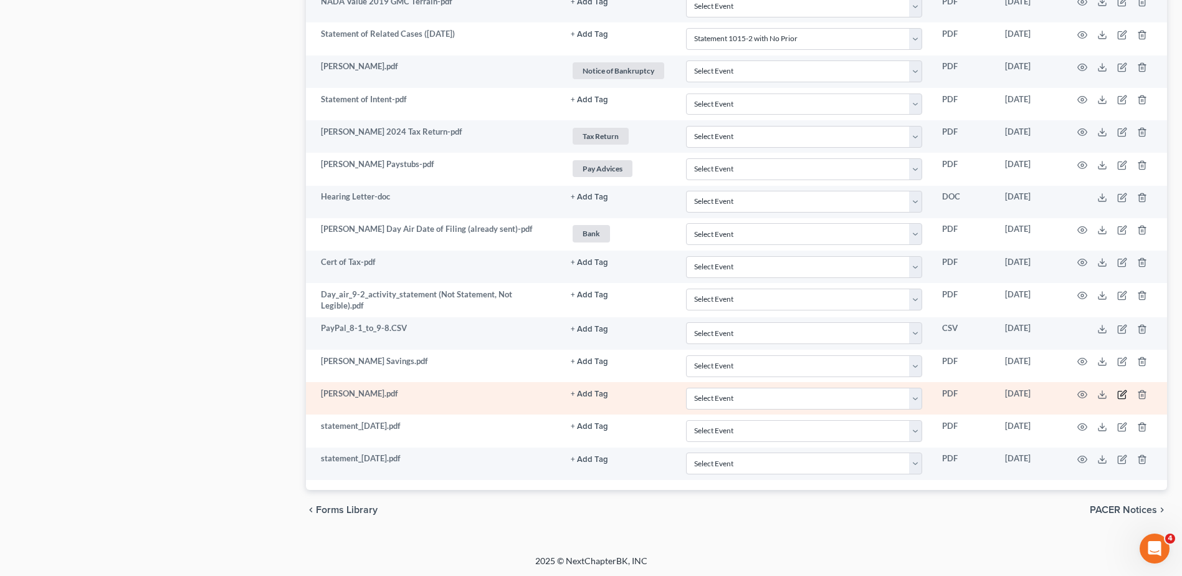
click at [1121, 394] on icon "button" at bounding box center [1123, 393] width 6 height 6
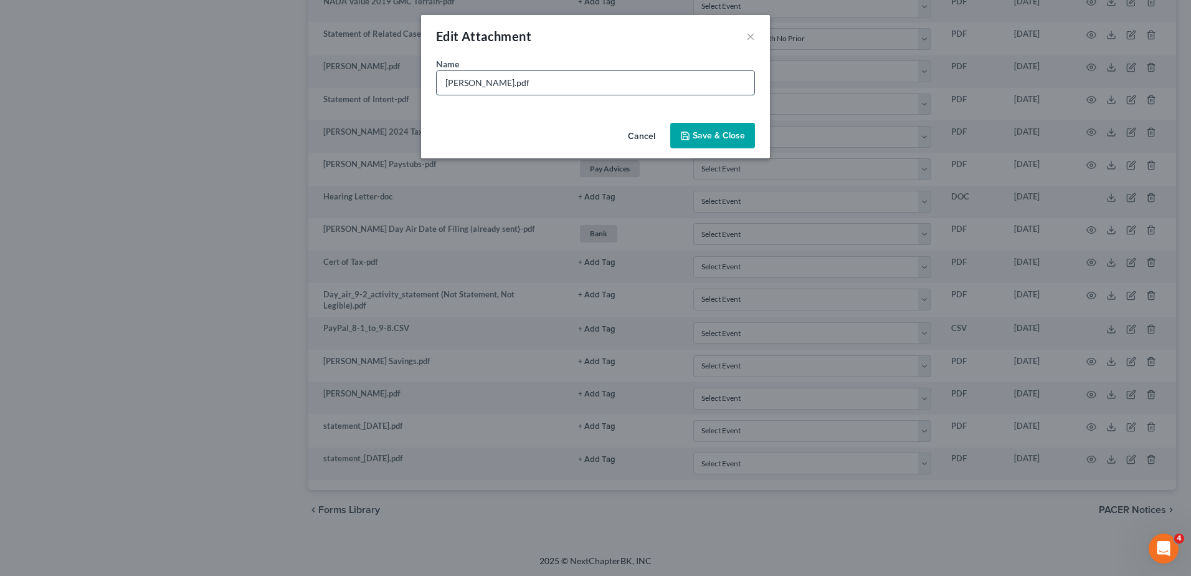
click at [538, 85] on input "Wright_patt_statement_.pdf" at bounding box center [596, 83] width 318 height 24
type input "Wright_patt_statement April, May, June.pdf"
click at [702, 133] on span "Save & Close" at bounding box center [719, 135] width 52 height 11
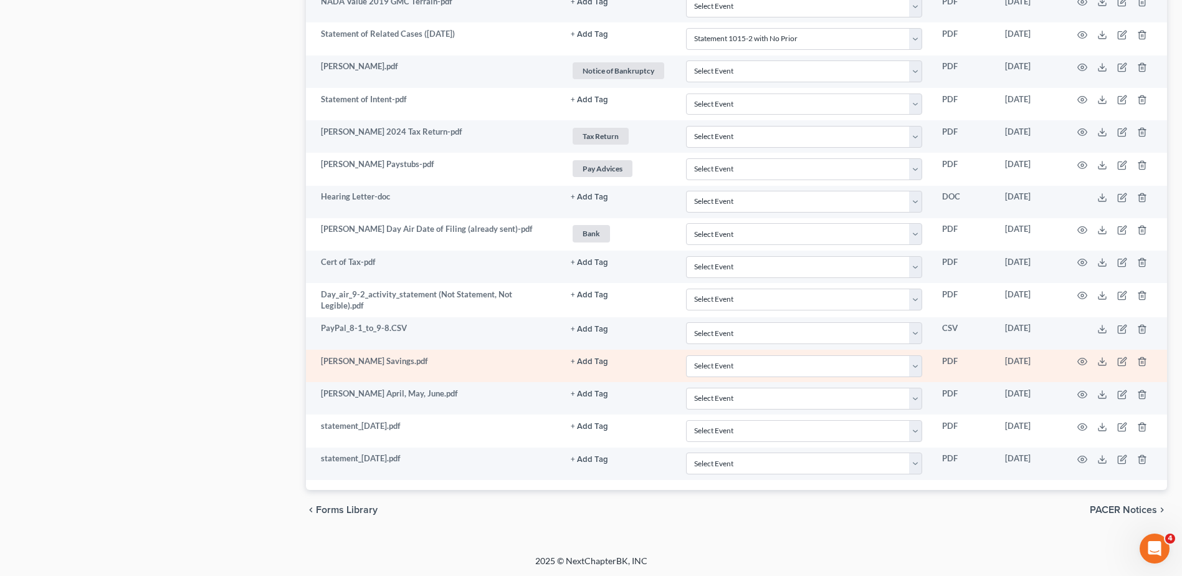
click at [586, 360] on button "+ Add Tag" at bounding box center [589, 362] width 37 height 8
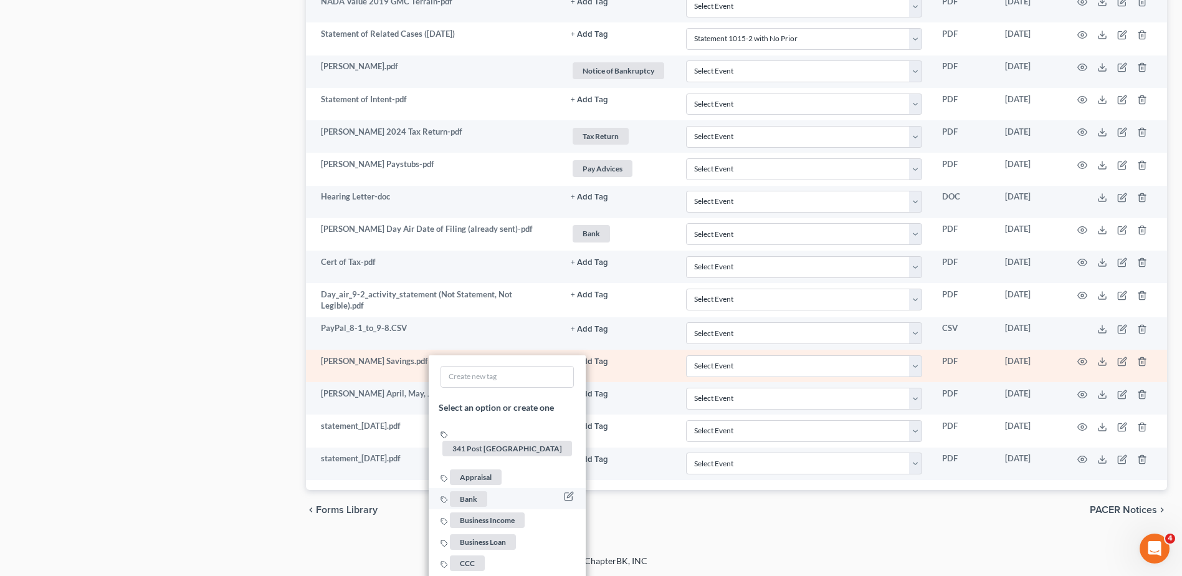
click at [470, 490] on span "Bank" at bounding box center [468, 498] width 37 height 16
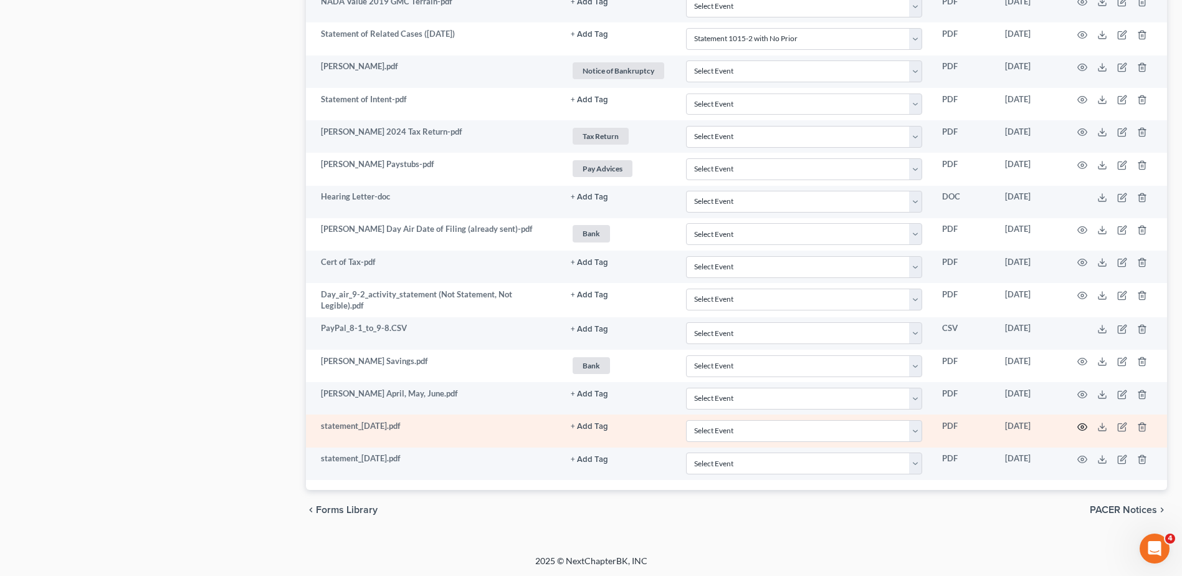
click at [1081, 424] on icon "button" at bounding box center [1082, 426] width 9 height 7
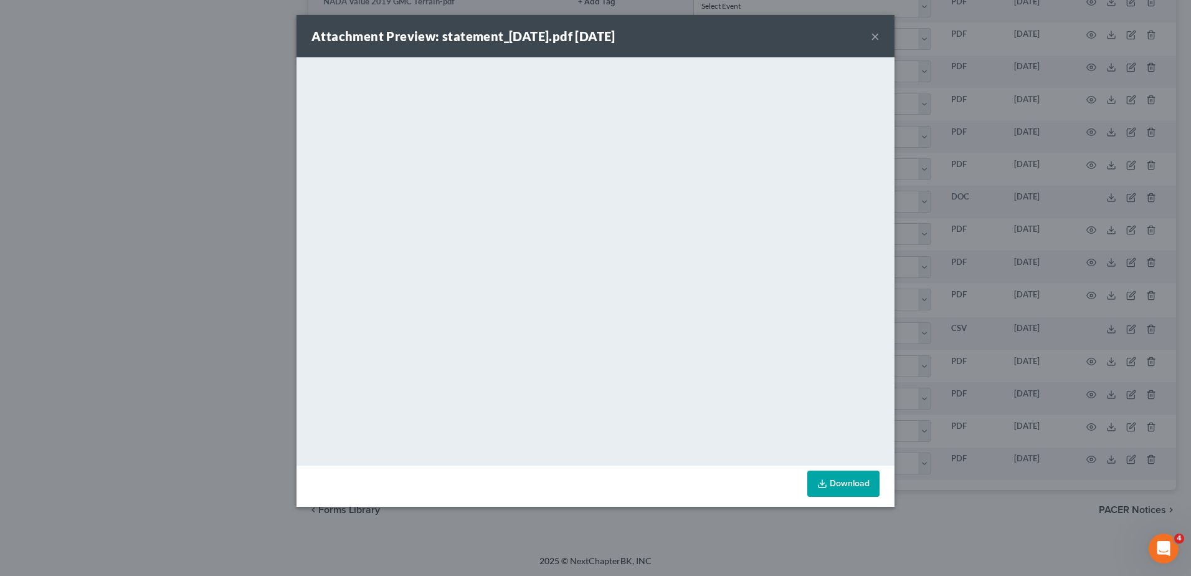
click at [877, 39] on button "×" at bounding box center [875, 36] width 9 height 15
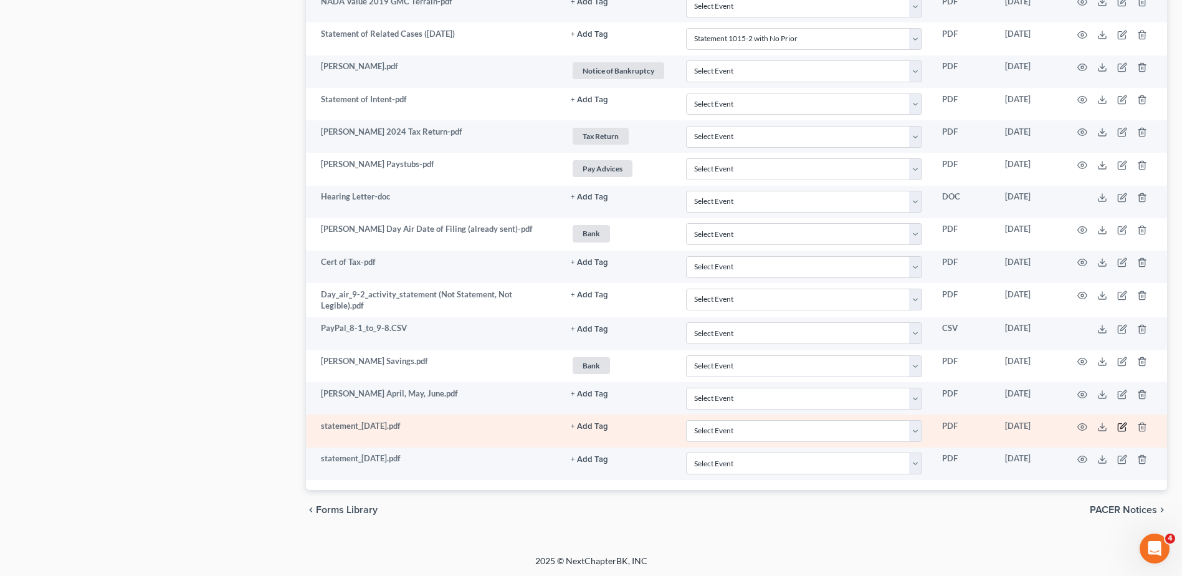
click at [1121, 424] on icon "button" at bounding box center [1122, 427] width 10 height 10
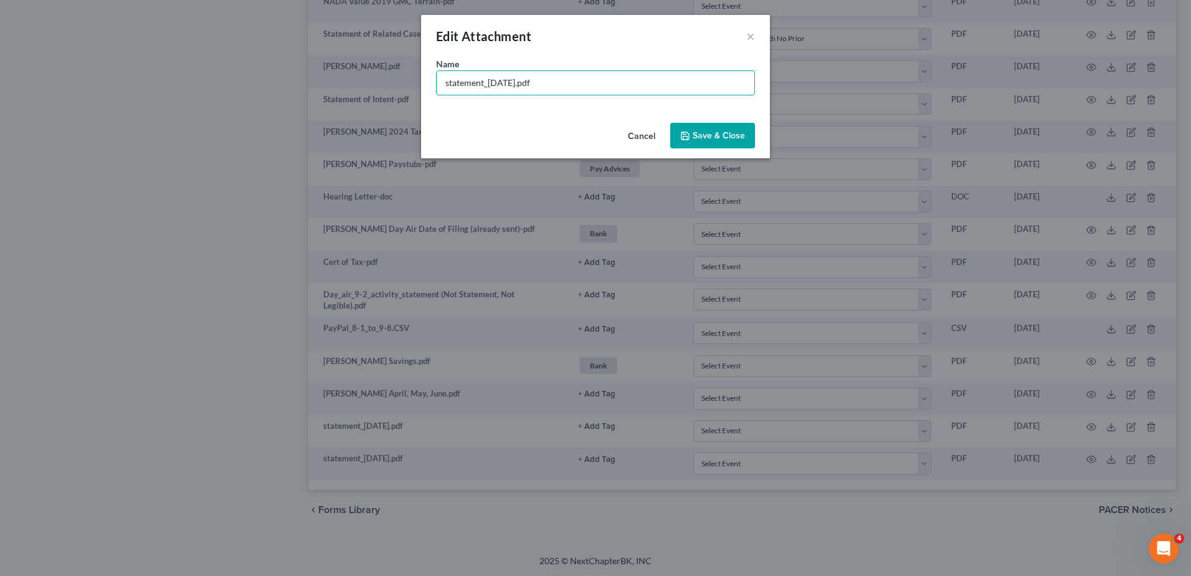
drag, startPoint x: 533, startPoint y: 83, endPoint x: 421, endPoint y: 83, distance: 112.1
click at [422, 83] on div "Name * statement_2025-07-01.pdf" at bounding box center [595, 87] width 349 height 60
type input "Huntington Saving 7/1 to 8/31.pdf"
click at [729, 137] on span "Save & Close" at bounding box center [719, 135] width 52 height 11
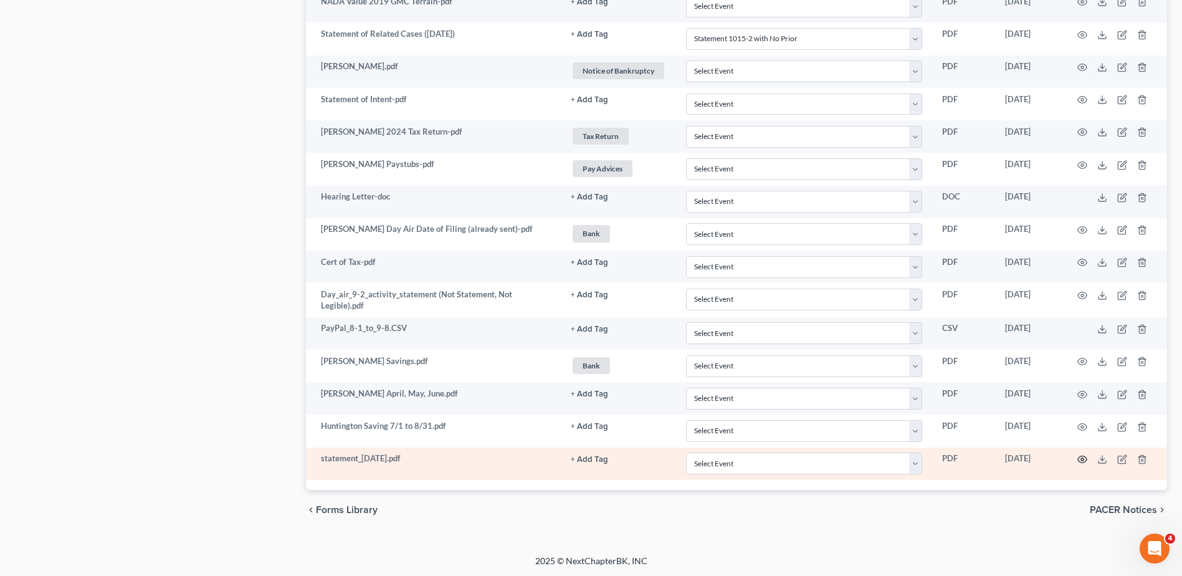
click at [1082, 460] on icon "button" at bounding box center [1082, 459] width 10 height 10
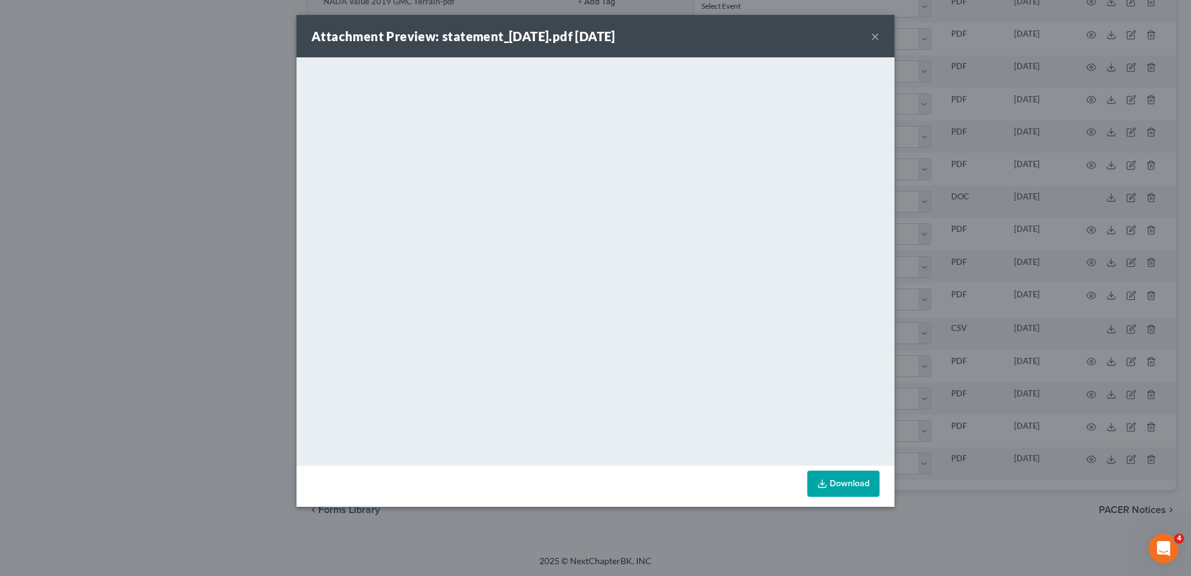
click at [876, 37] on button "×" at bounding box center [875, 36] width 9 height 15
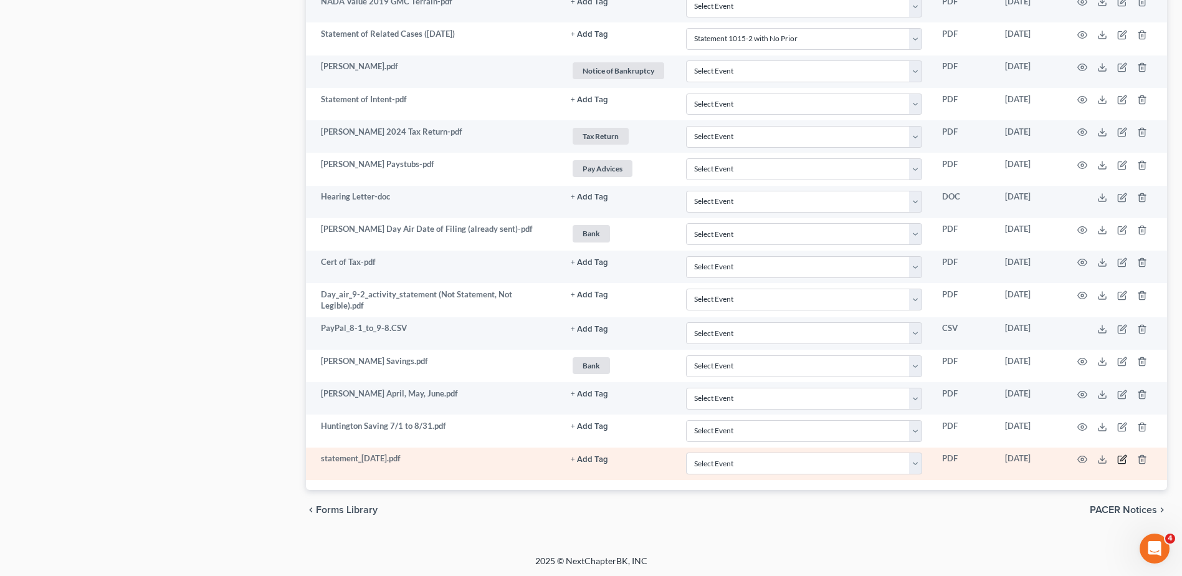
click at [1121, 460] on icon "button" at bounding box center [1122, 459] width 10 height 10
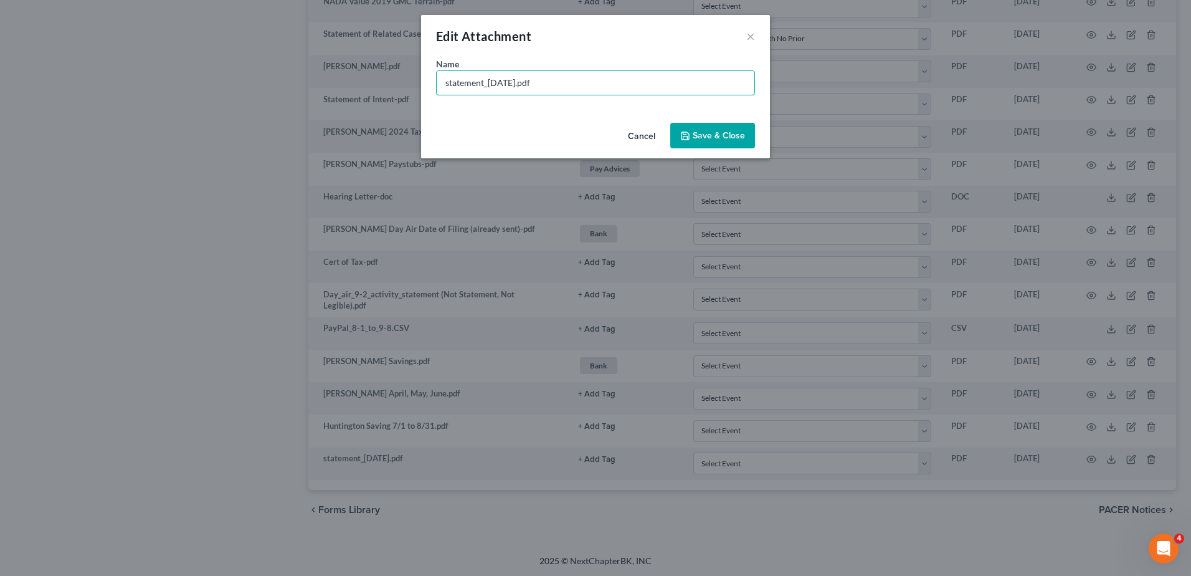
drag, startPoint x: 535, startPoint y: 84, endPoint x: 346, endPoint y: 93, distance: 188.9
click at [346, 93] on div "Edit Attachment × Name * statement_2025-08-14.pdf Cancel Save & Close" at bounding box center [595, 288] width 1191 height 576
type input "Huntington Checking.pdf"
click at [716, 134] on span "Save & Close" at bounding box center [719, 135] width 52 height 11
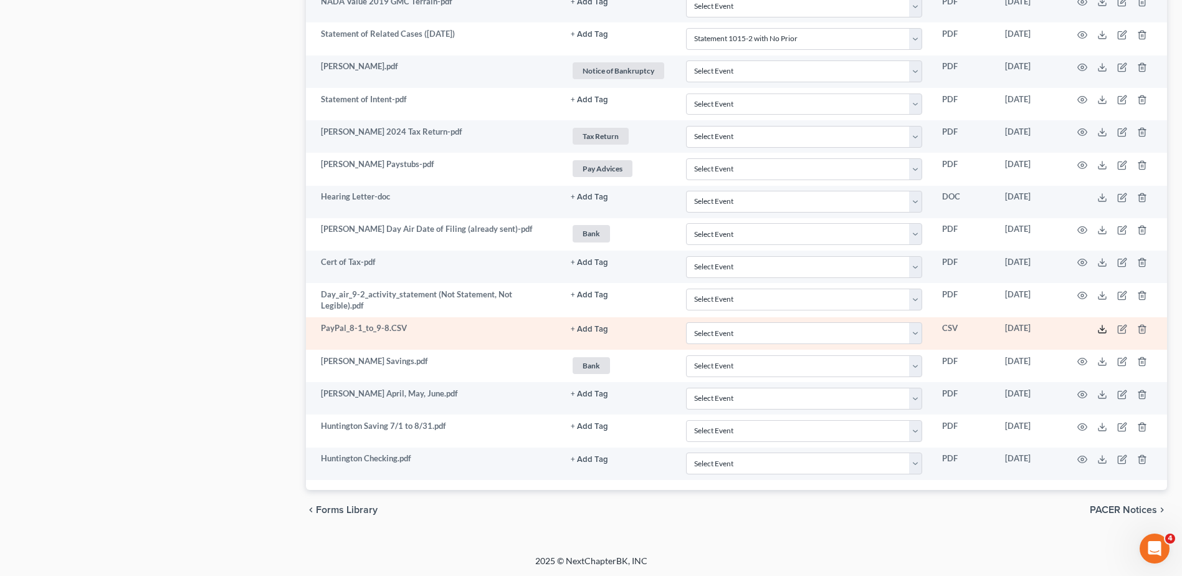
click at [1101, 331] on icon at bounding box center [1102, 329] width 10 height 10
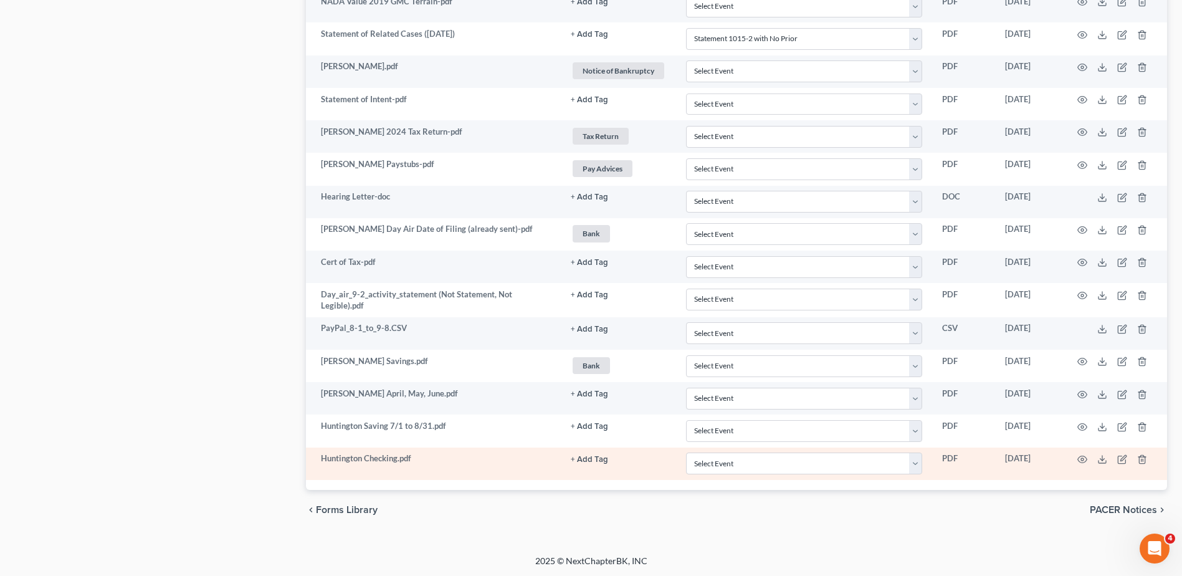
click at [592, 458] on button "+ Add Tag" at bounding box center [589, 459] width 37 height 8
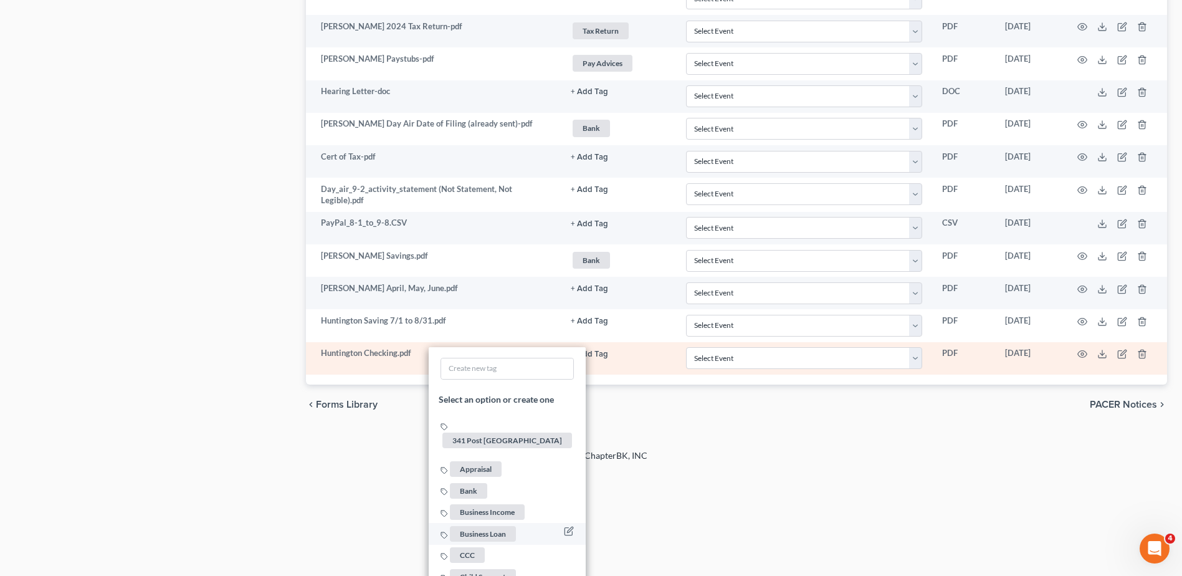
scroll to position [1443, 0]
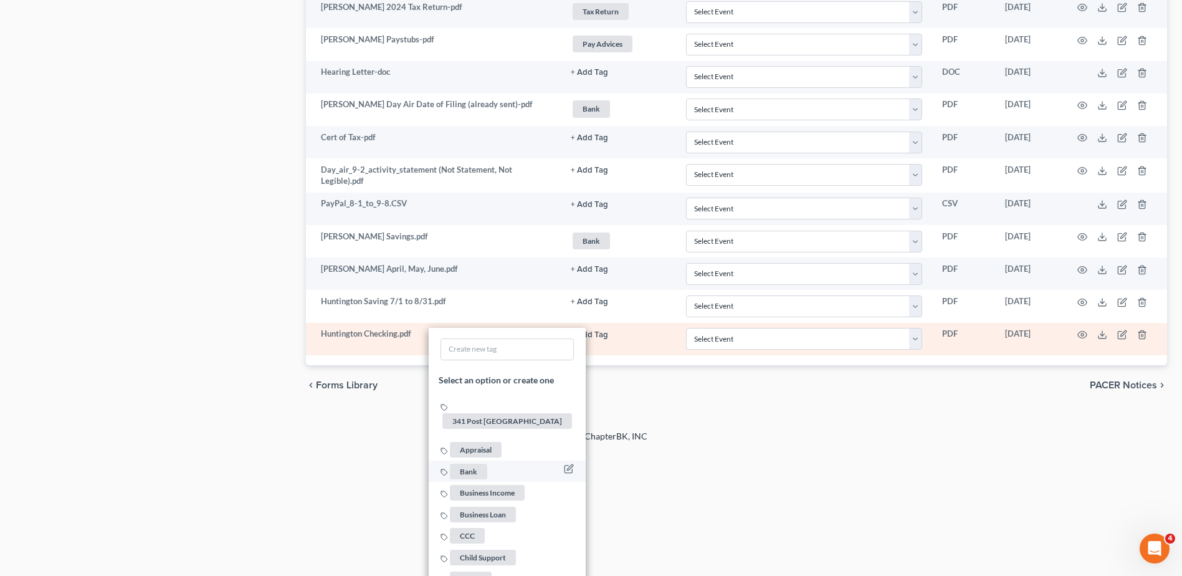
click at [473, 463] on span "Bank" at bounding box center [468, 471] width 37 height 16
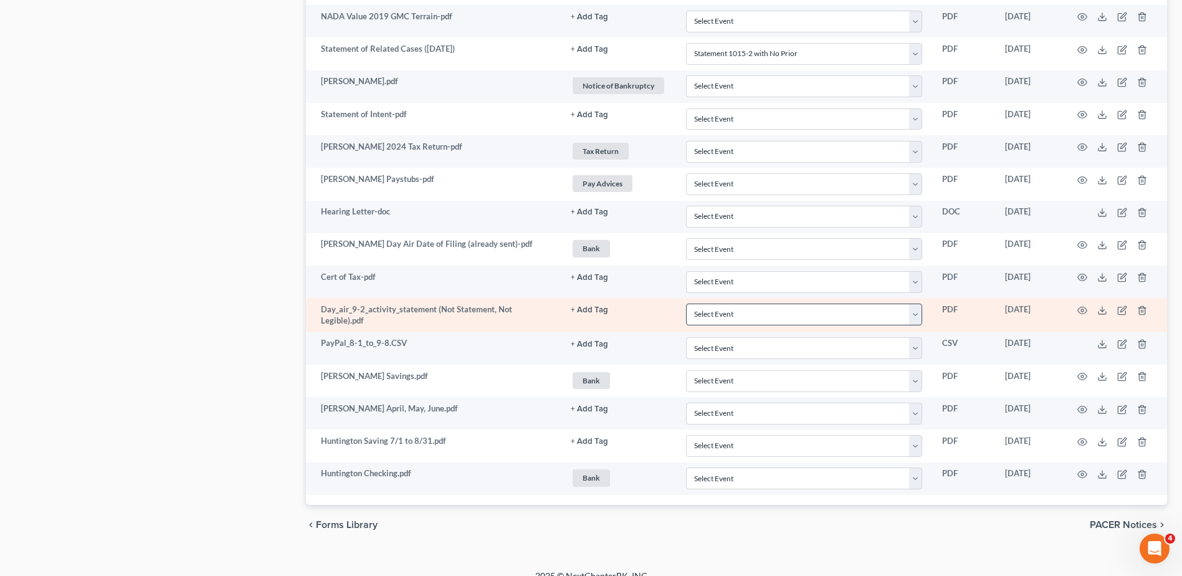
scroll to position [1257, 0]
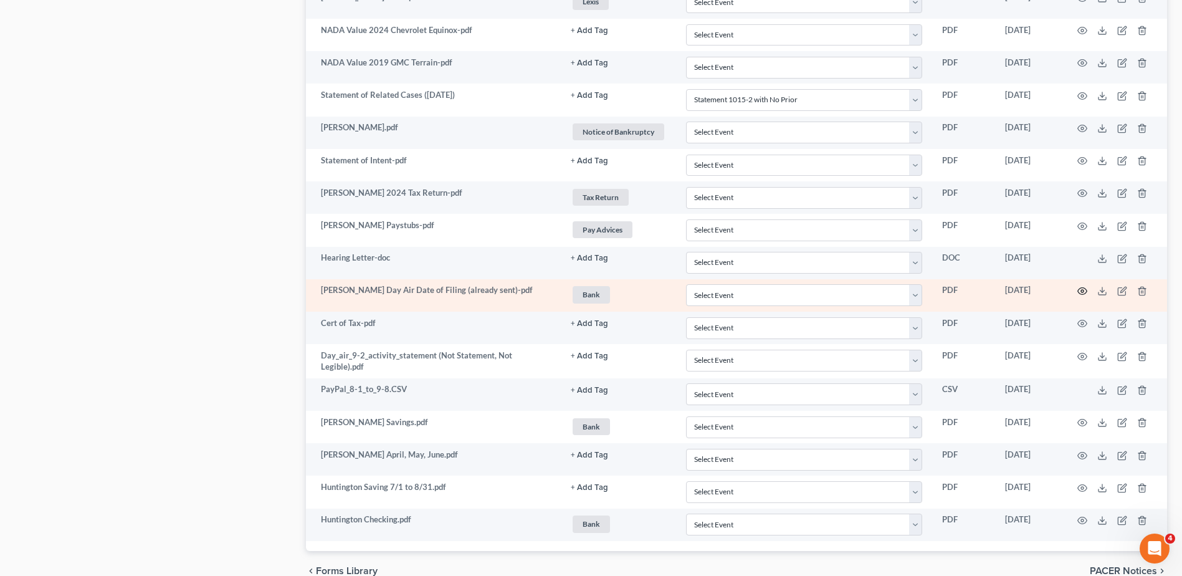
click at [1081, 290] on circle "button" at bounding box center [1082, 291] width 2 height 2
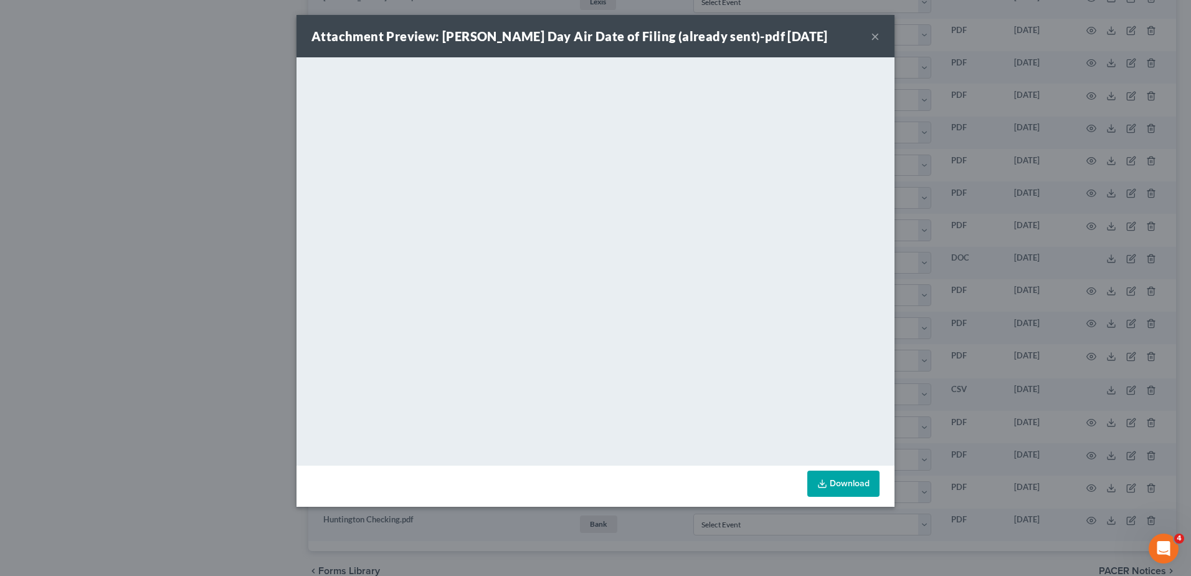
click at [873, 36] on button "×" at bounding box center [875, 36] width 9 height 15
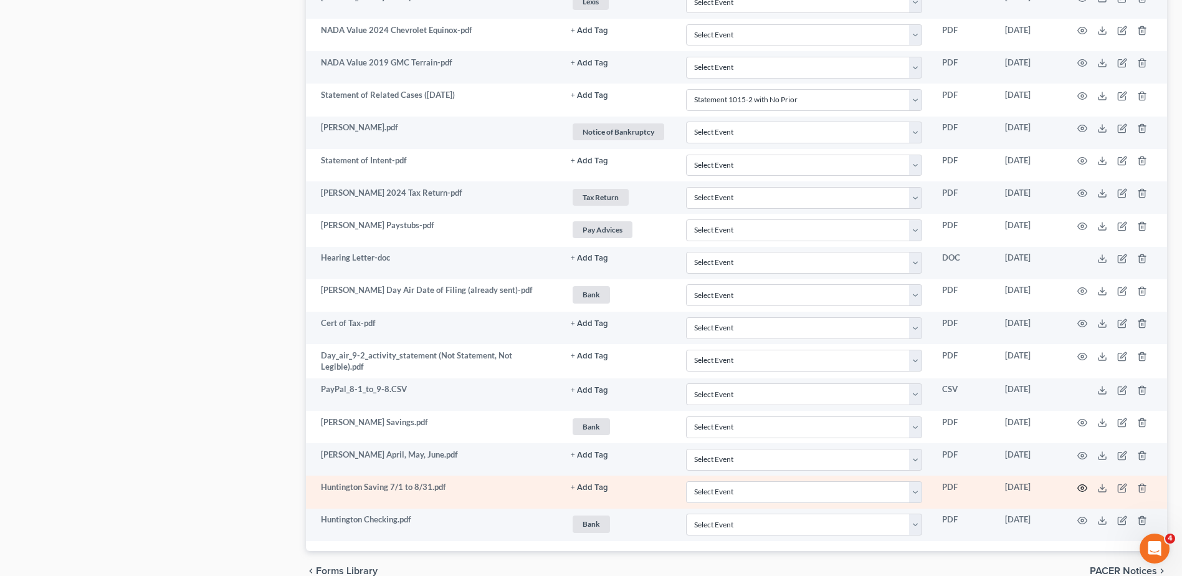
click at [1083, 487] on circle "button" at bounding box center [1082, 488] width 2 height 2
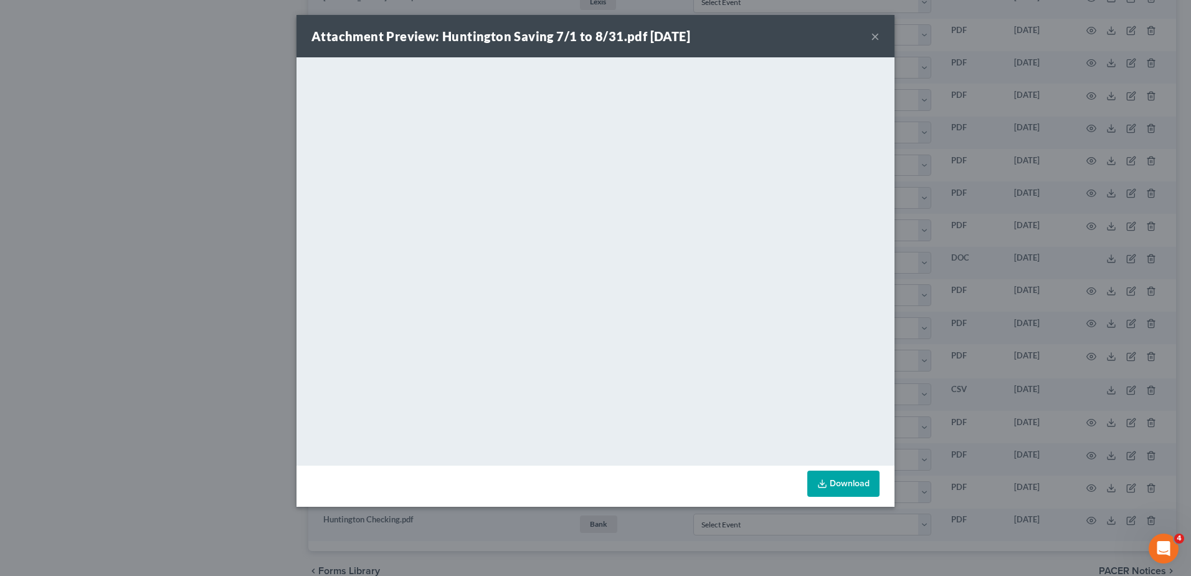
click at [875, 35] on button "×" at bounding box center [875, 36] width 9 height 15
